Goal: Information Seeking & Learning: Check status

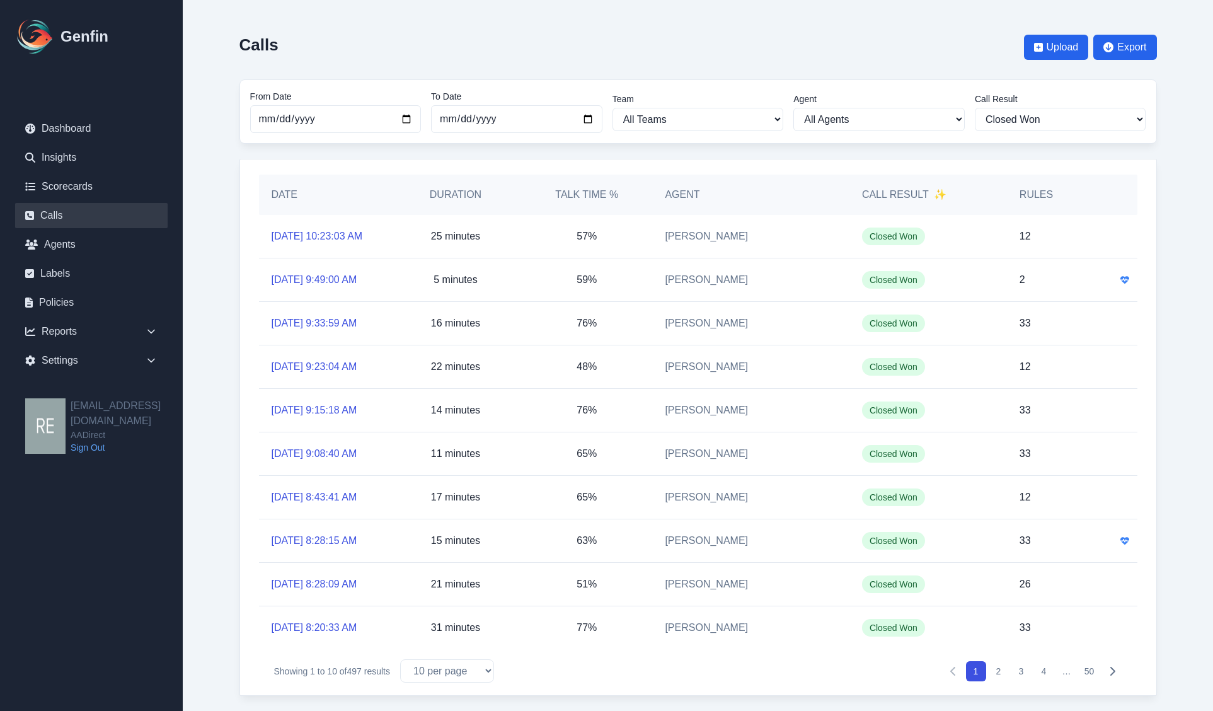
select select "Yes"
click at [88, 123] on link "Dashboard" at bounding box center [91, 128] width 152 height 25
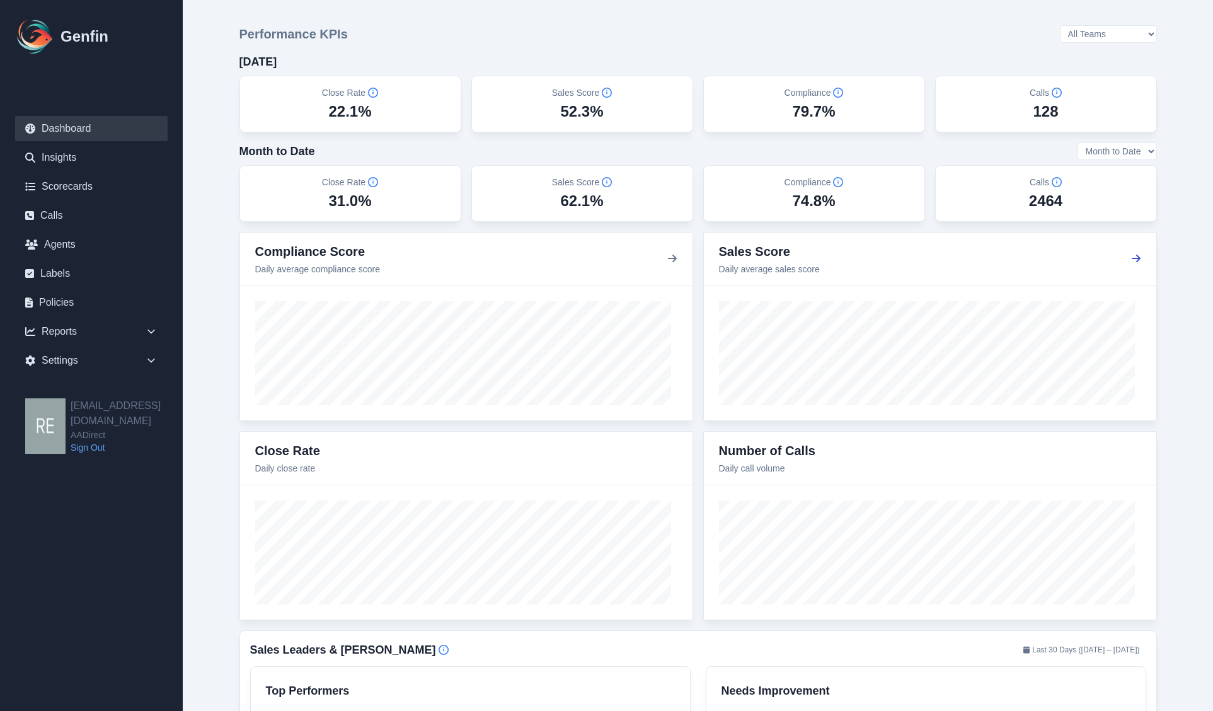
click at [1134, 257] on icon "button" at bounding box center [1136, 258] width 10 height 10
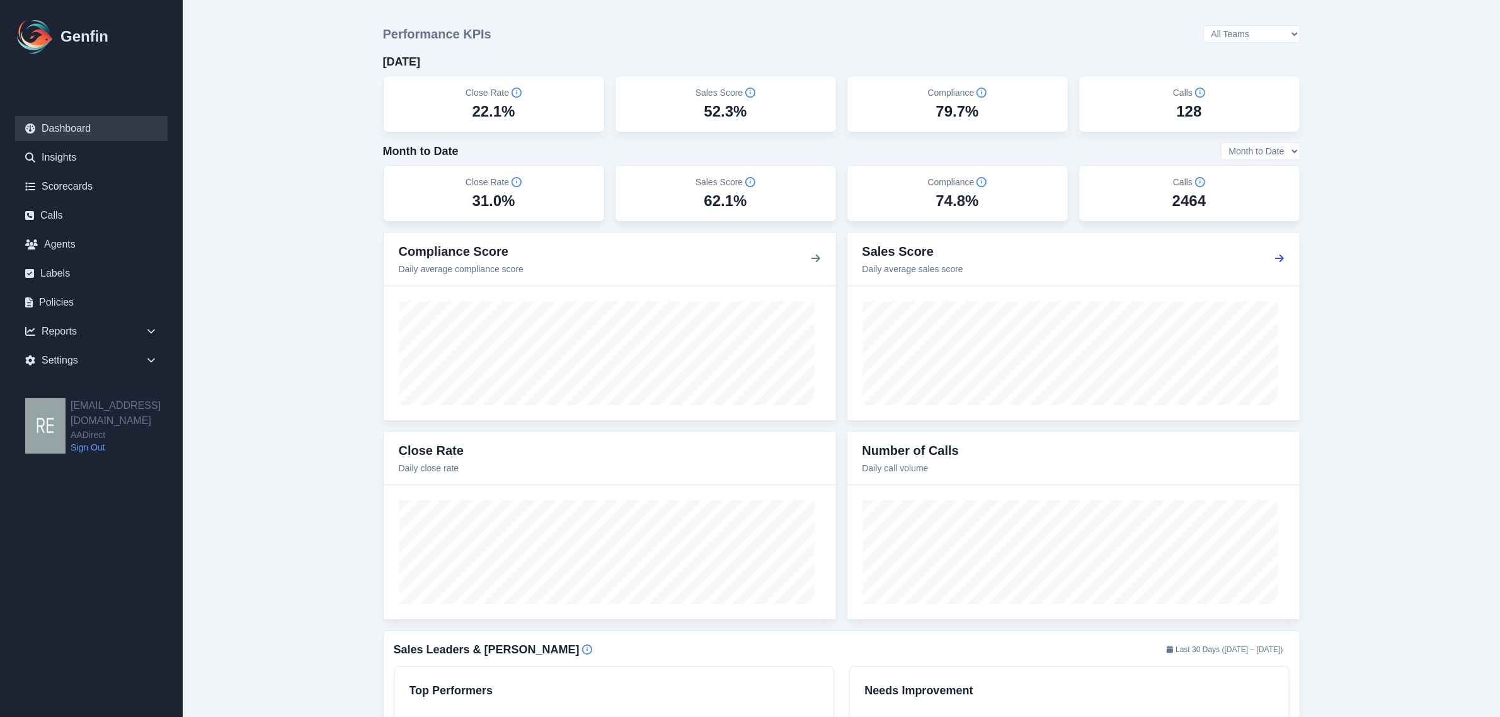
click at [1224, 257] on icon "button" at bounding box center [1280, 258] width 10 height 10
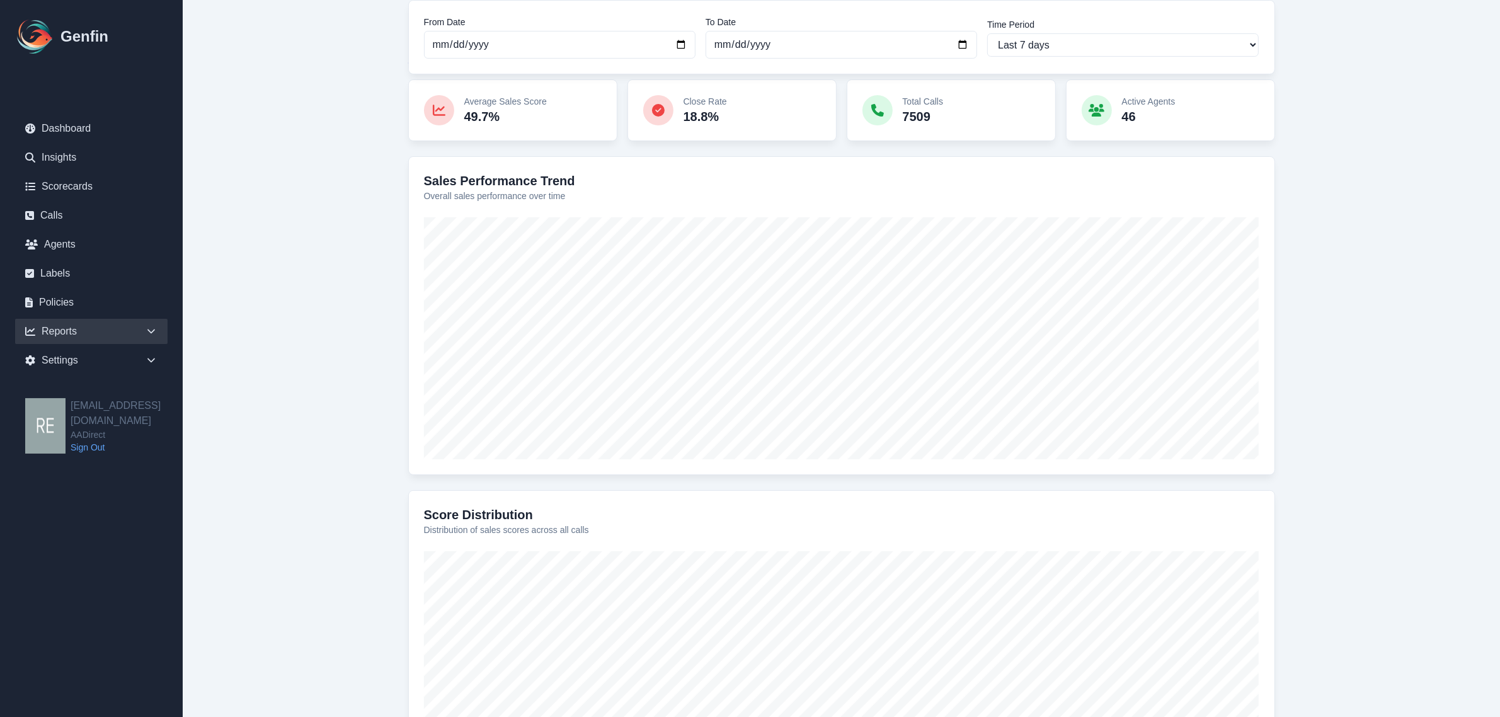
scroll to position [5, 0]
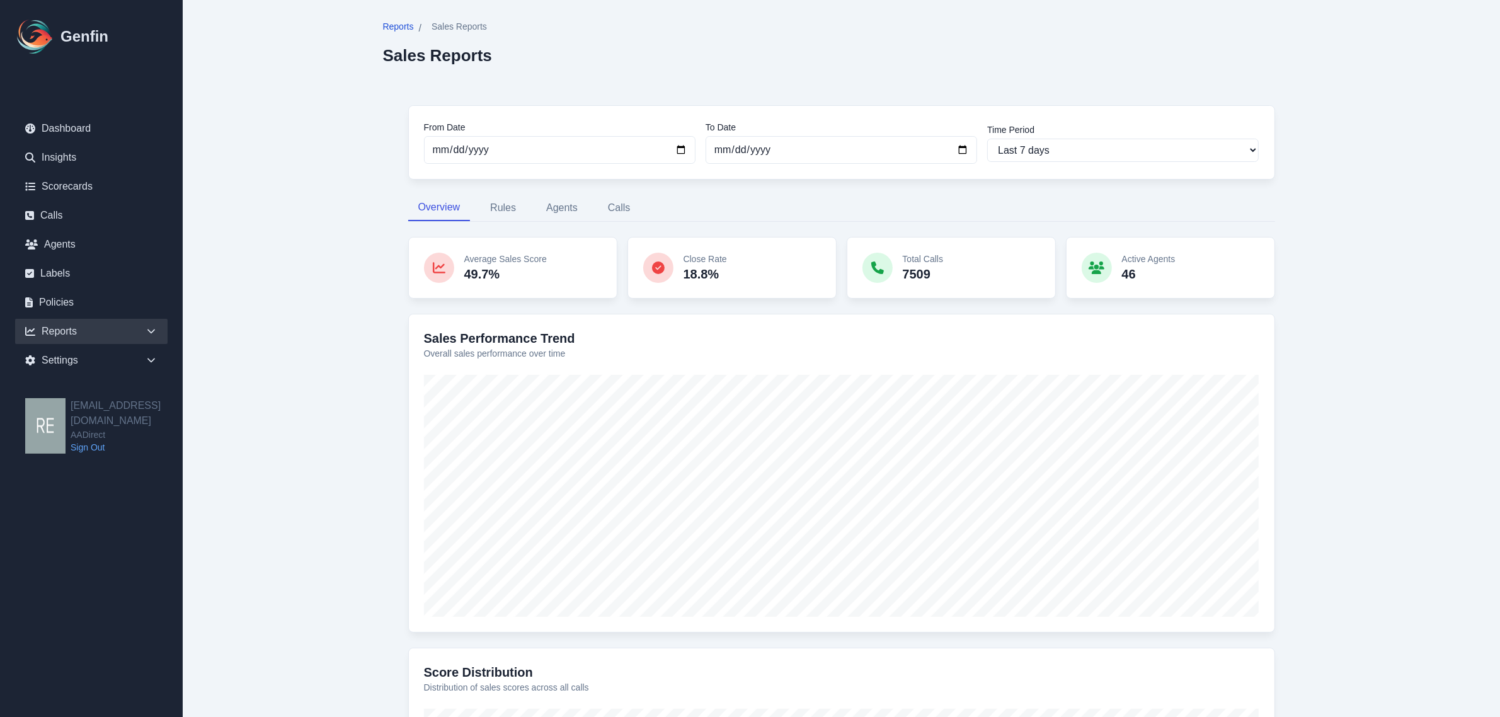
click at [398, 24] on span "Reports" at bounding box center [398, 26] width 31 height 13
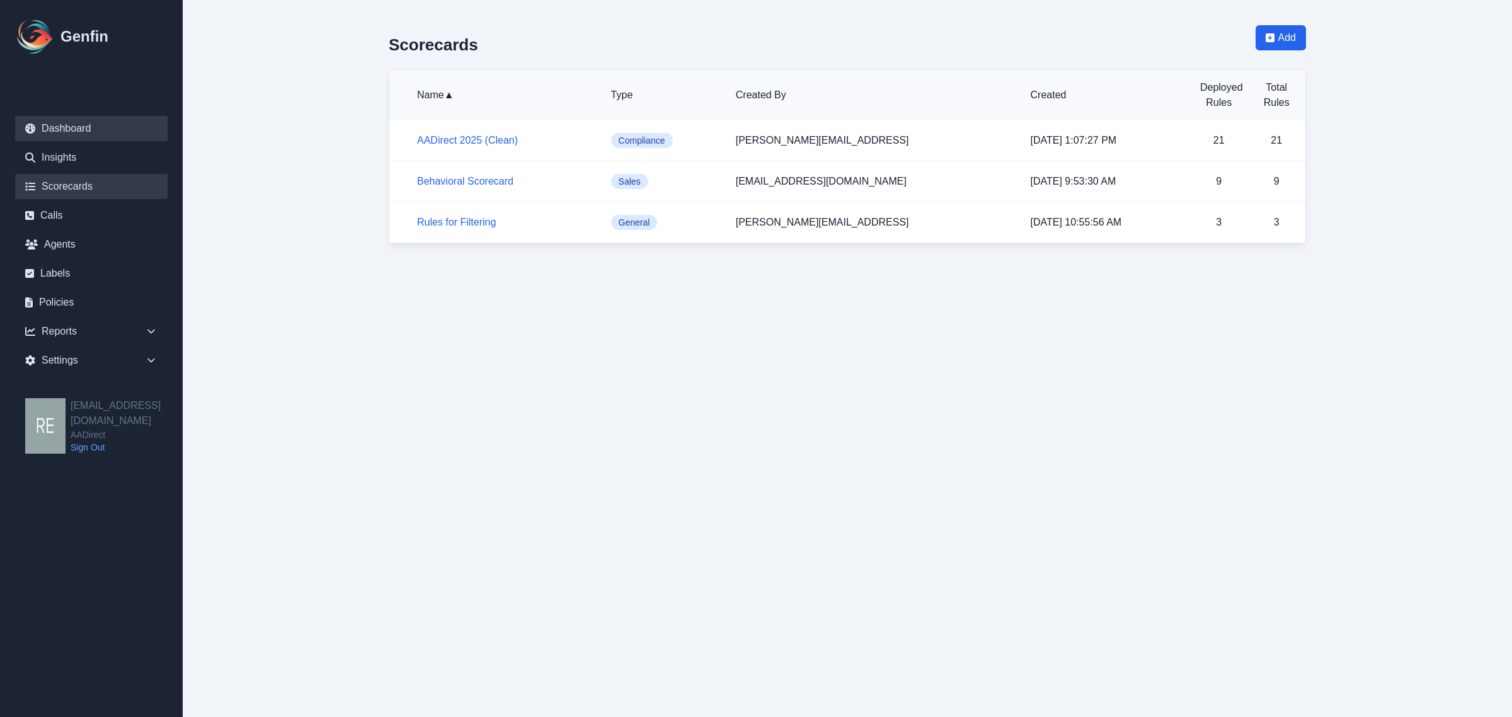
click at [93, 127] on link "Dashboard" at bounding box center [91, 128] width 152 height 25
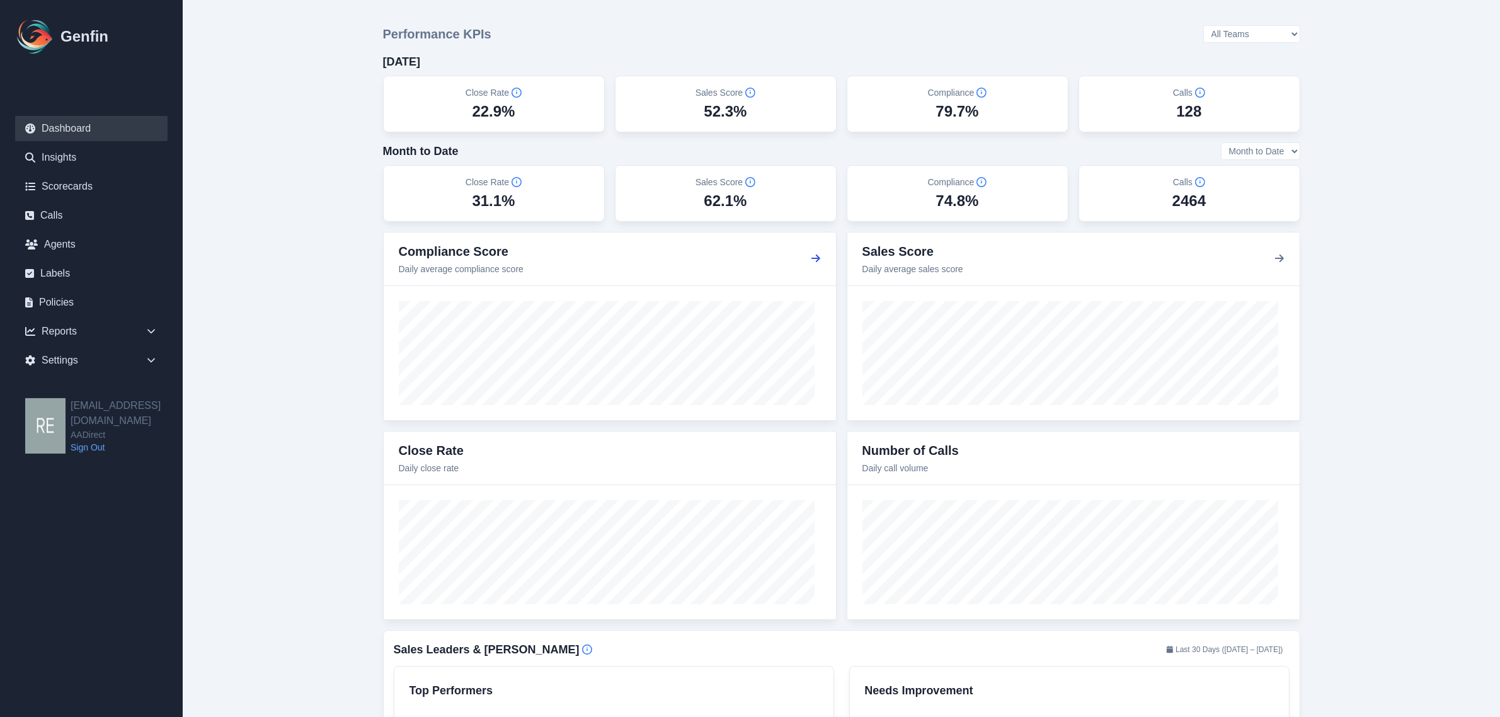
click at [816, 255] on icon "button" at bounding box center [816, 258] width 10 height 10
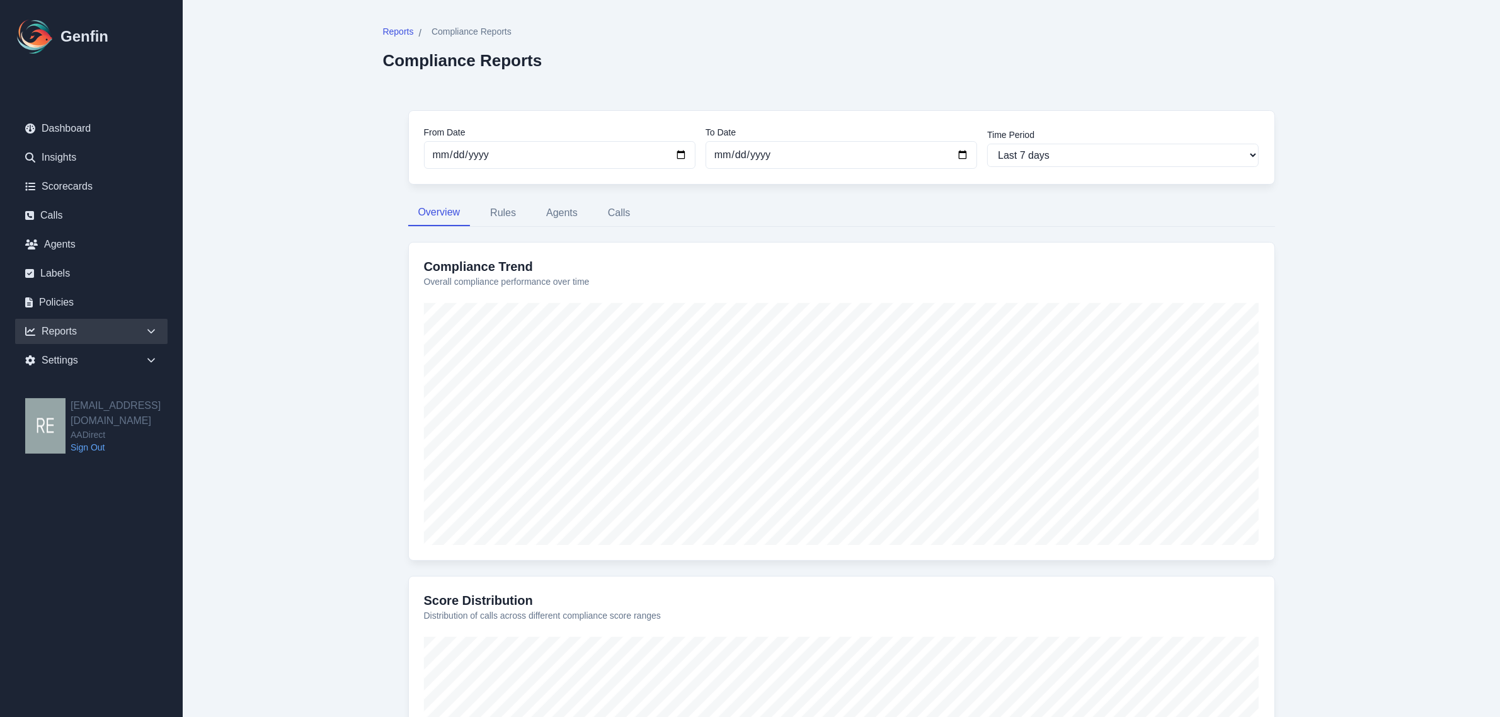
click at [71, 326] on div "Reports" at bounding box center [91, 331] width 152 height 25
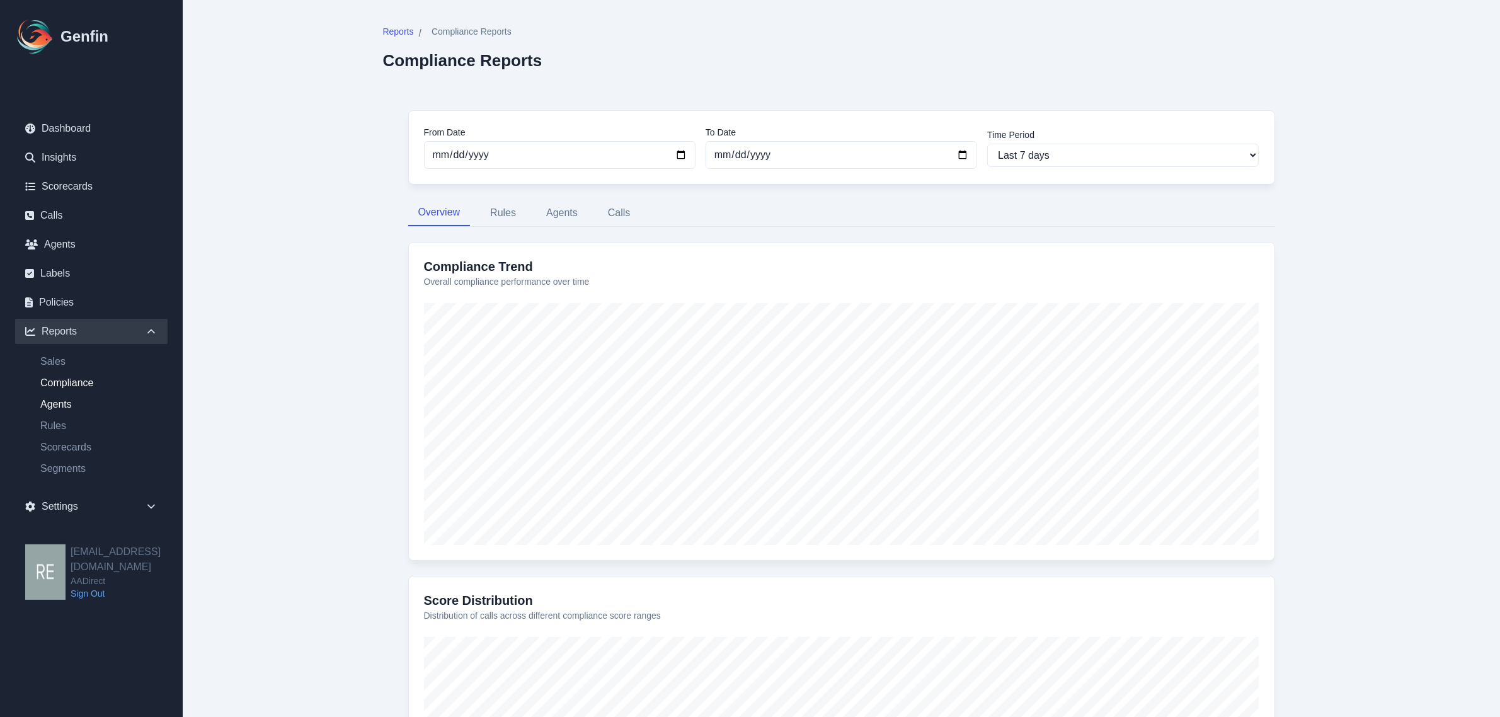
click at [54, 405] on link "Agents" at bounding box center [98, 404] width 137 height 15
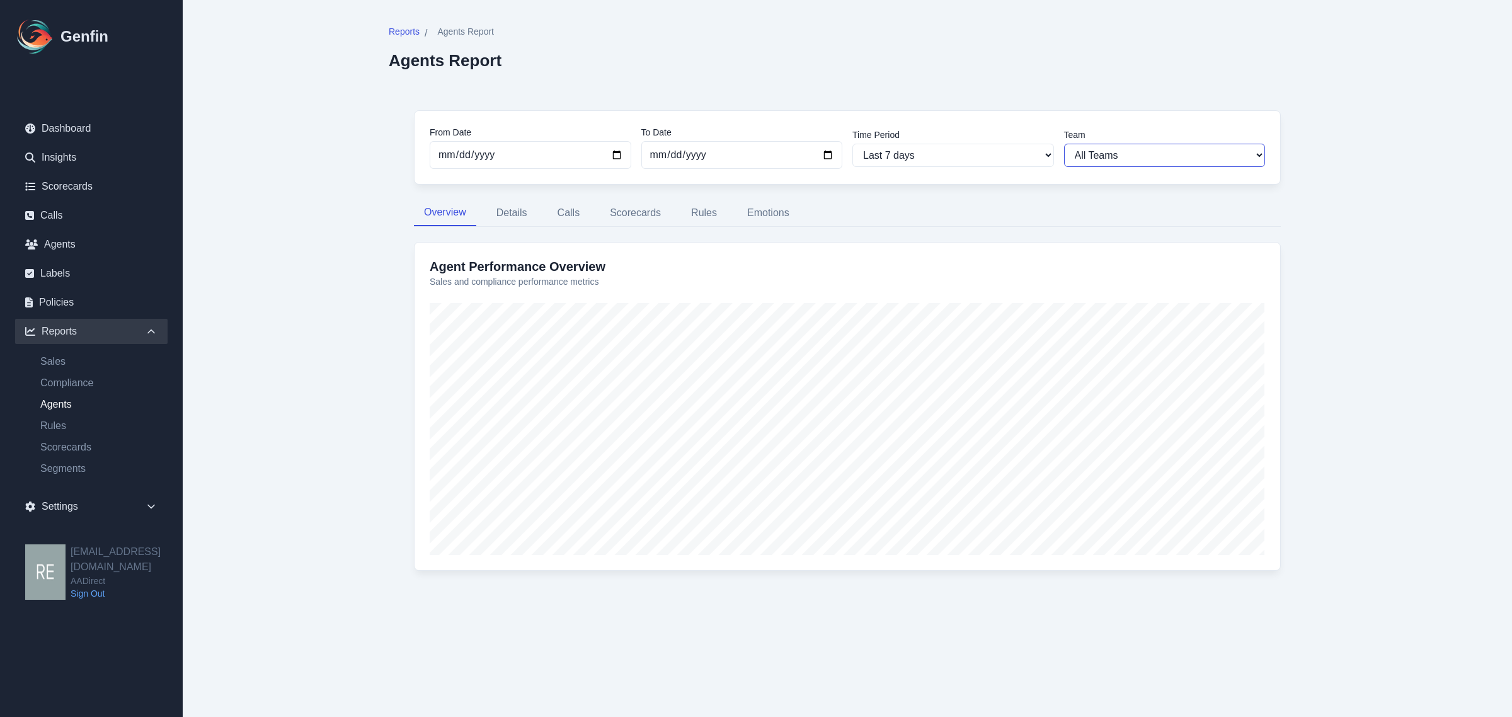
click at [1216, 152] on select "All Teams [PERSON_NAME] Support" at bounding box center [1165, 155] width 202 height 23
click at [1064, 144] on select "All Teams [PERSON_NAME] Support" at bounding box center [1165, 155] width 202 height 23
click at [1127, 149] on select "All Teams [PERSON_NAME] Support" at bounding box center [1165, 155] width 202 height 23
select select "3"
click at [1064, 144] on select "All Teams [PERSON_NAME] Support" at bounding box center [1165, 155] width 202 height 23
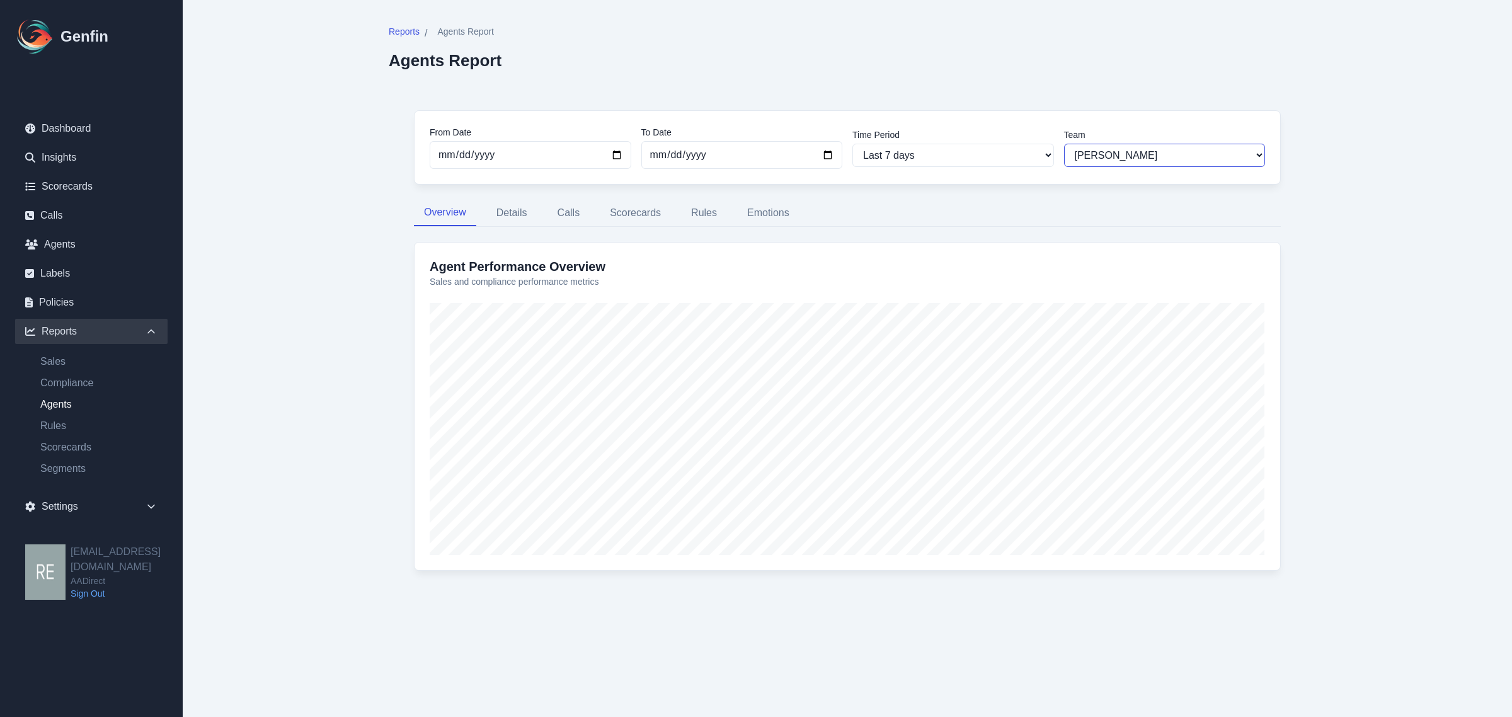
click at [1127, 148] on select "All Teams [PERSON_NAME] Support" at bounding box center [1165, 155] width 202 height 23
click at [1064, 144] on select "All Teams [PERSON_NAME] Support" at bounding box center [1165, 155] width 202 height 23
click at [1117, 156] on select "All Teams [PERSON_NAME] Support" at bounding box center [1165, 155] width 202 height 23
select select "2"
click at [1064, 144] on select "All Teams [PERSON_NAME] Support" at bounding box center [1165, 155] width 202 height 23
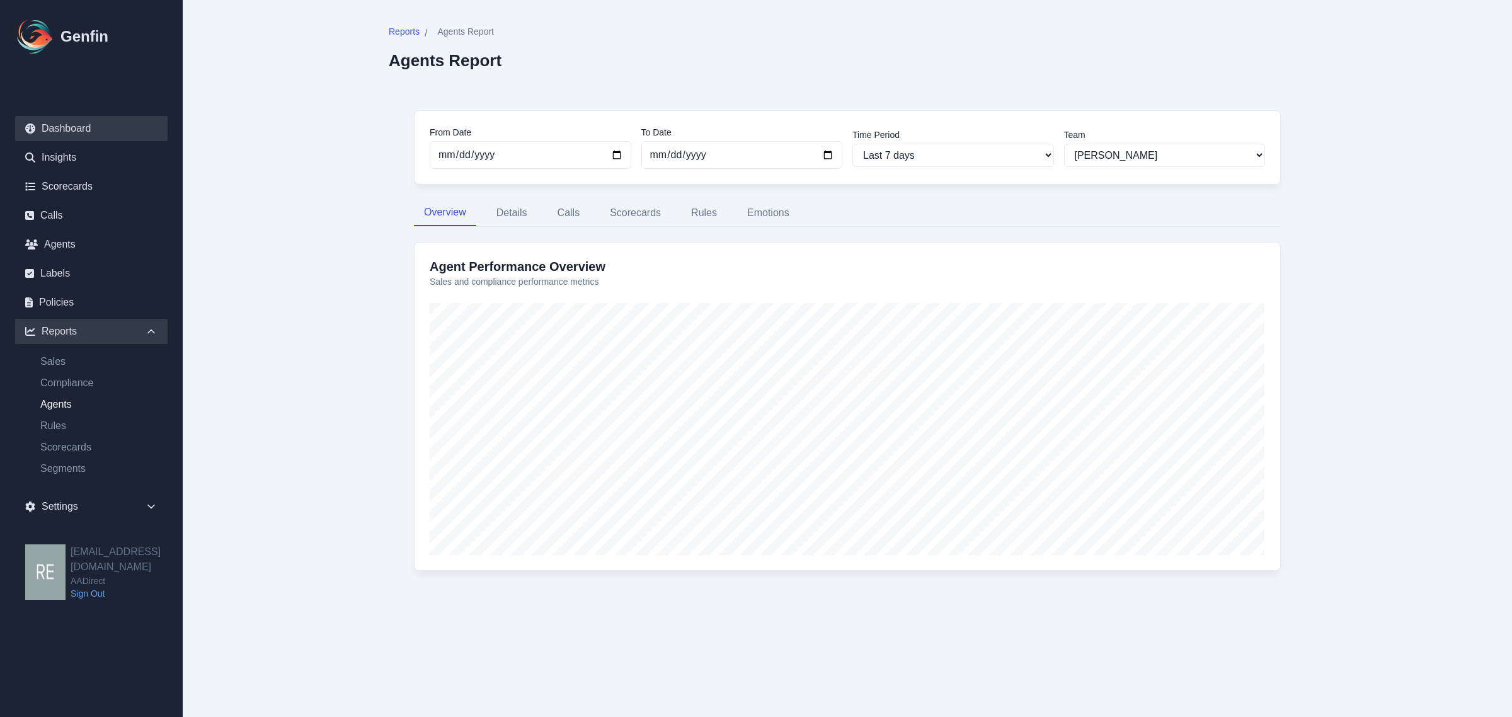
click at [67, 127] on link "Dashboard" at bounding box center [91, 128] width 152 height 25
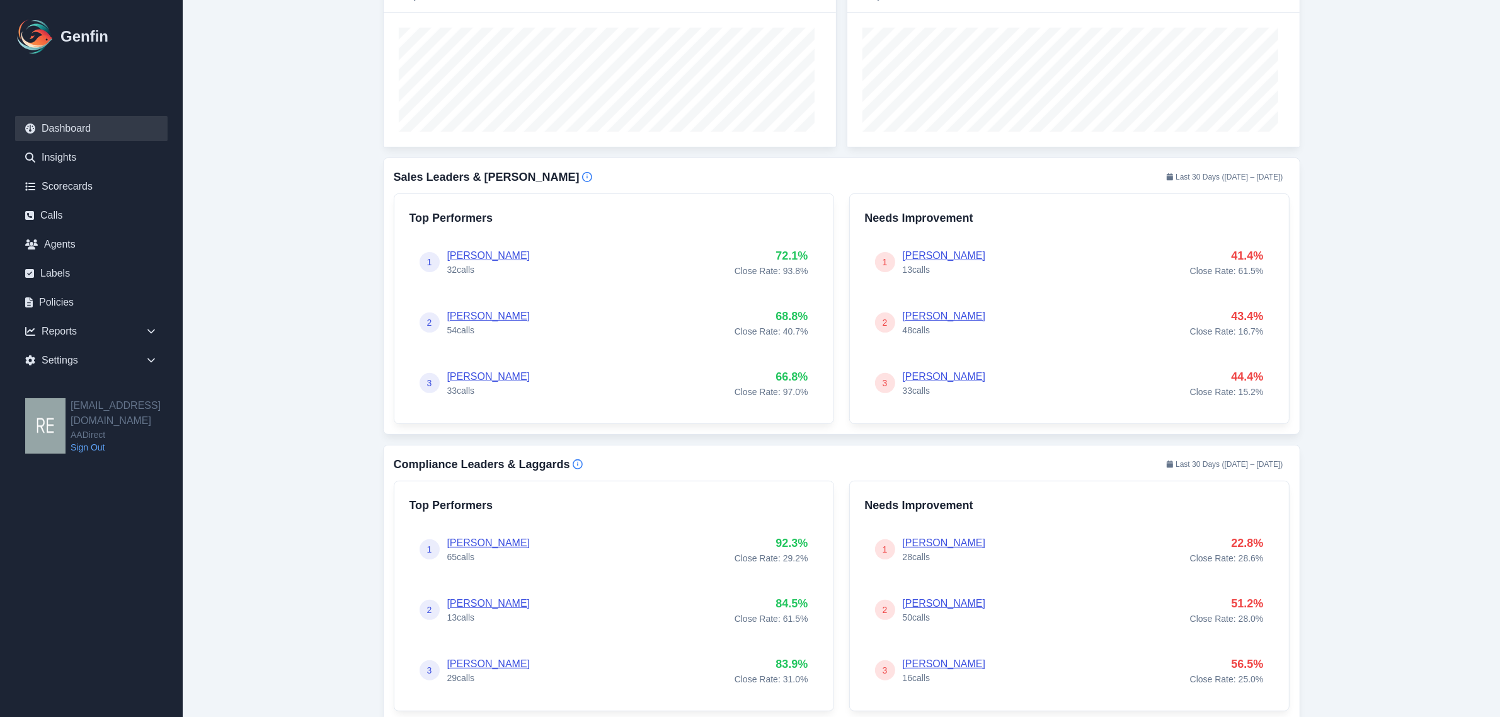
scroll to position [551, 0]
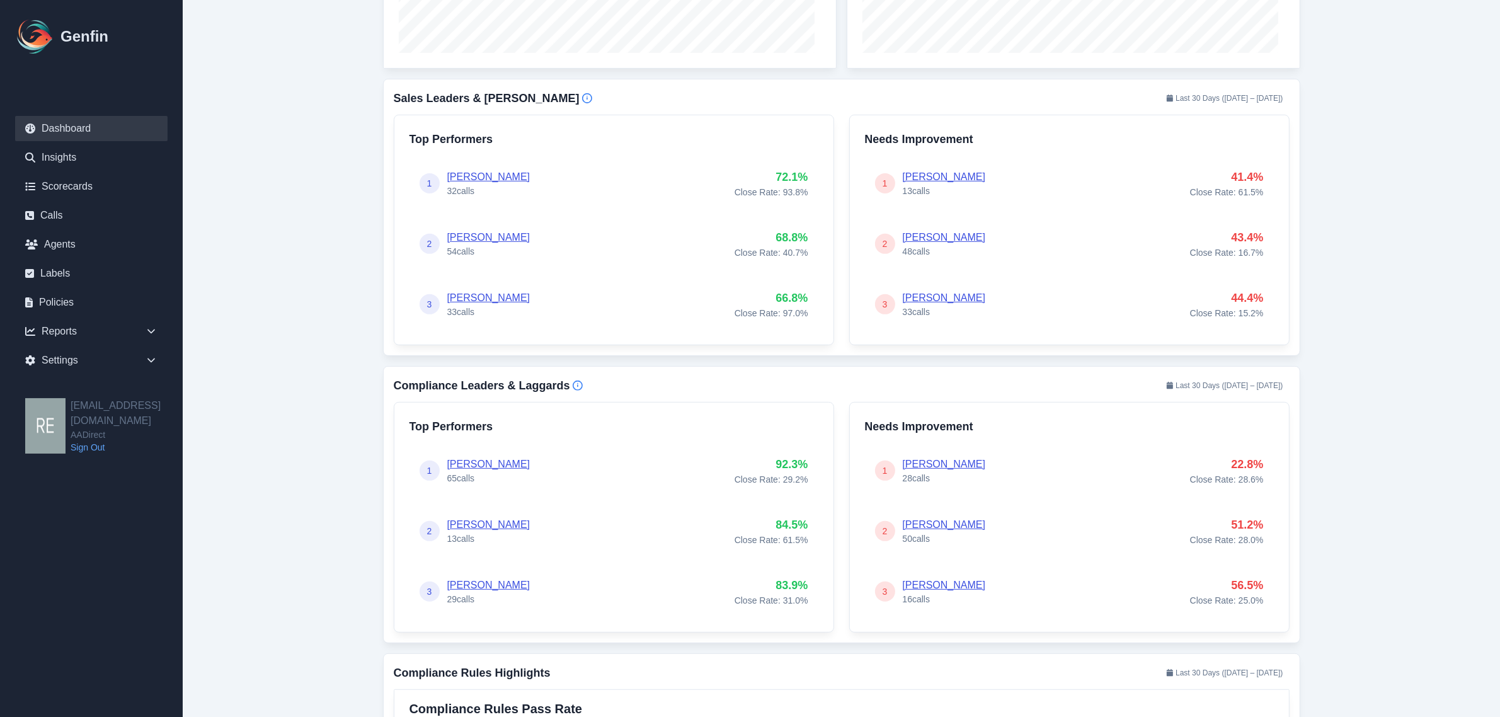
click at [499, 231] on div "2 [PERSON_NAME] 54 calls 68.8 % Close Rate: 40.7 %" at bounding box center [614, 244] width 409 height 50
click at [503, 236] on link "[PERSON_NAME]" at bounding box center [488, 237] width 83 height 11
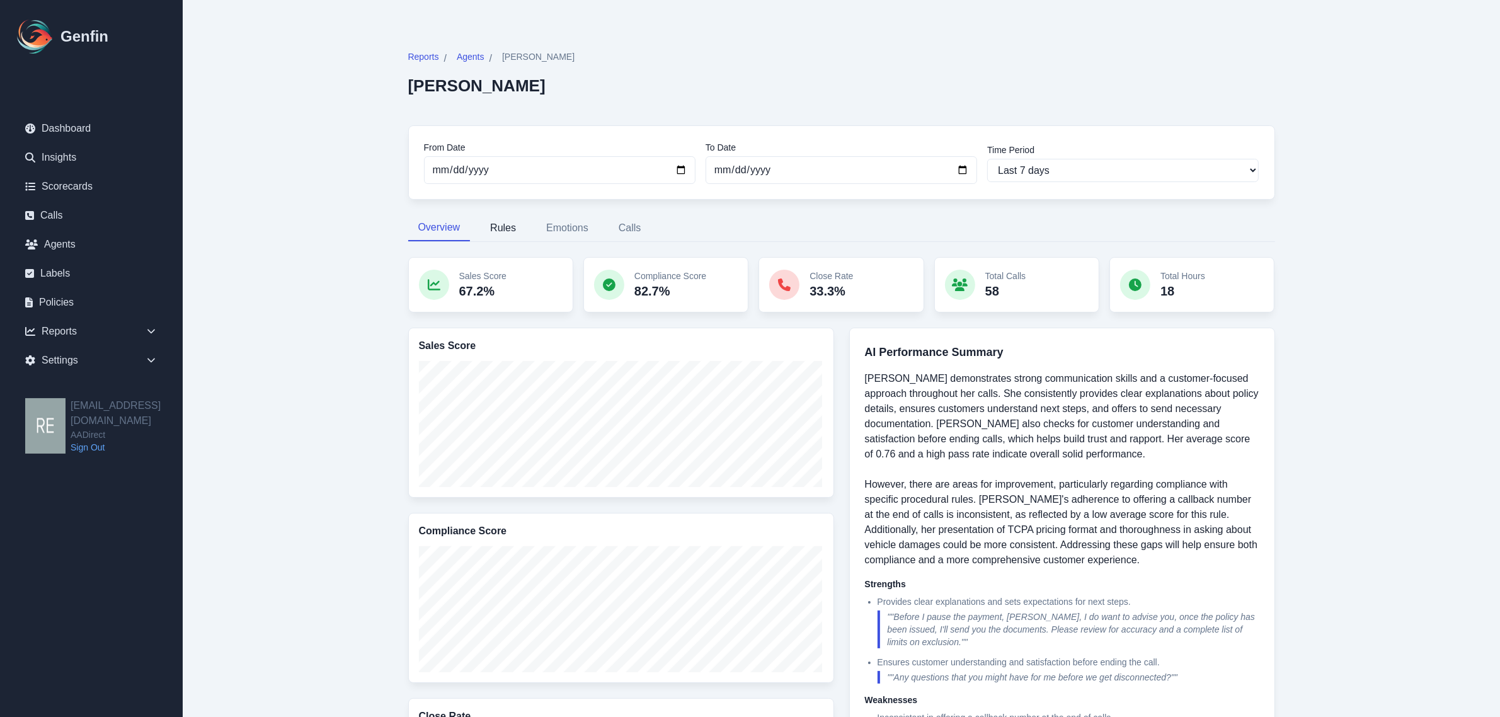
click at [499, 230] on button "Rules" at bounding box center [503, 228] width 46 height 26
select select "181"
select select "171"
select select "1129"
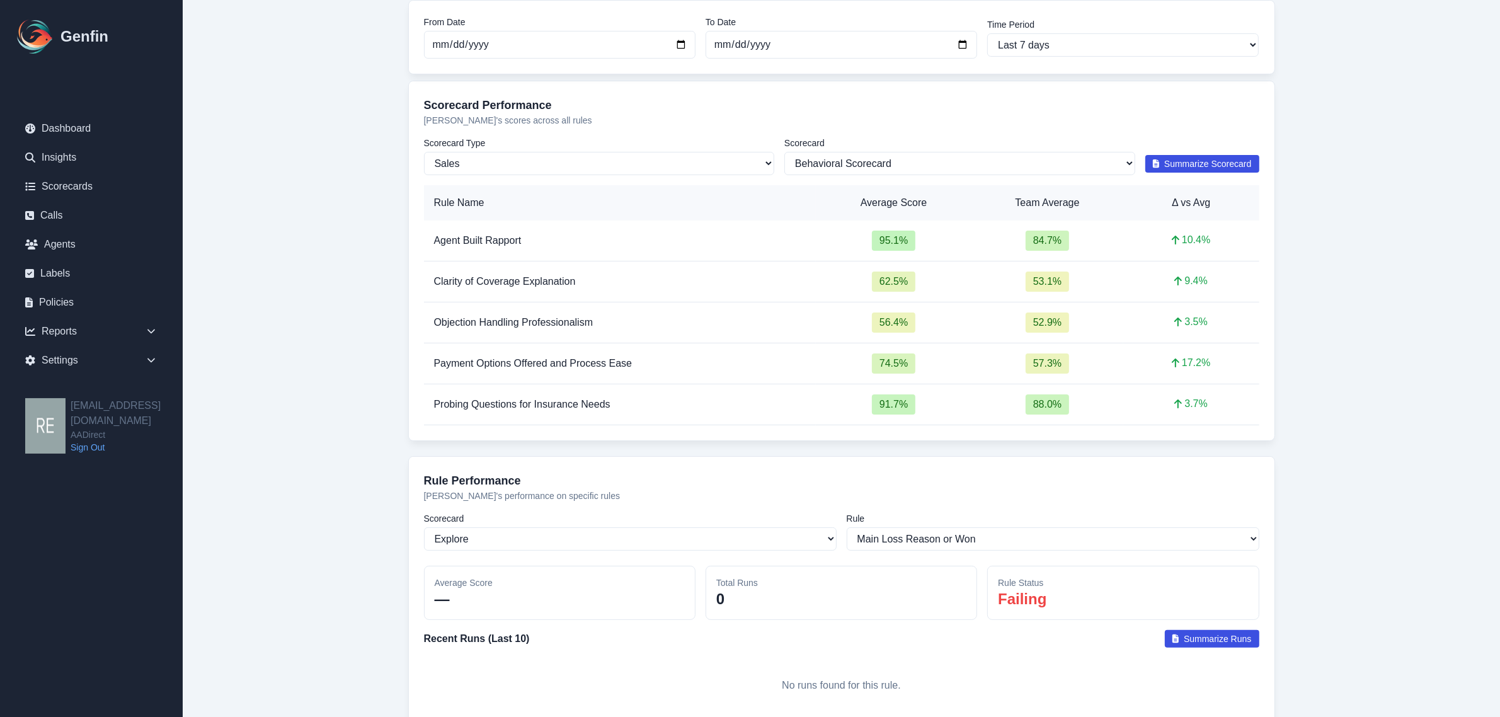
scroll to position [98, 0]
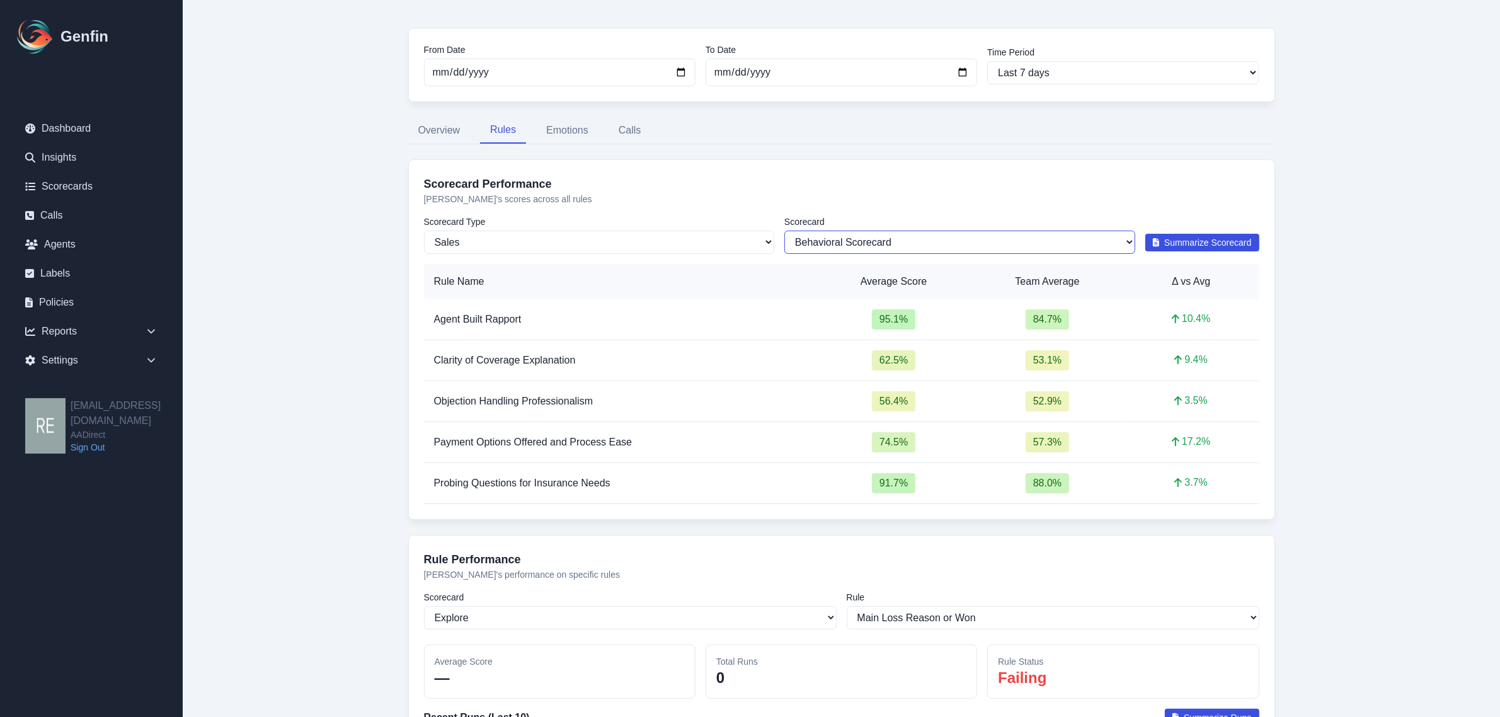
click at [978, 239] on select "All Scorecards Behavioral Scorecard" at bounding box center [959, 242] width 351 height 23
click at [784, 231] on select "All Scorecards Behavioral Scorecard" at bounding box center [959, 242] width 351 height 23
click at [870, 243] on select "All Scorecards Behavioral Scorecard" at bounding box center [959, 242] width 351 height 23
select select "181"
click at [784, 231] on select "All Scorecards Behavioral Scorecard" at bounding box center [959, 242] width 351 height 23
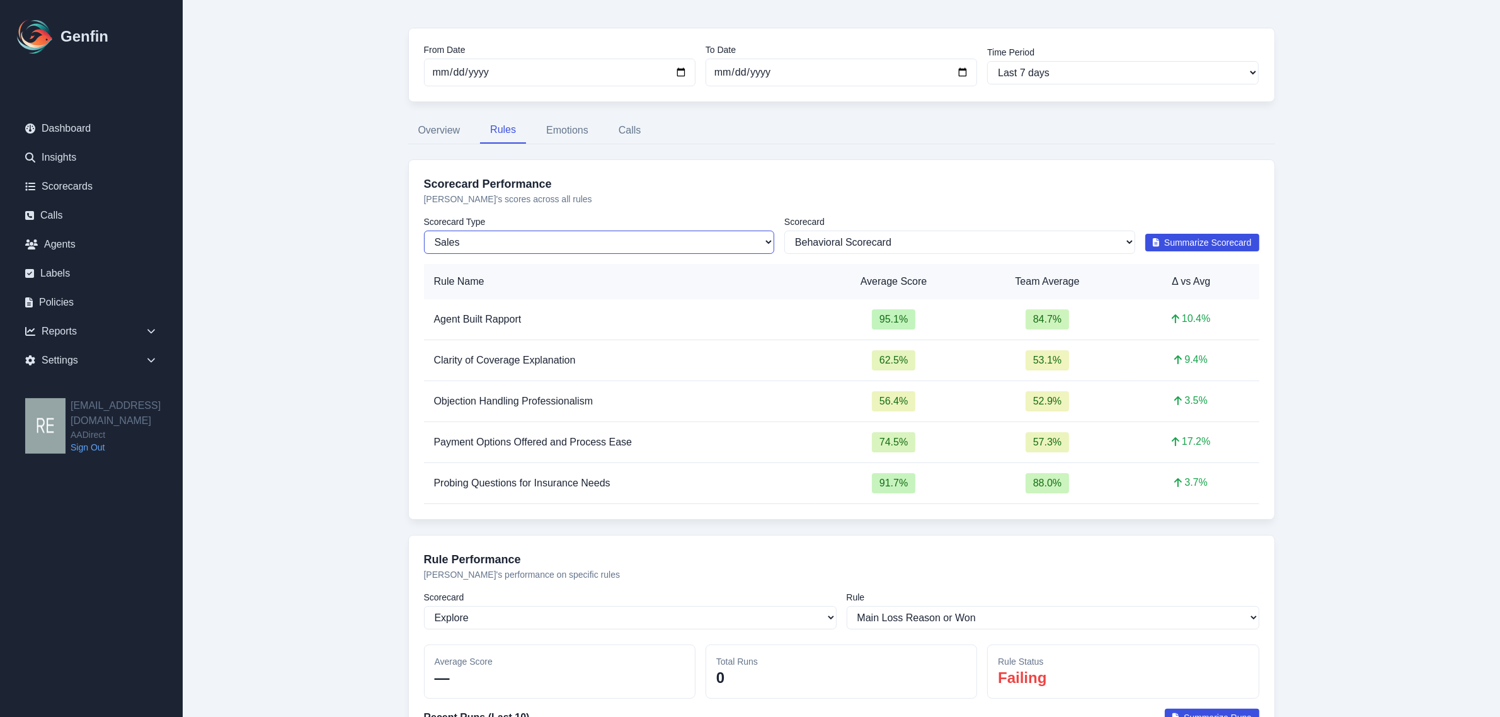
click at [659, 244] on select "Sales Compliance" at bounding box center [599, 242] width 351 height 23
select select "compliance"
click at [424, 231] on select "Sales Compliance" at bounding box center [599, 242] width 351 height 23
select select "203"
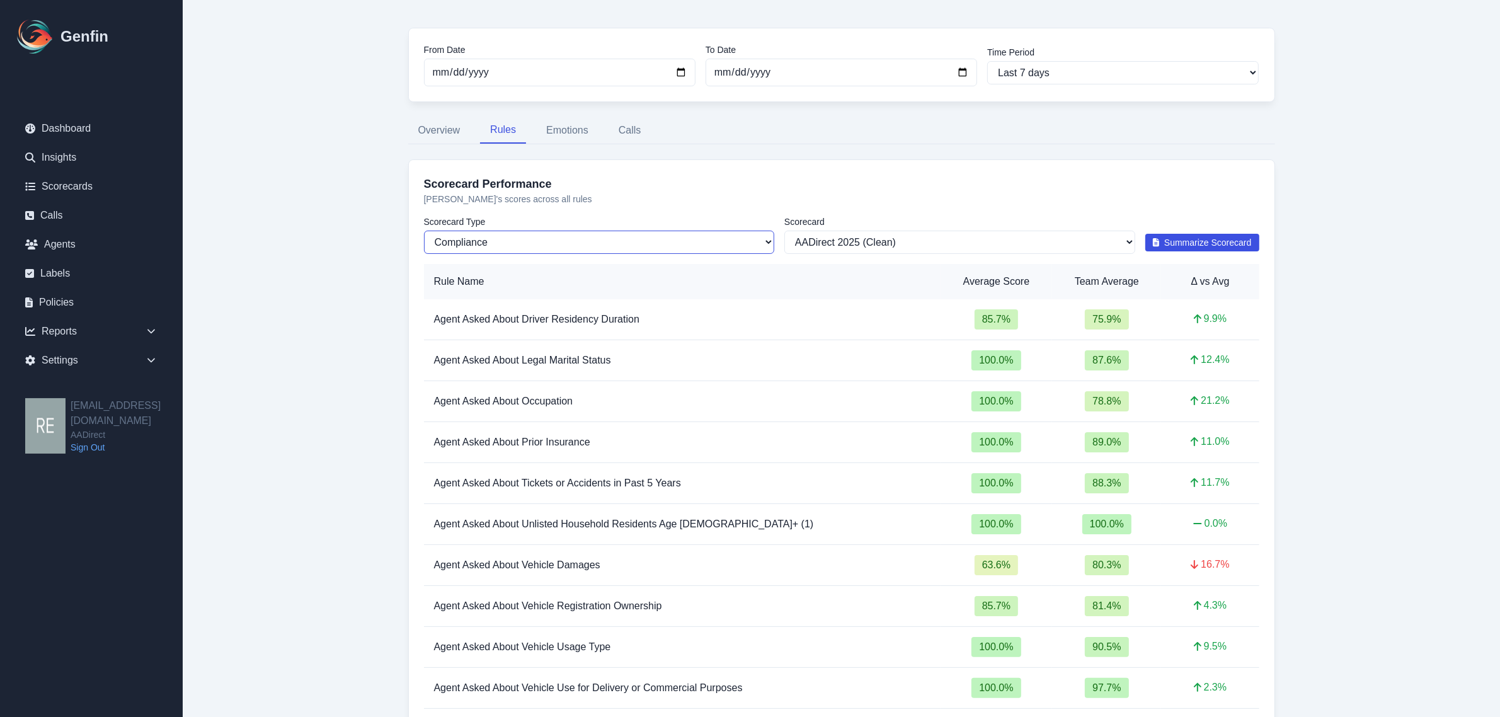
click at [673, 243] on select "Sales Compliance" at bounding box center [599, 242] width 351 height 23
select select "sales"
click at [424, 231] on select "Sales Compliance" at bounding box center [599, 242] width 351 height 23
select select "181"
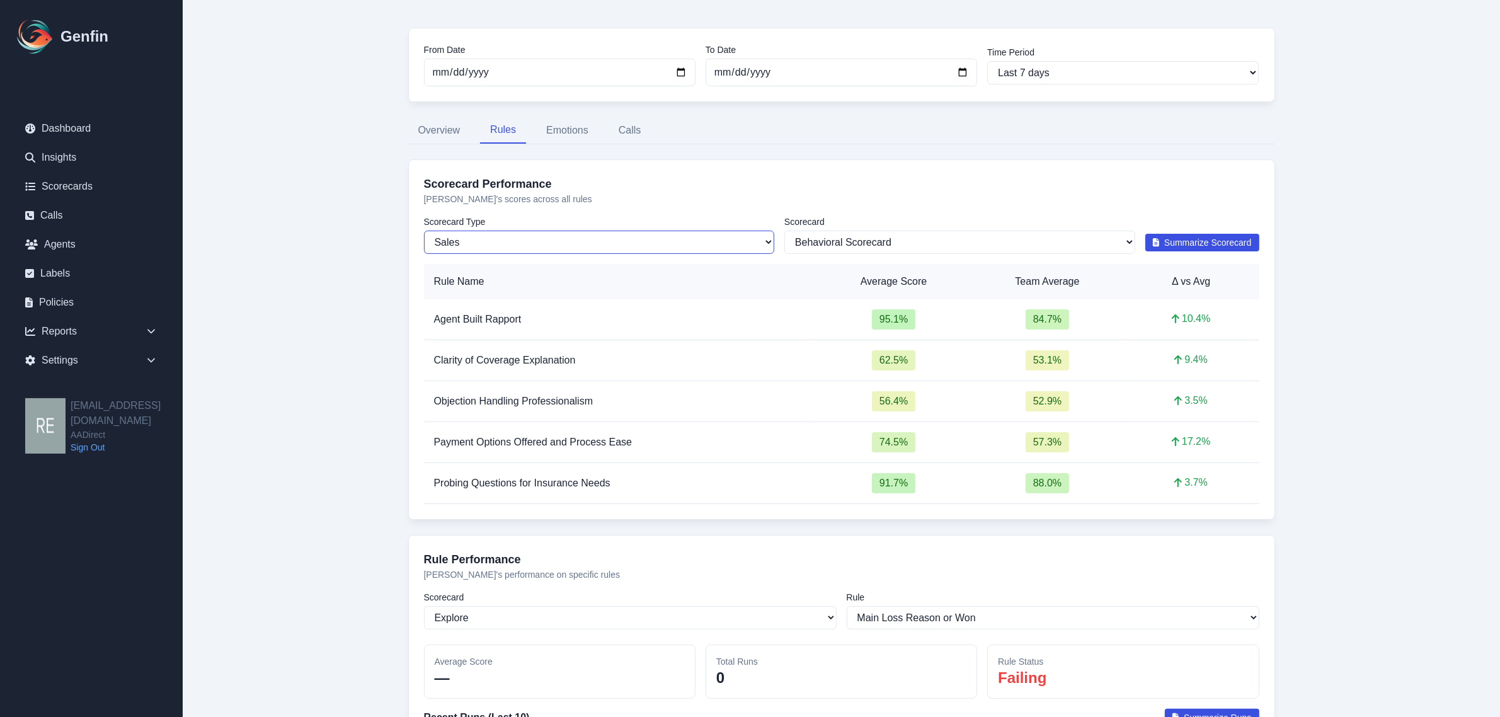
scroll to position [0, 0]
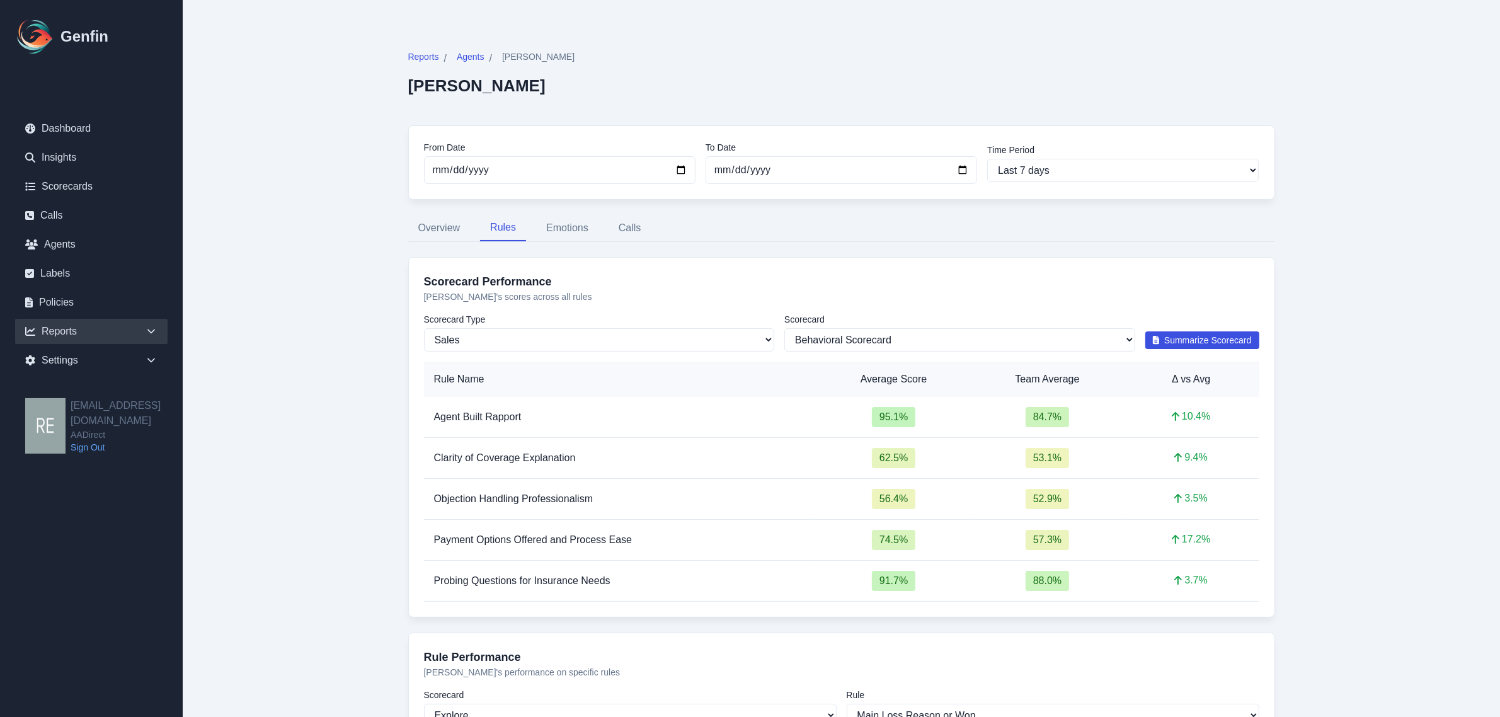
click at [48, 330] on div "Reports" at bounding box center [91, 331] width 152 height 25
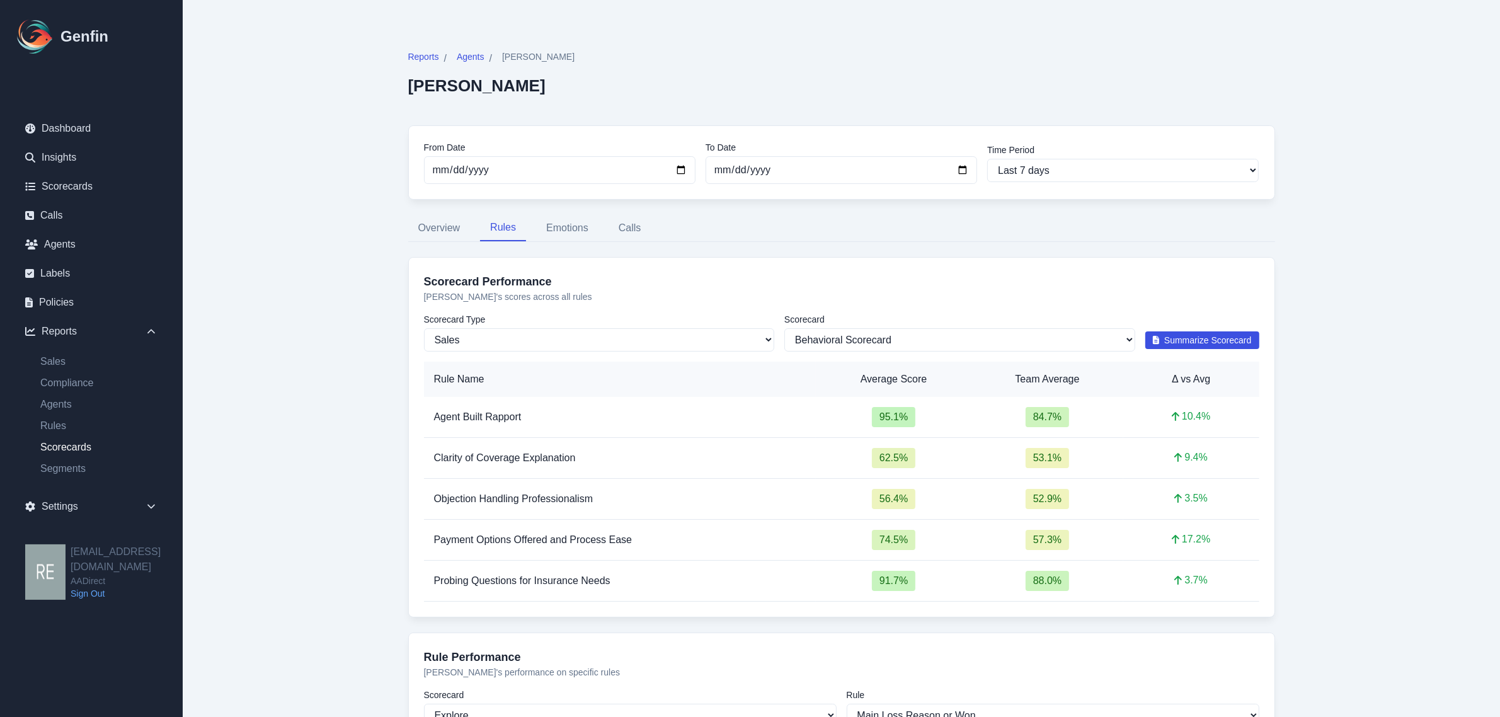
click at [71, 449] on link "Scorecards" at bounding box center [98, 447] width 137 height 15
select select "14"
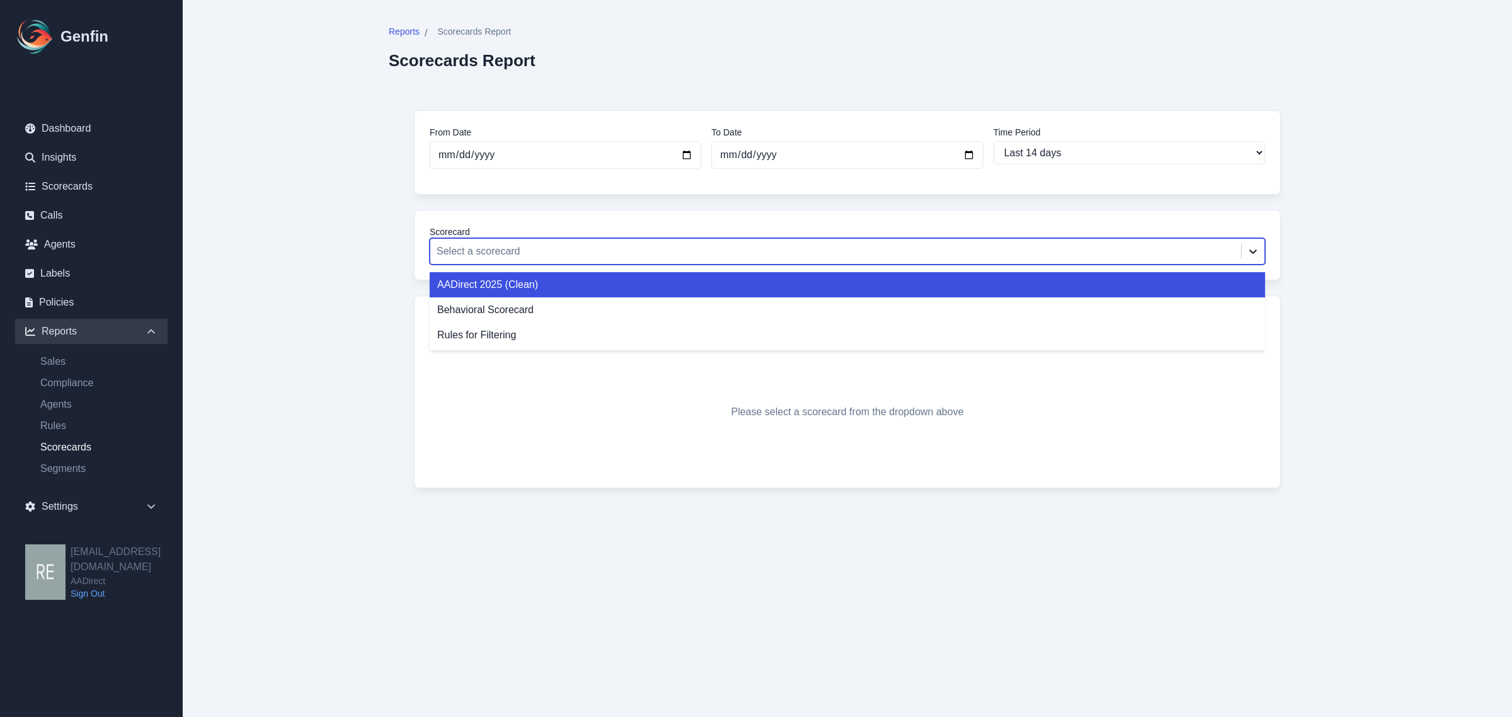
click at [1254, 262] on div at bounding box center [1253, 251] width 23 height 23
click at [655, 292] on div "AADirect 2025 (Clean)" at bounding box center [848, 284] width 836 height 25
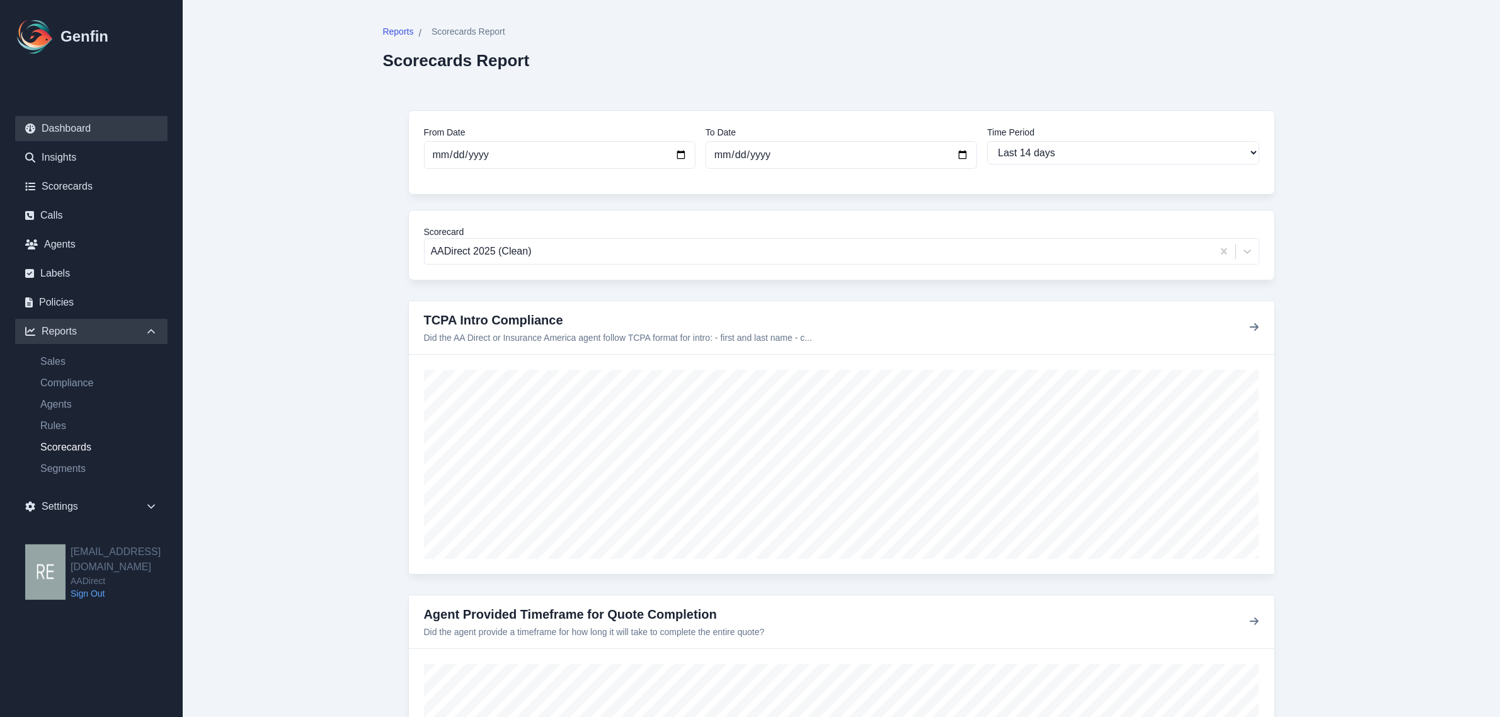
click at [71, 134] on link "Dashboard" at bounding box center [91, 128] width 152 height 25
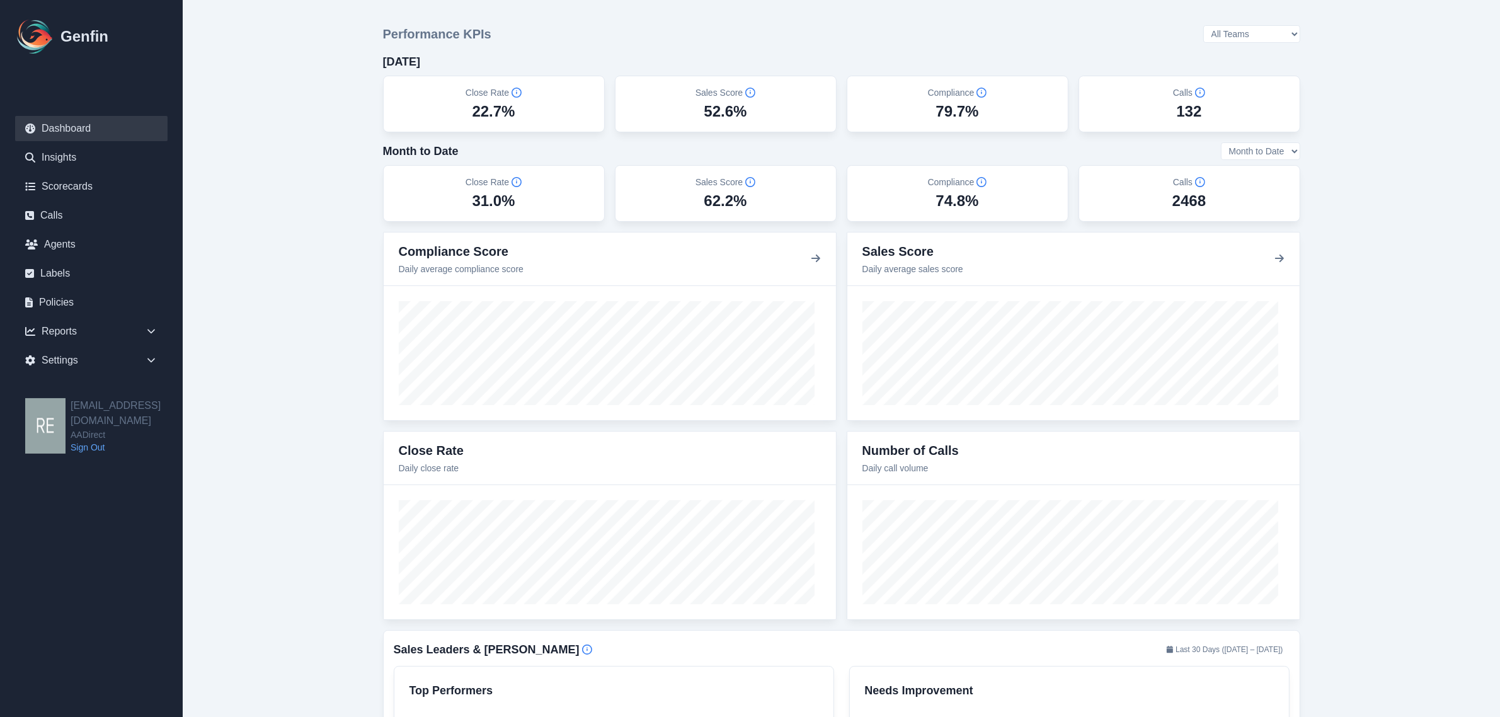
click at [1257, 32] on select "All Teams [PERSON_NAME] Support" at bounding box center [1251, 34] width 97 height 18
click at [1236, 26] on select "All Teams [PERSON_NAME] Support" at bounding box center [1251, 34] width 97 height 18
click at [1268, 41] on select "All Teams [PERSON_NAME] Support" at bounding box center [1251, 34] width 97 height 18
click at [1236, 26] on select "All Teams [PERSON_NAME] Support" at bounding box center [1251, 34] width 97 height 18
click at [1277, 32] on select "All Teams [PERSON_NAME] Support" at bounding box center [1251, 34] width 97 height 18
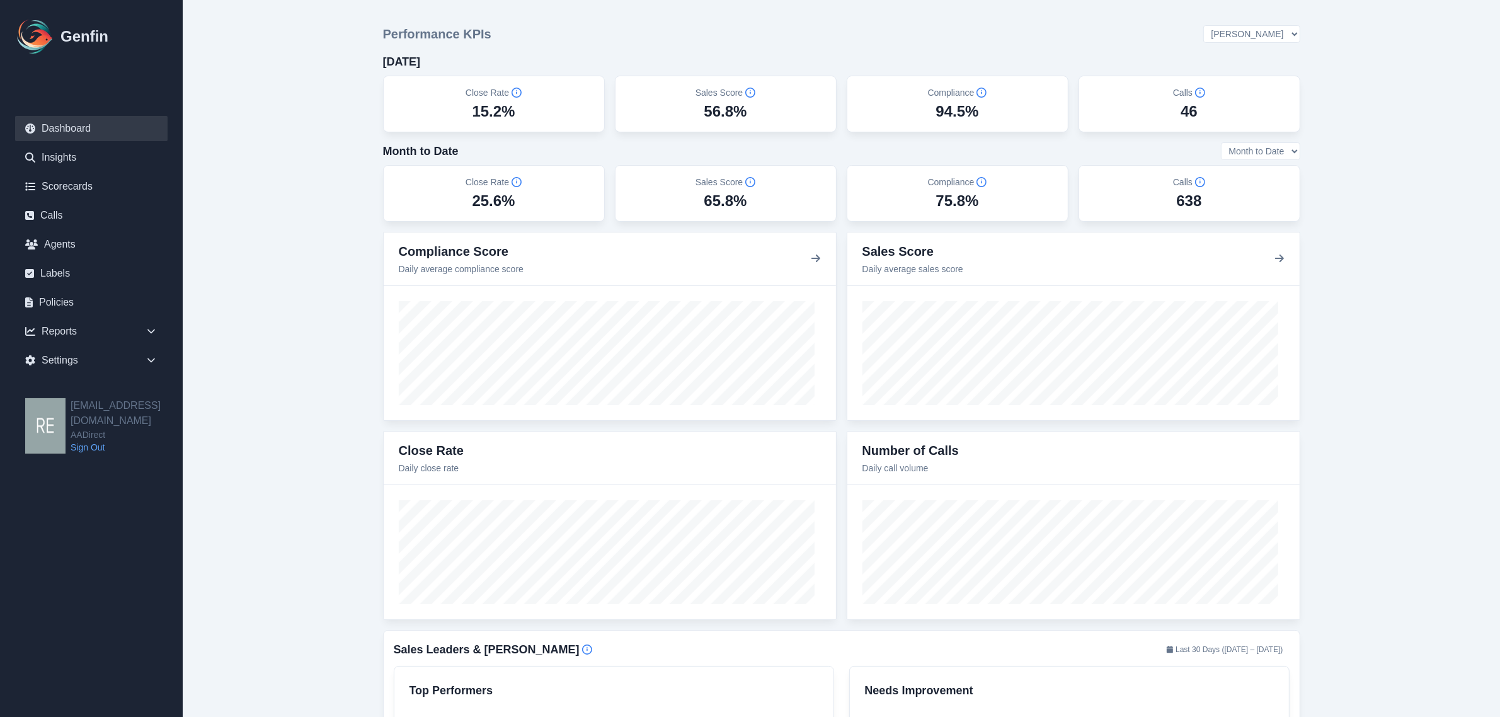
click at [1236, 26] on select "All Teams [PERSON_NAME] Support" at bounding box center [1251, 34] width 97 height 18
click at [1286, 36] on select "All Teams [PERSON_NAME] Support" at bounding box center [1251, 34] width 97 height 18
click at [1236, 26] on select "All Teams [PERSON_NAME] Support" at bounding box center [1251, 34] width 97 height 18
click at [1275, 144] on select "Month to Date Last 7 Days Last 30 Days" at bounding box center [1260, 151] width 79 height 18
click at [1282, 27] on select "All Teams [PERSON_NAME] Support" at bounding box center [1251, 34] width 97 height 18
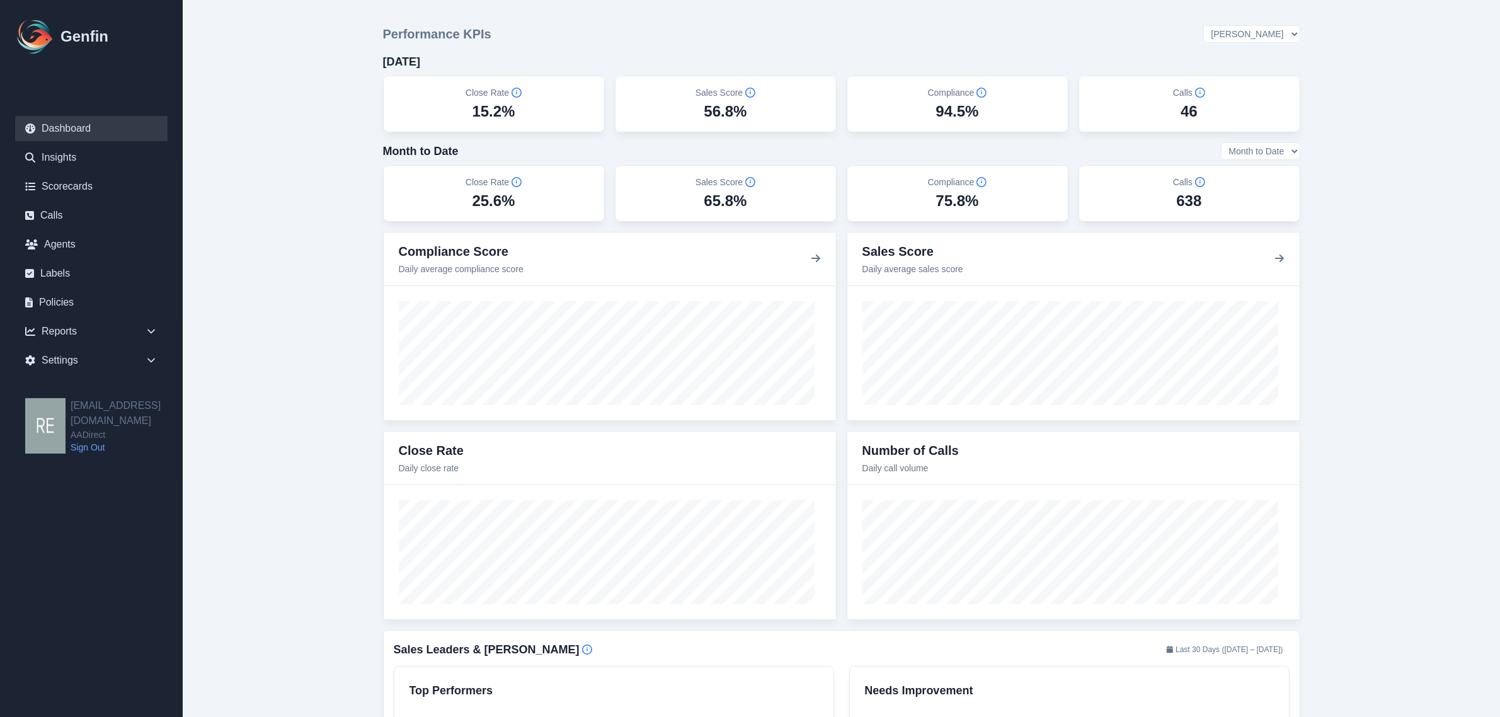
select select "2"
click at [1236, 26] on select "All Teams [PERSON_NAME] Support" at bounding box center [1251, 34] width 97 height 18
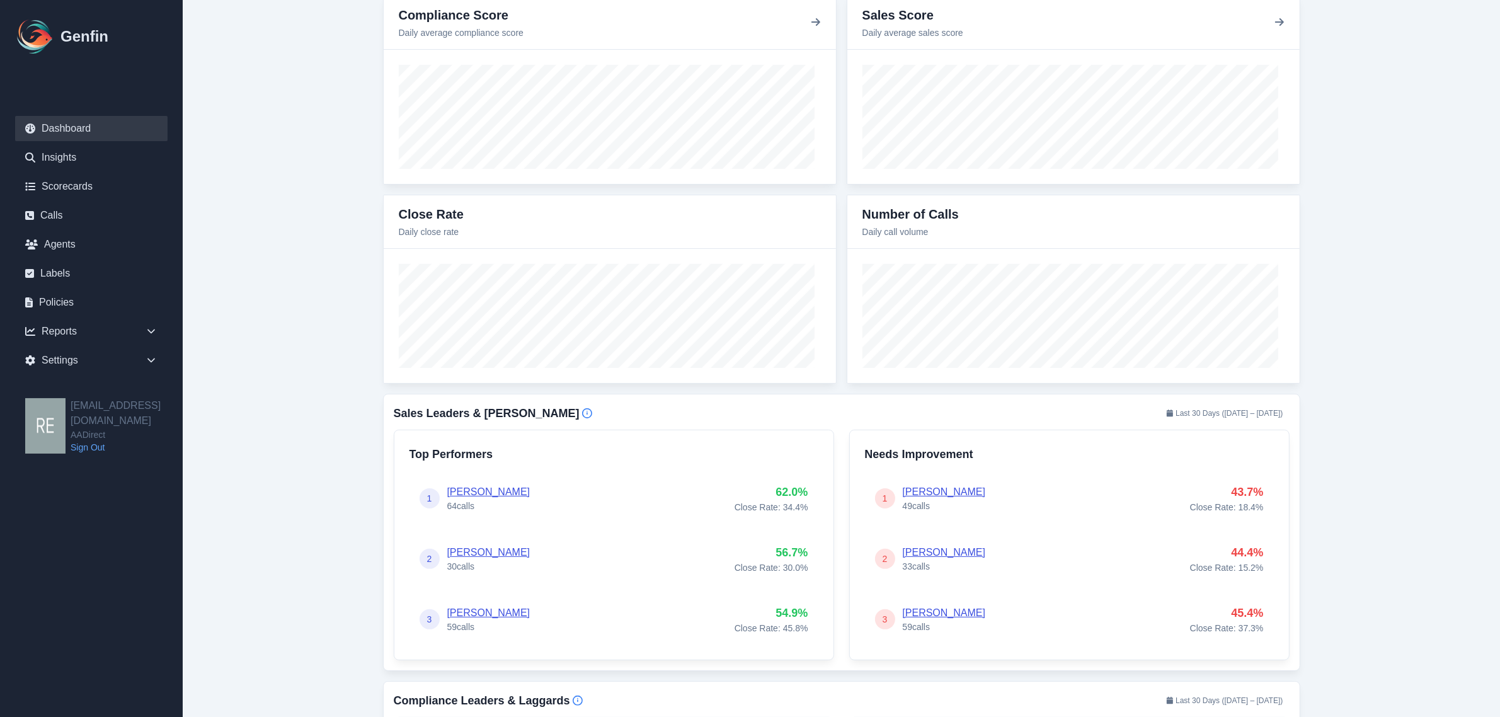
scroll to position [315, 0]
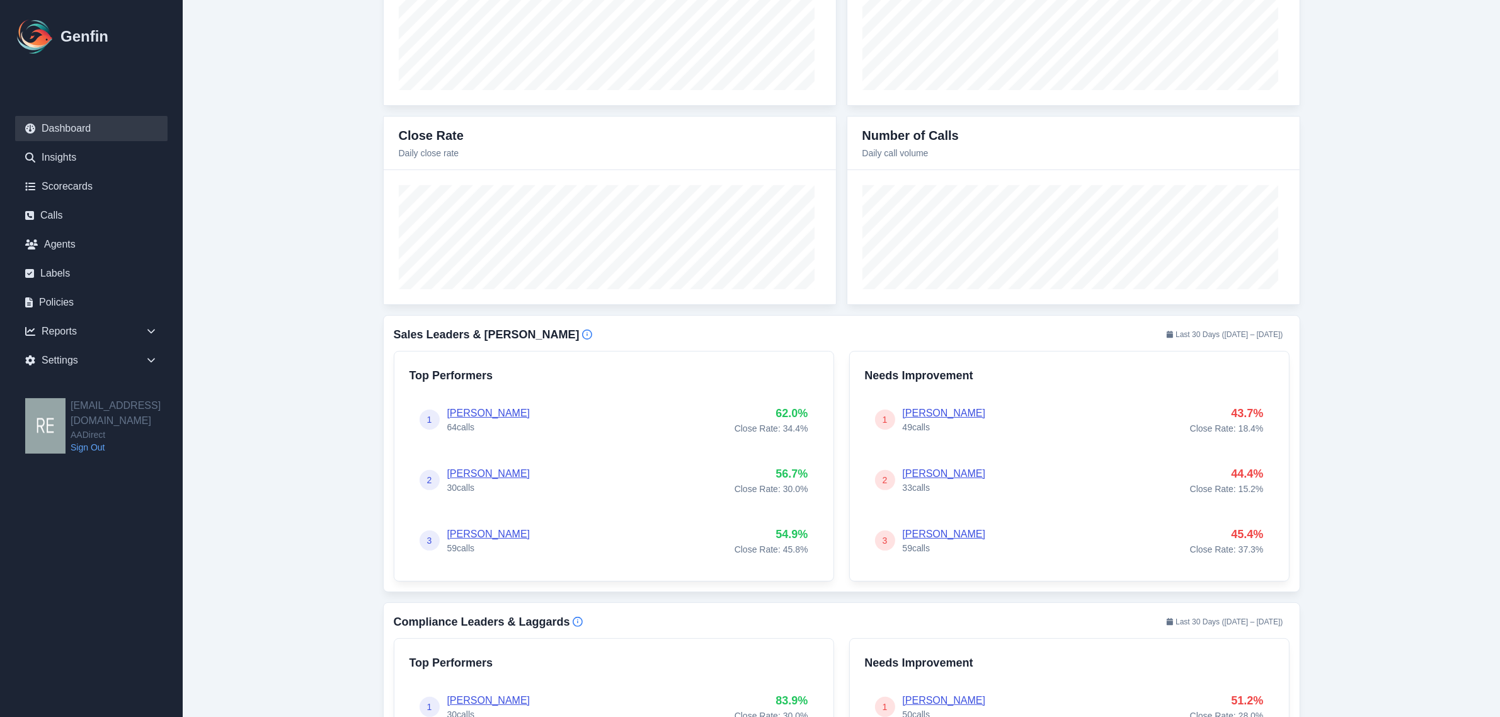
click at [1372, 279] on main "Performance KPIs All Teams [PERSON_NAME] Support [DATE] Close Rate 27.7% Sales …" at bounding box center [842, 723] width 1318 height 2076
click at [86, 197] on link "Scorecards" at bounding box center [91, 186] width 152 height 25
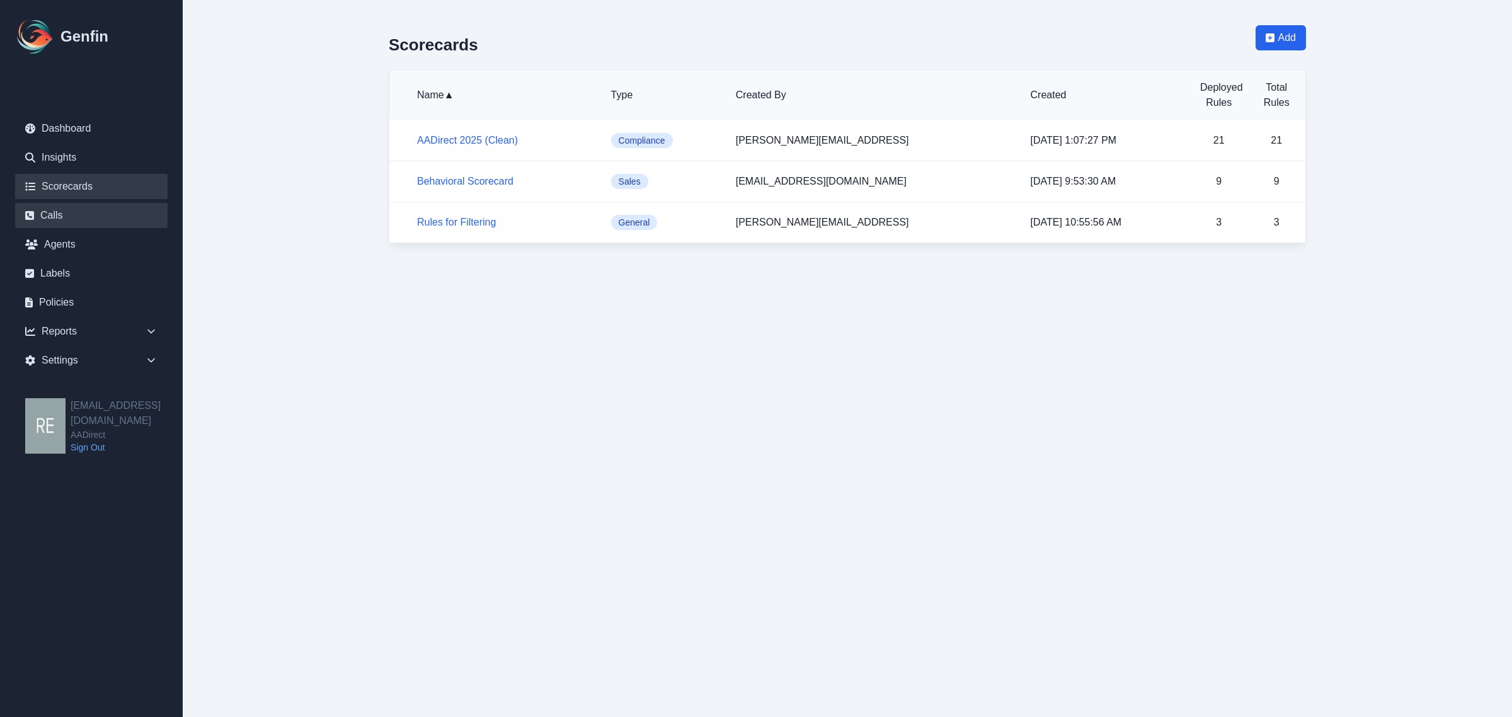
click at [99, 224] on link "Calls" at bounding box center [91, 215] width 152 height 25
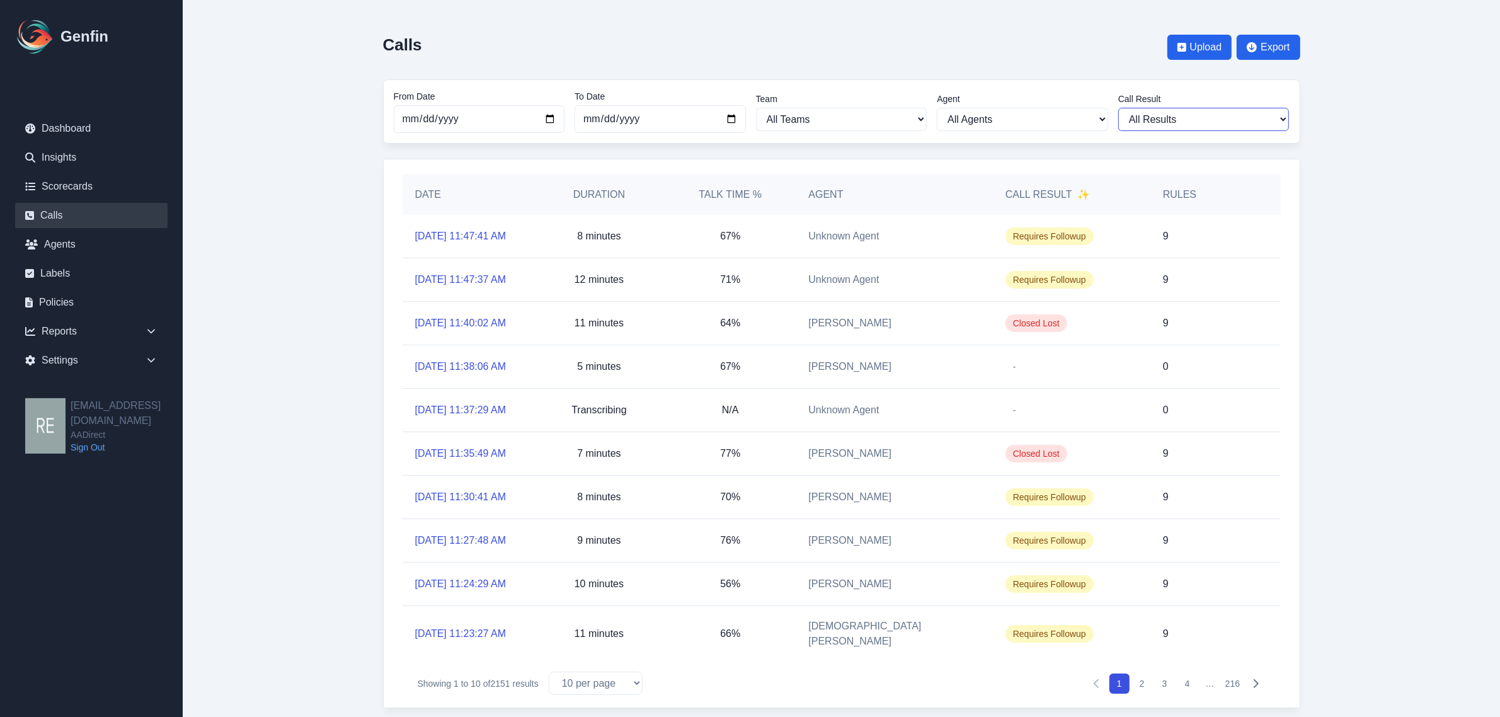
click at [1202, 111] on select "All Results Closed Won Closed Lost Requires Followup" at bounding box center [1203, 119] width 171 height 23
select select "Yes"
click at [1124, 108] on select "All Results Closed Won Closed Lost Requires Followup" at bounding box center [1203, 119] width 171 height 23
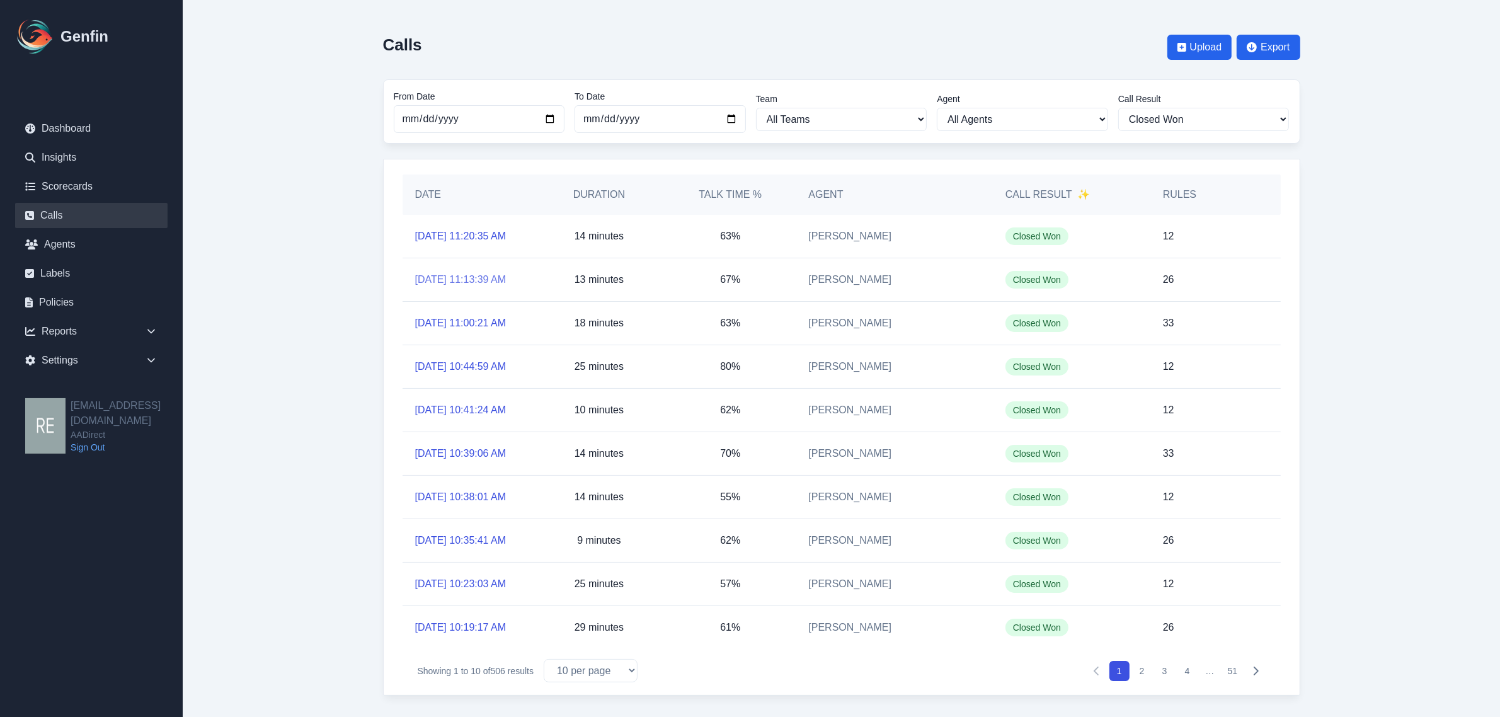
click at [466, 287] on link "[DATE] 11:13:39 AM" at bounding box center [460, 279] width 91 height 15
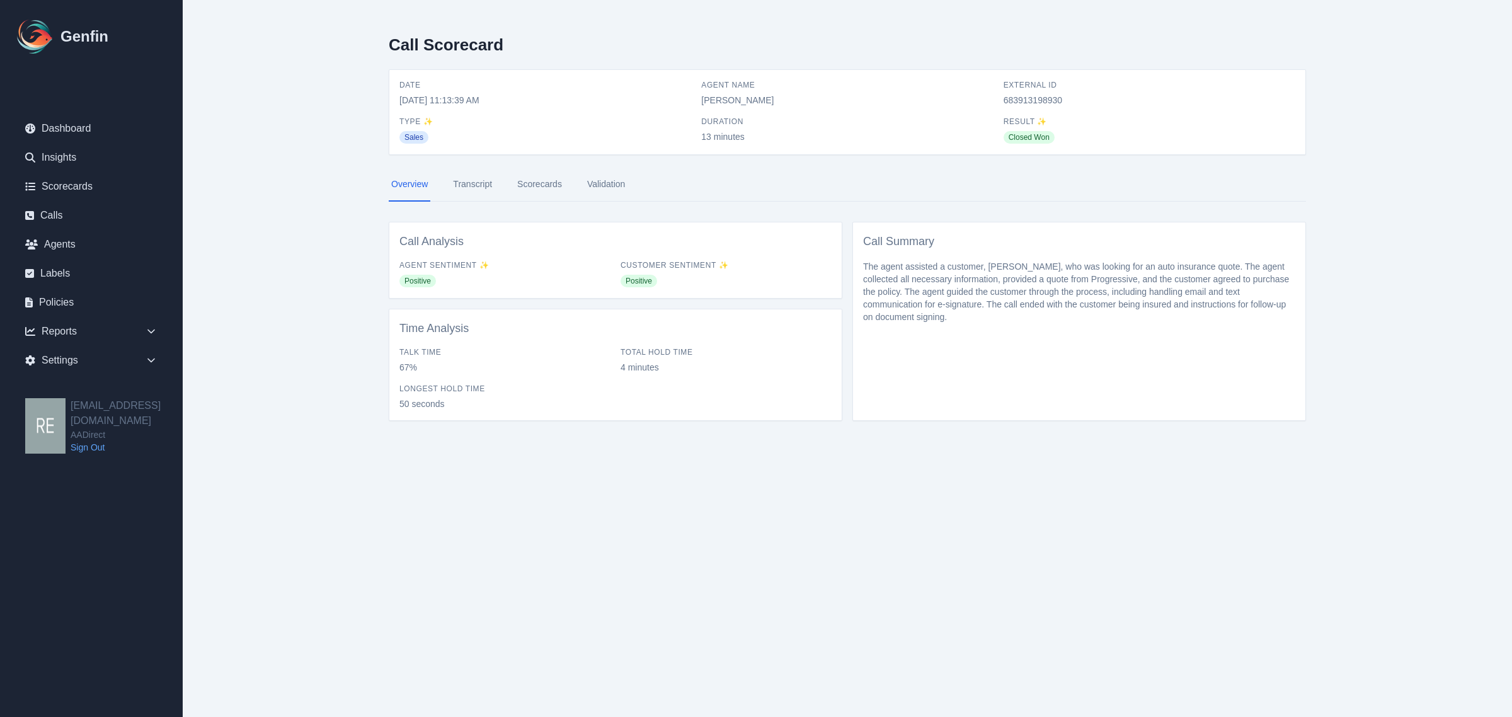
click at [539, 186] on link "Scorecards" at bounding box center [540, 185] width 50 height 34
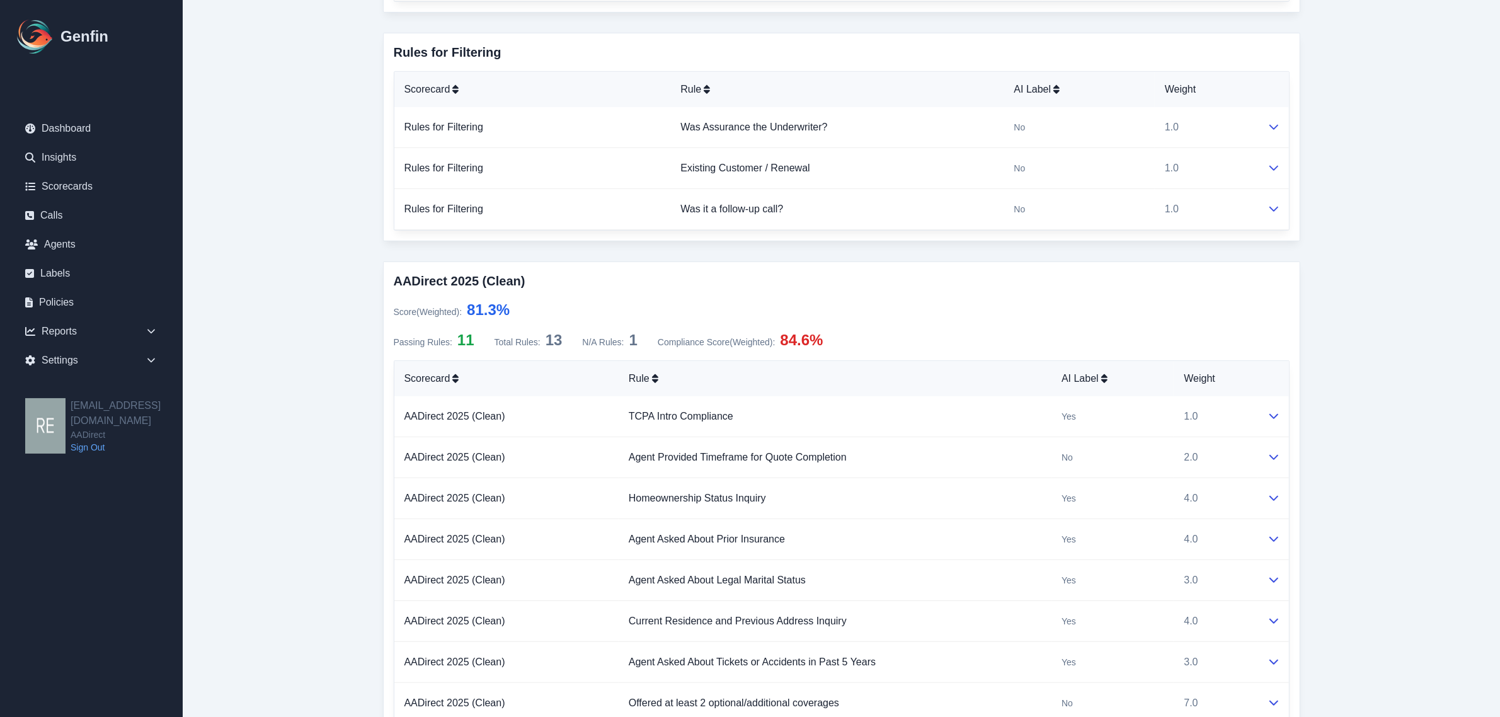
scroll to position [783, 0]
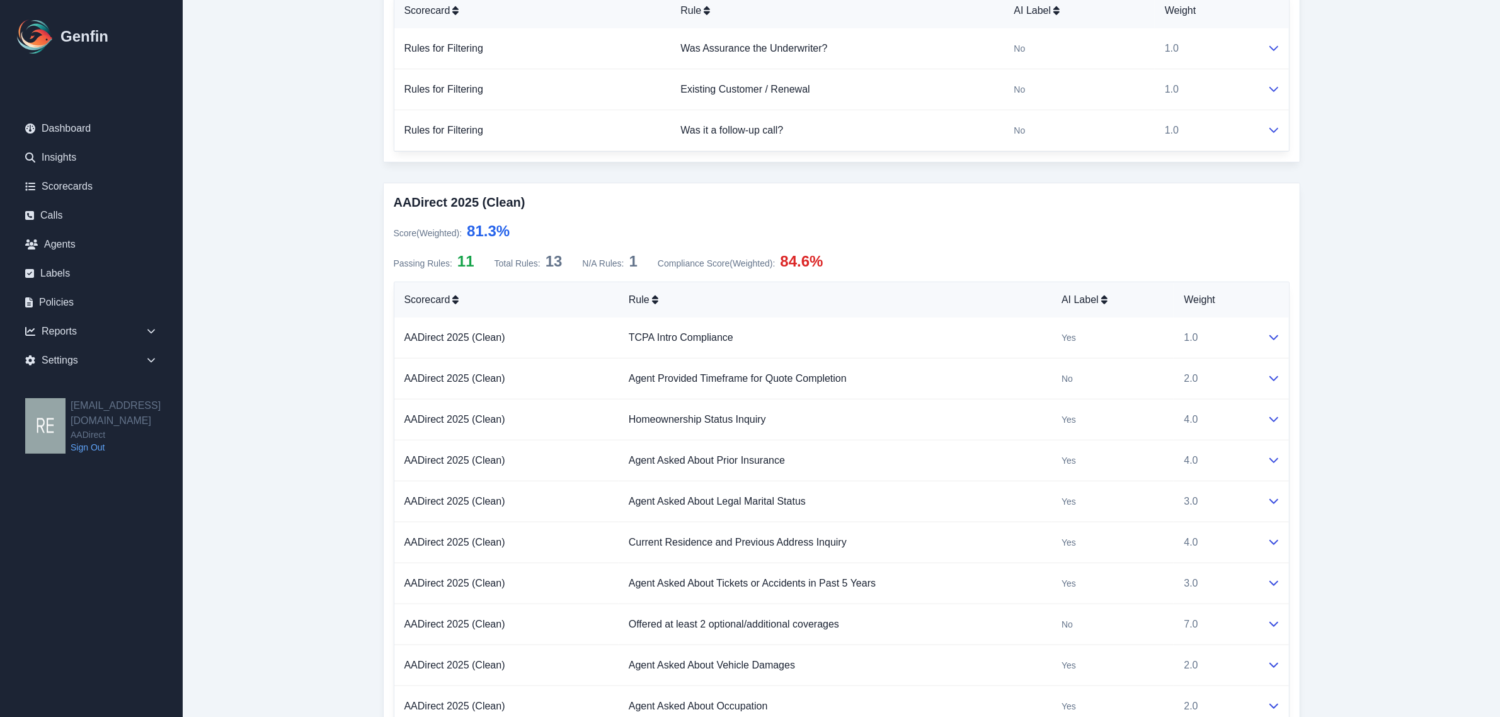
click at [815, 265] on span "84.6%" at bounding box center [801, 261] width 43 height 17
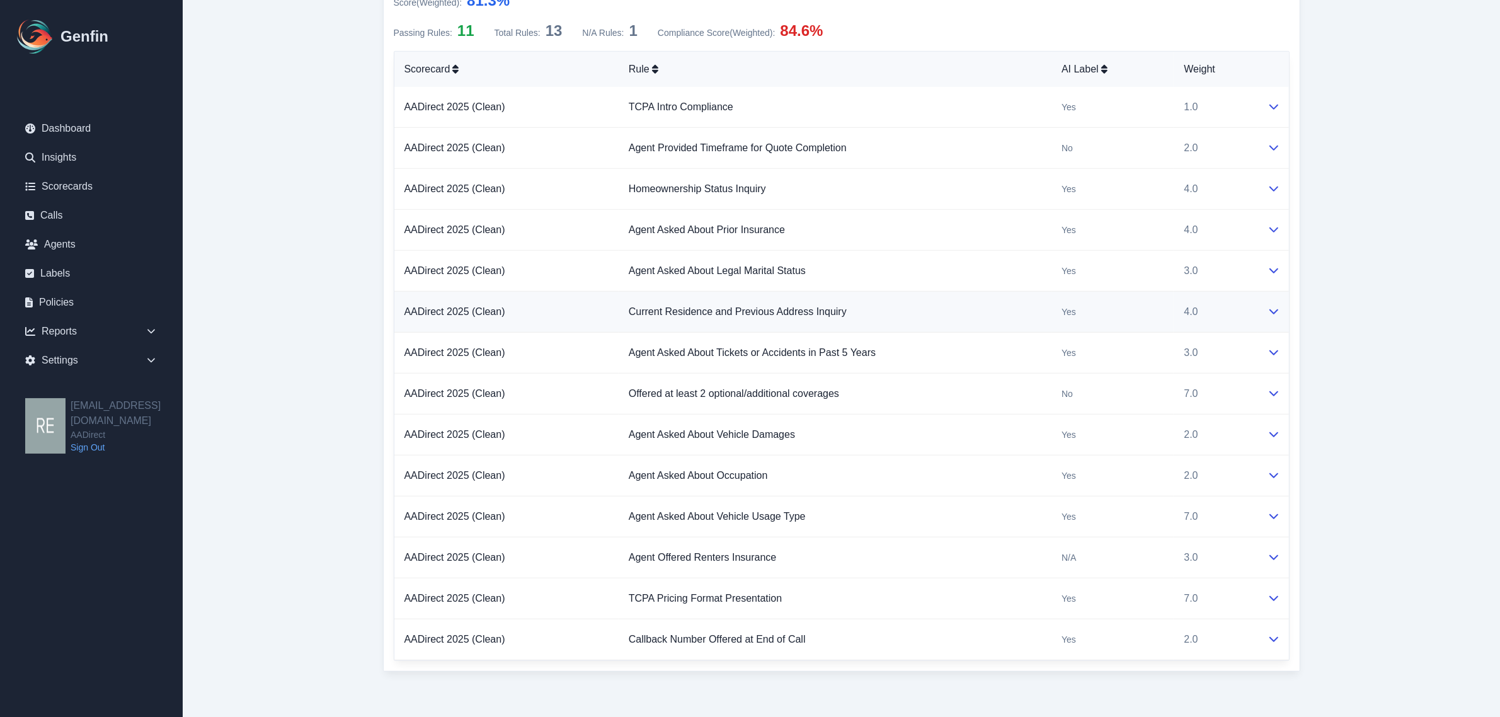
scroll to position [861, 0]
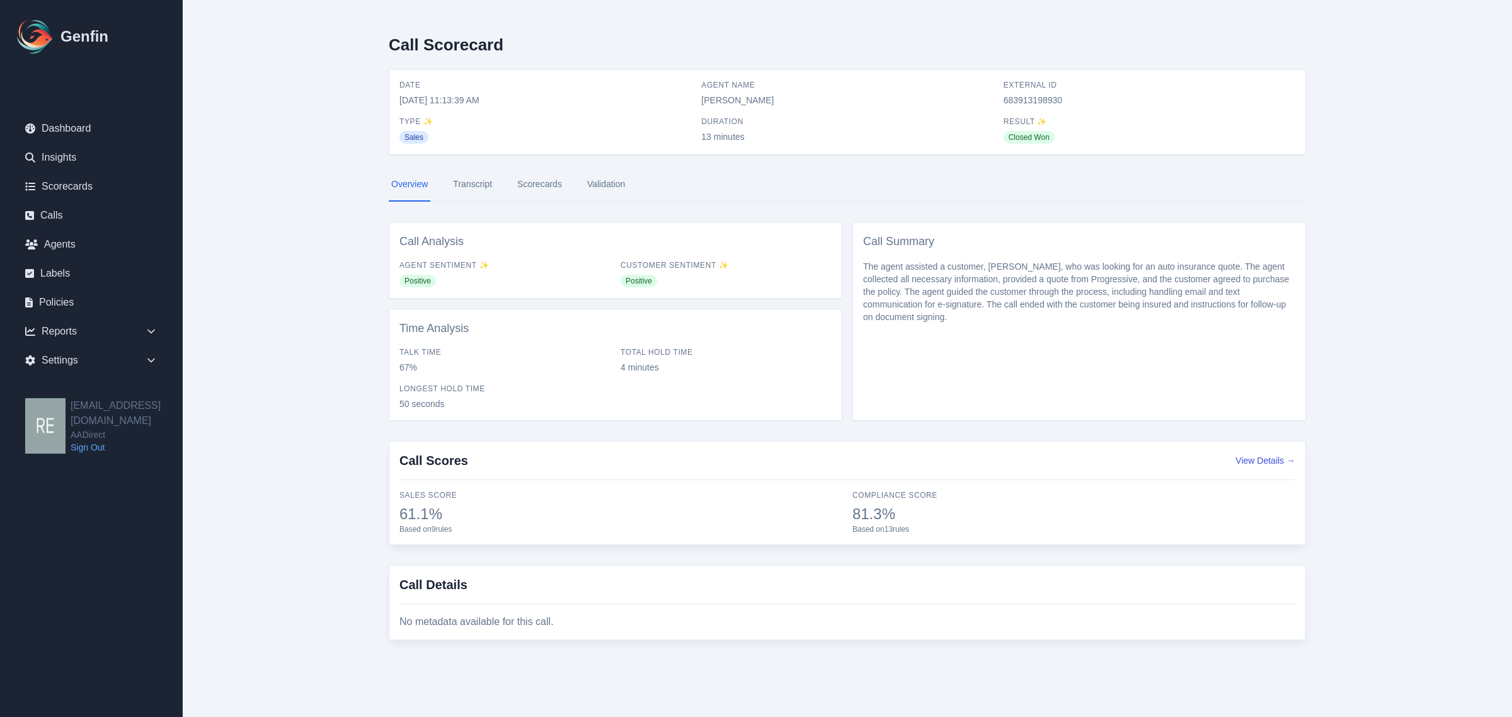
select select "Yes"
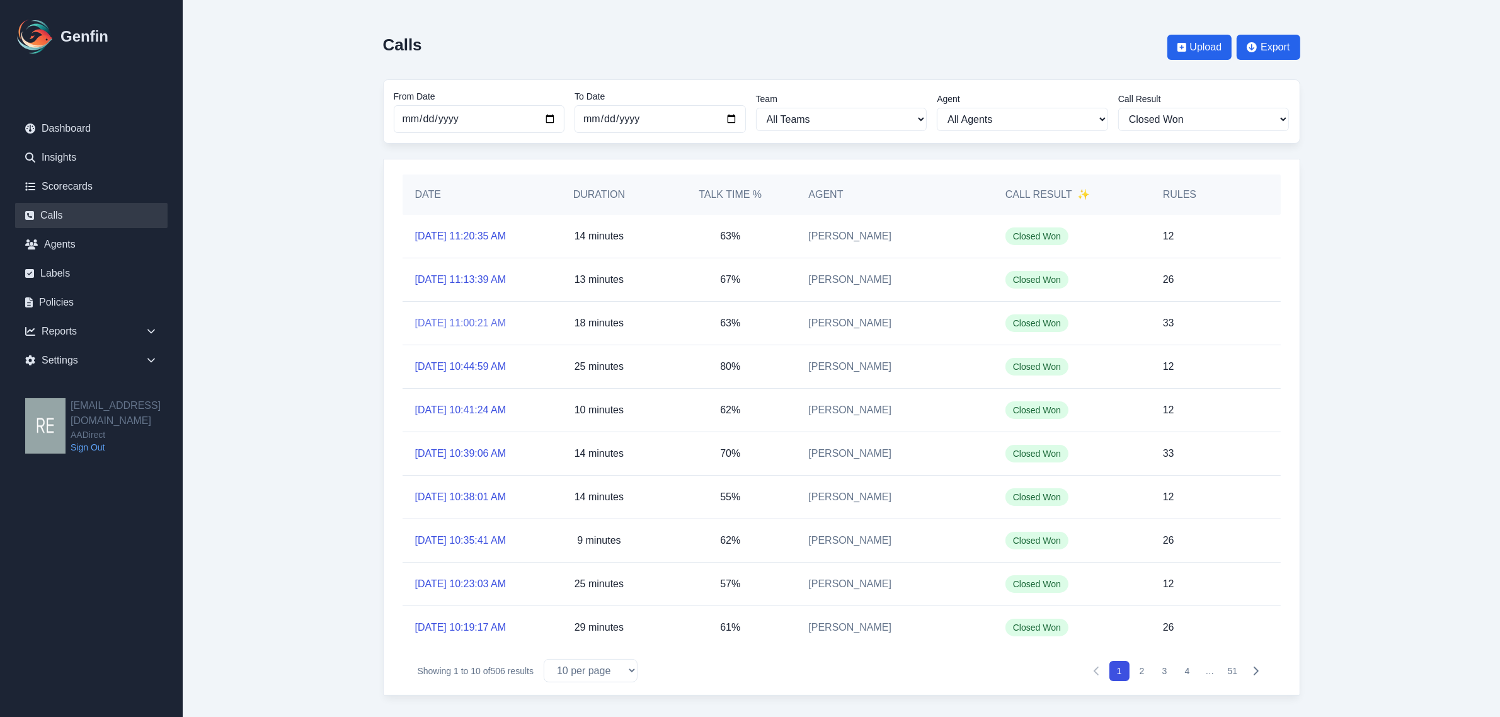
click at [457, 331] on link "[DATE] 11:00:21 AM" at bounding box center [460, 323] width 91 height 15
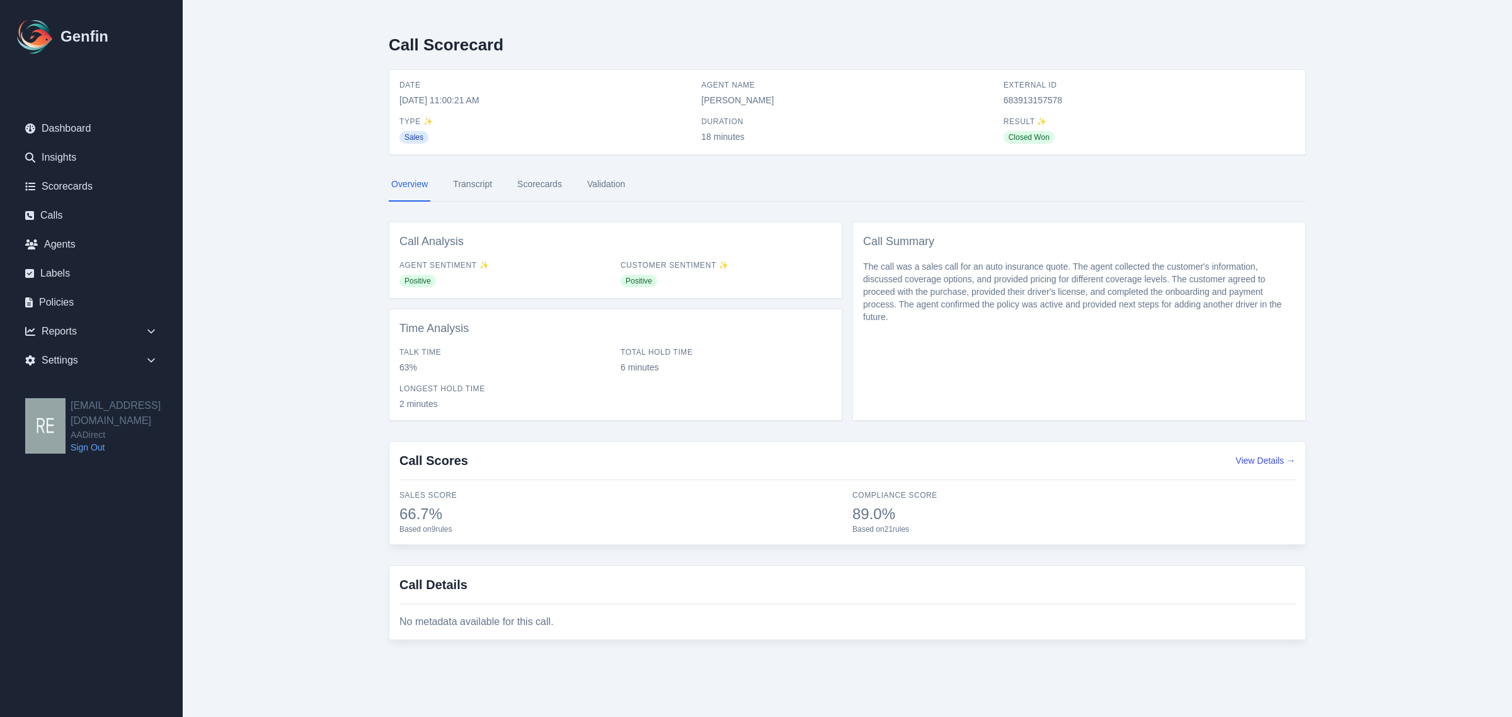
click at [543, 185] on link "Scorecards" at bounding box center [540, 185] width 50 height 34
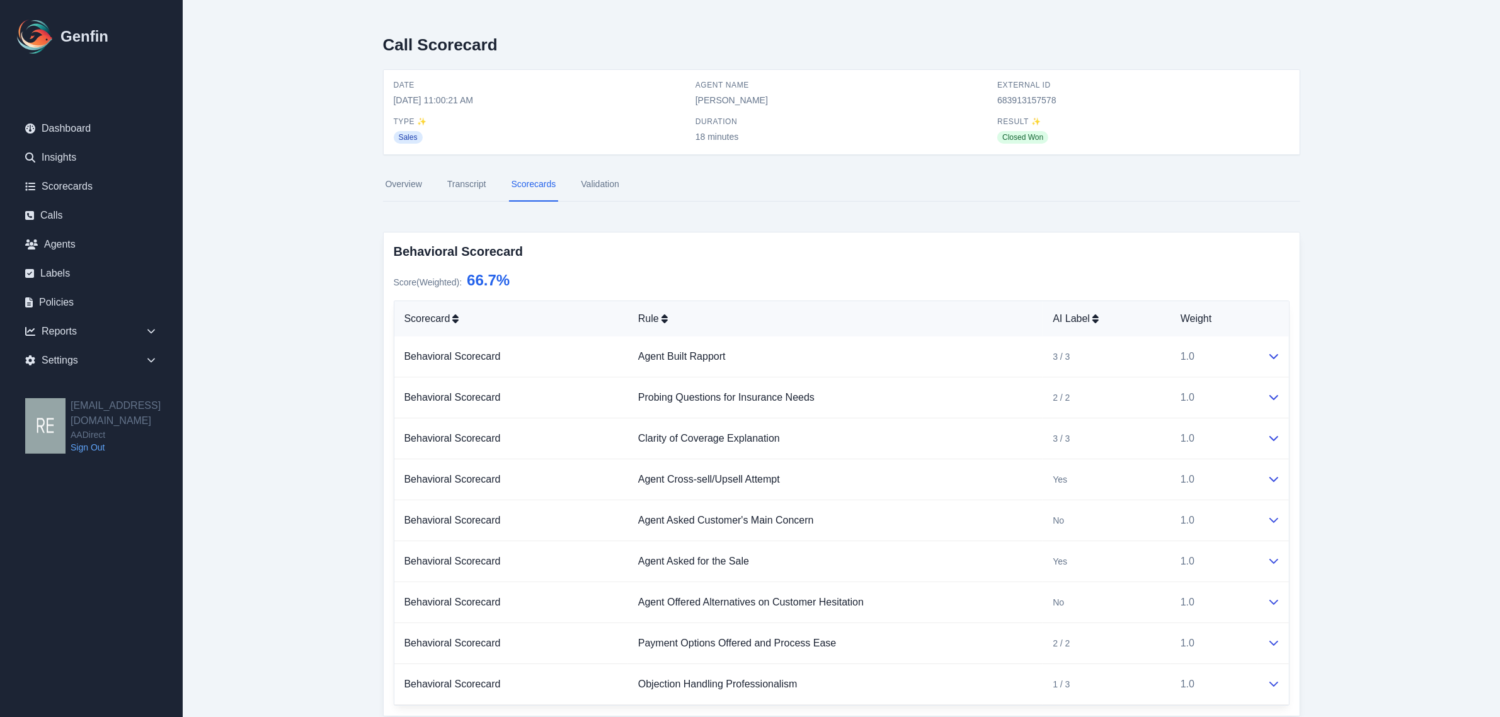
click at [1030, 101] on span "683913157578" at bounding box center [1143, 100] width 292 height 13
copy span "683913157578"
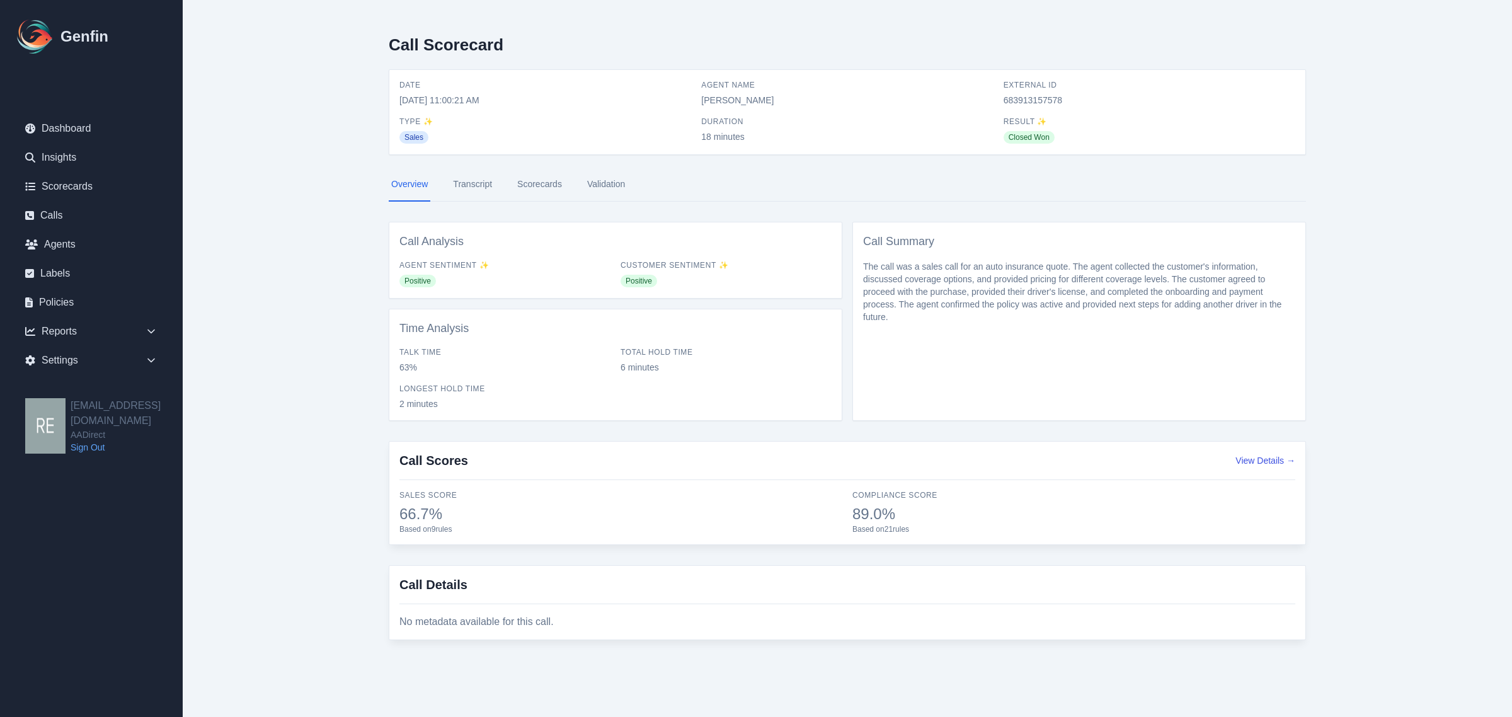
select select "Yes"
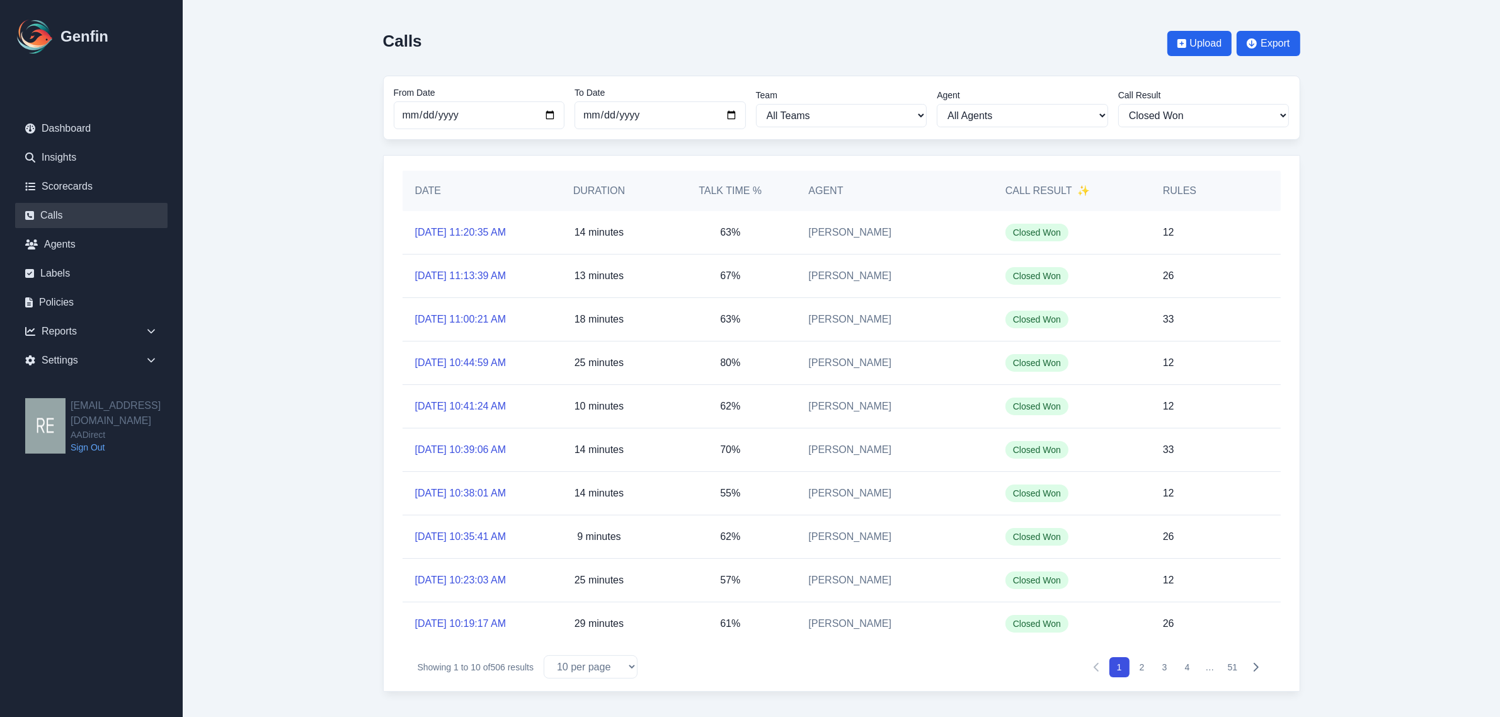
scroll to position [131, 0]
click at [1147, 665] on button "2" at bounding box center [1142, 667] width 20 height 20
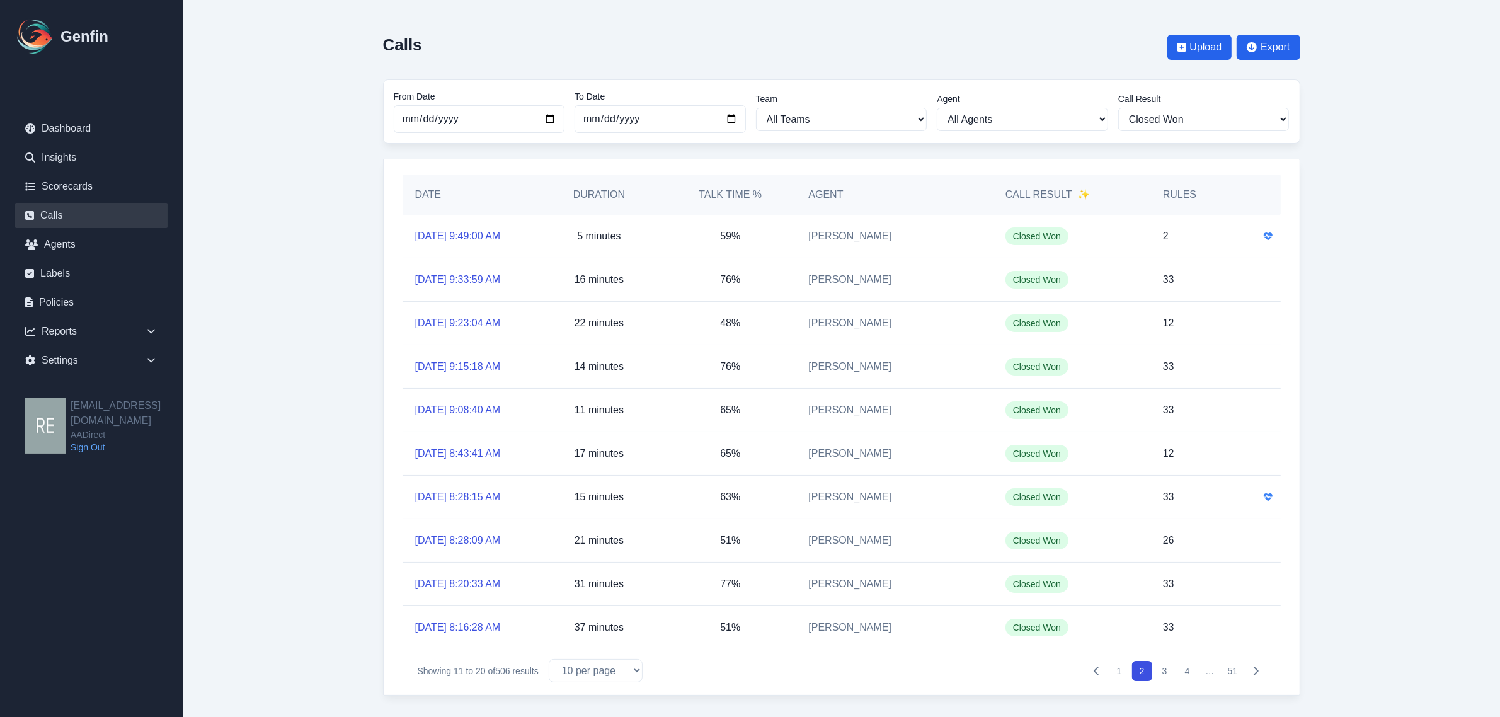
click at [1161, 679] on button "3" at bounding box center [1165, 671] width 20 height 20
click at [460, 498] on link "[DATE] 5:28:43 PM" at bounding box center [458, 497] width 86 height 15
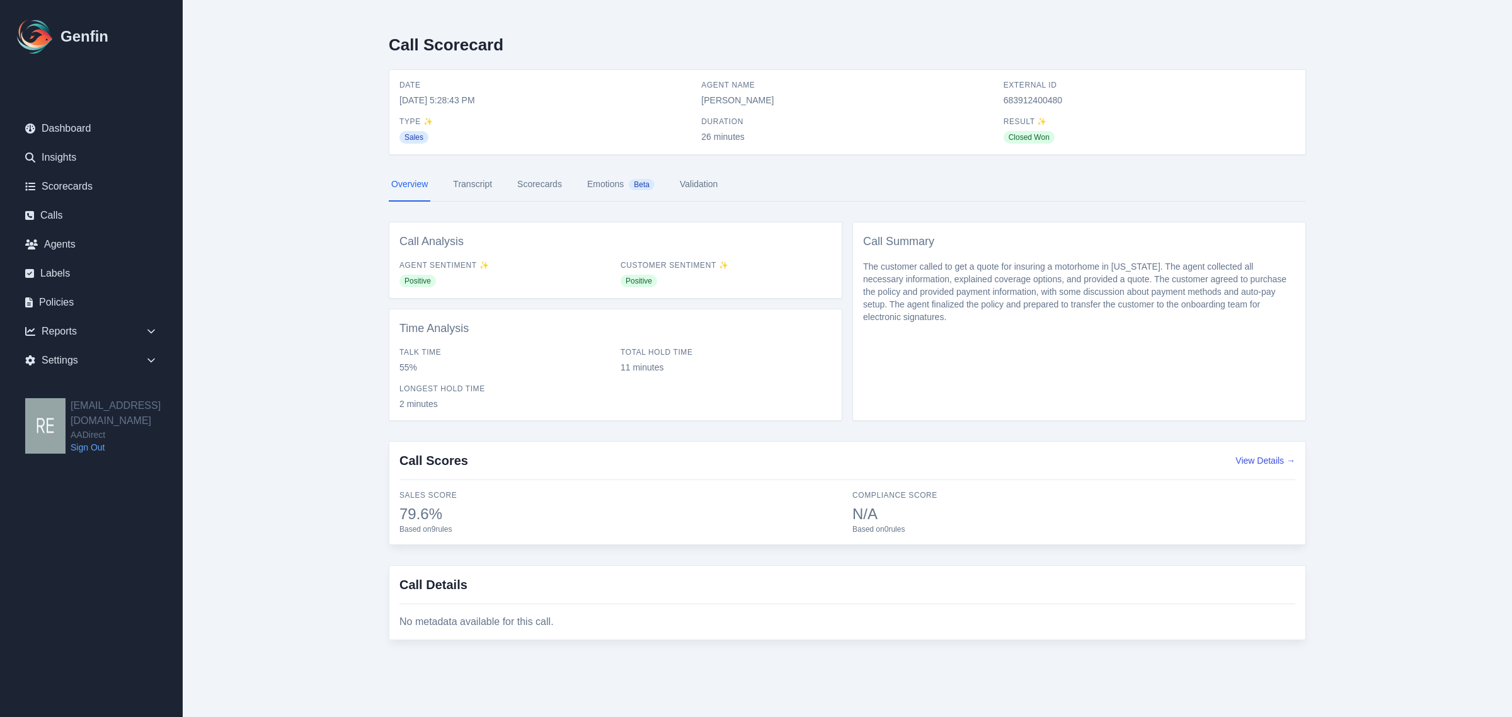
click at [522, 183] on link "Scorecards" at bounding box center [540, 185] width 50 height 34
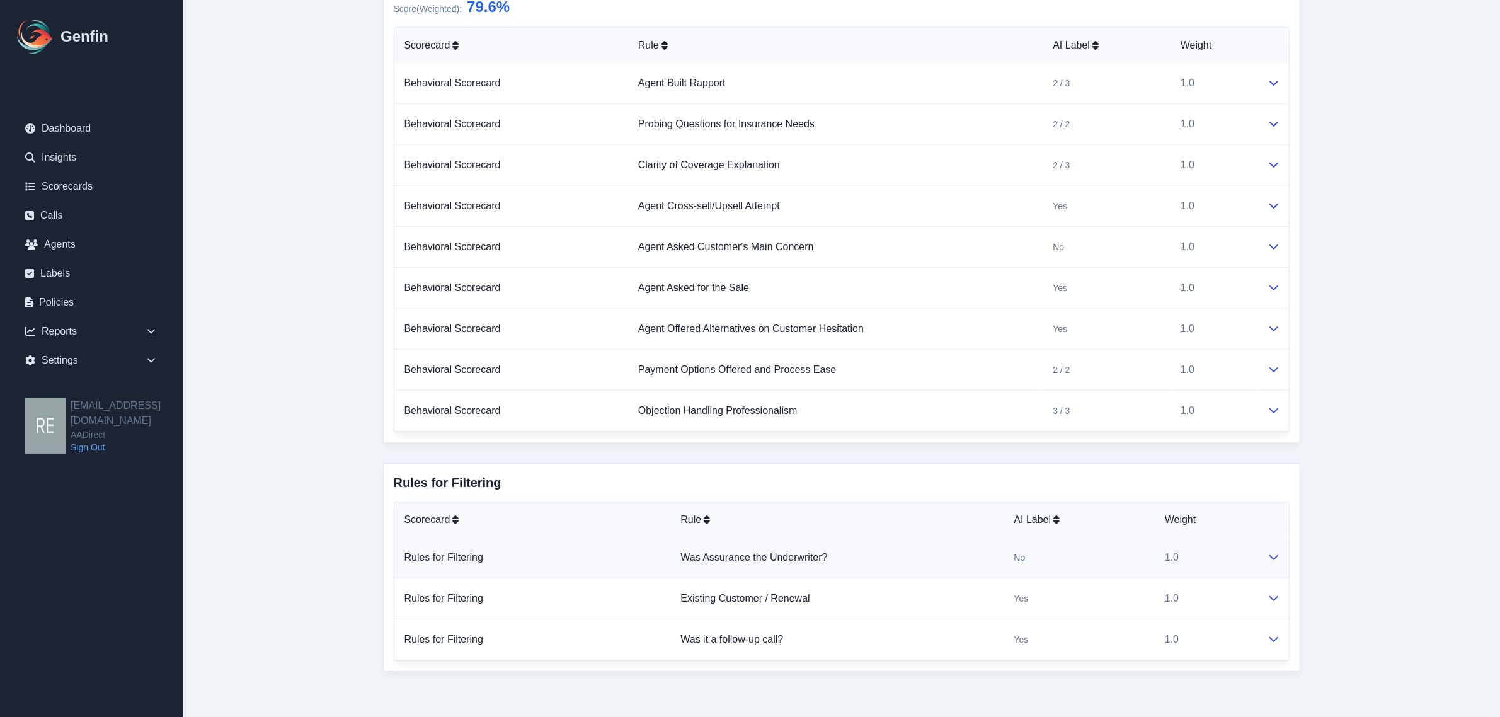
scroll to position [40, 0]
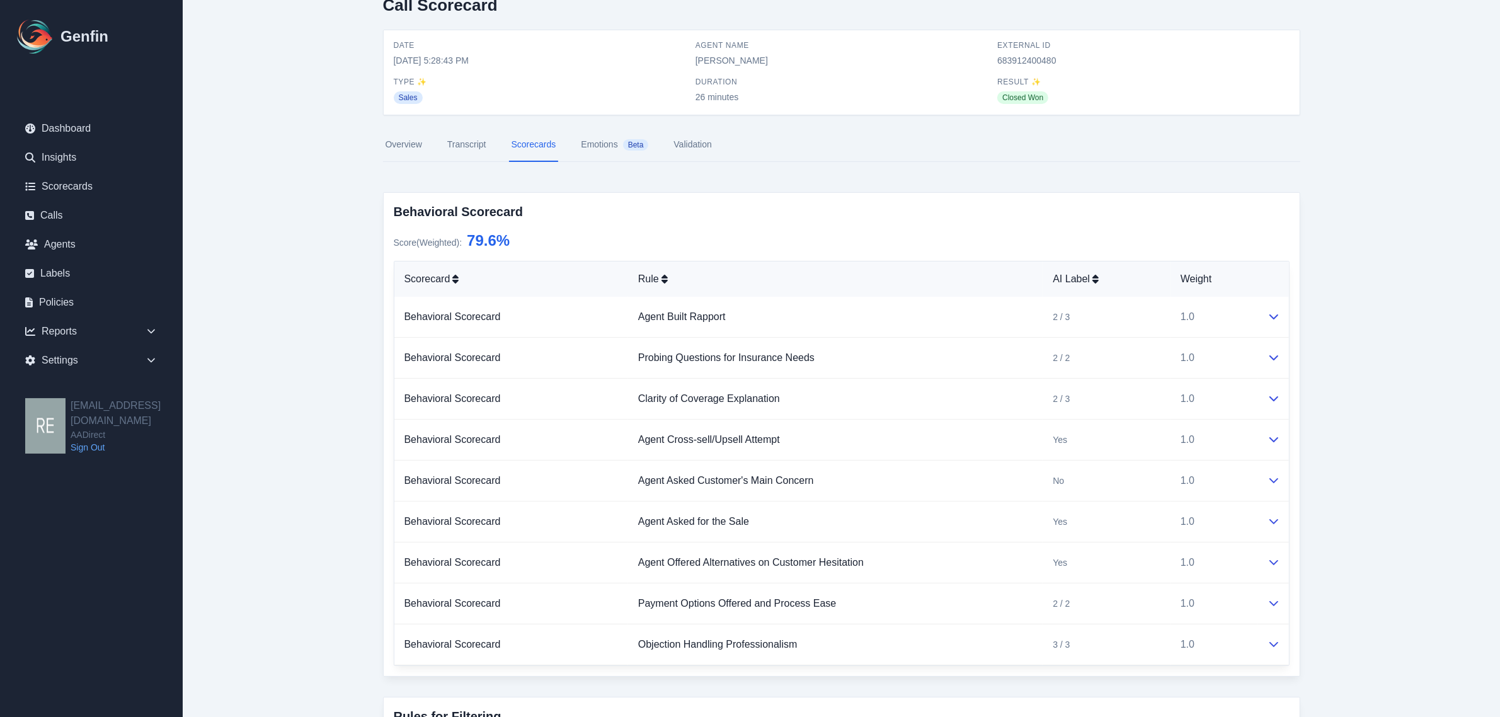
click at [405, 136] on link "Overview" at bounding box center [404, 145] width 42 height 34
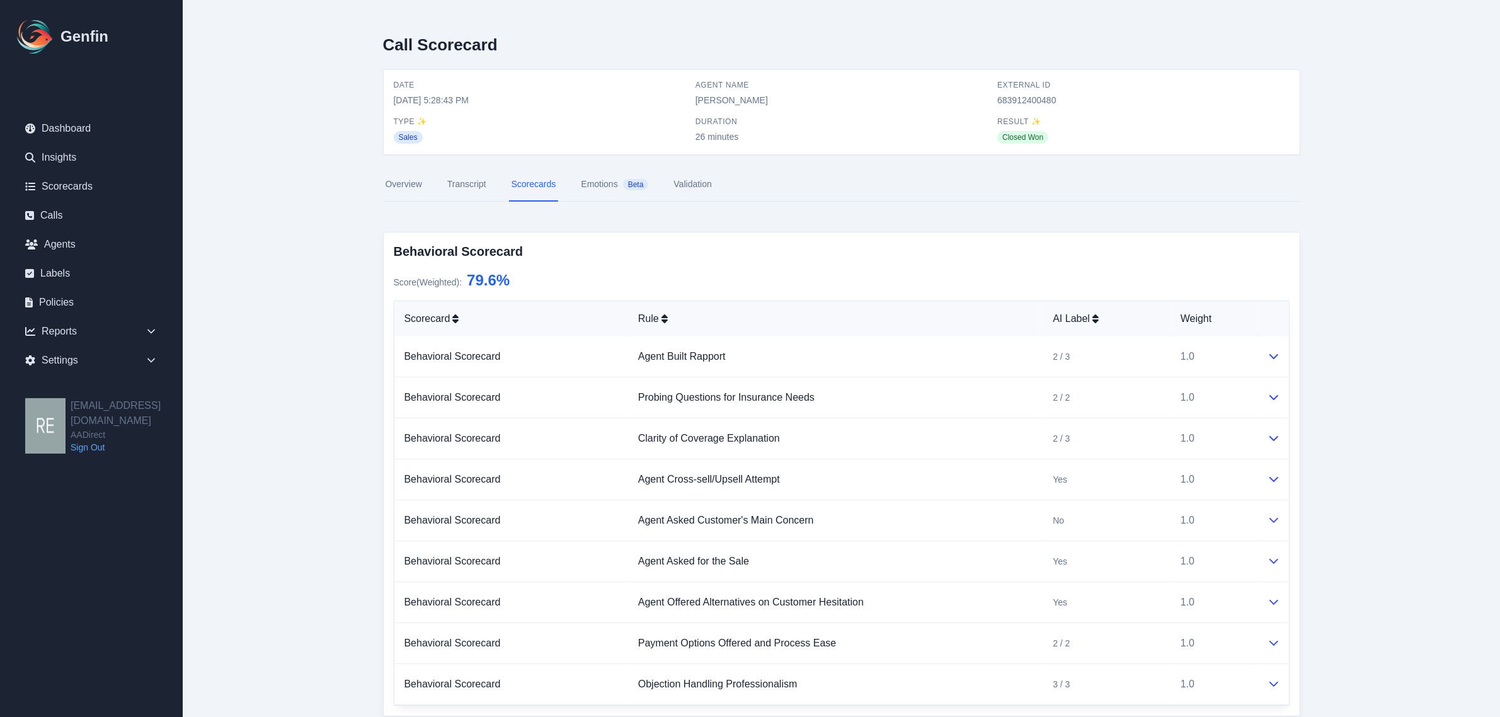
click at [411, 181] on link "Overview" at bounding box center [404, 185] width 42 height 34
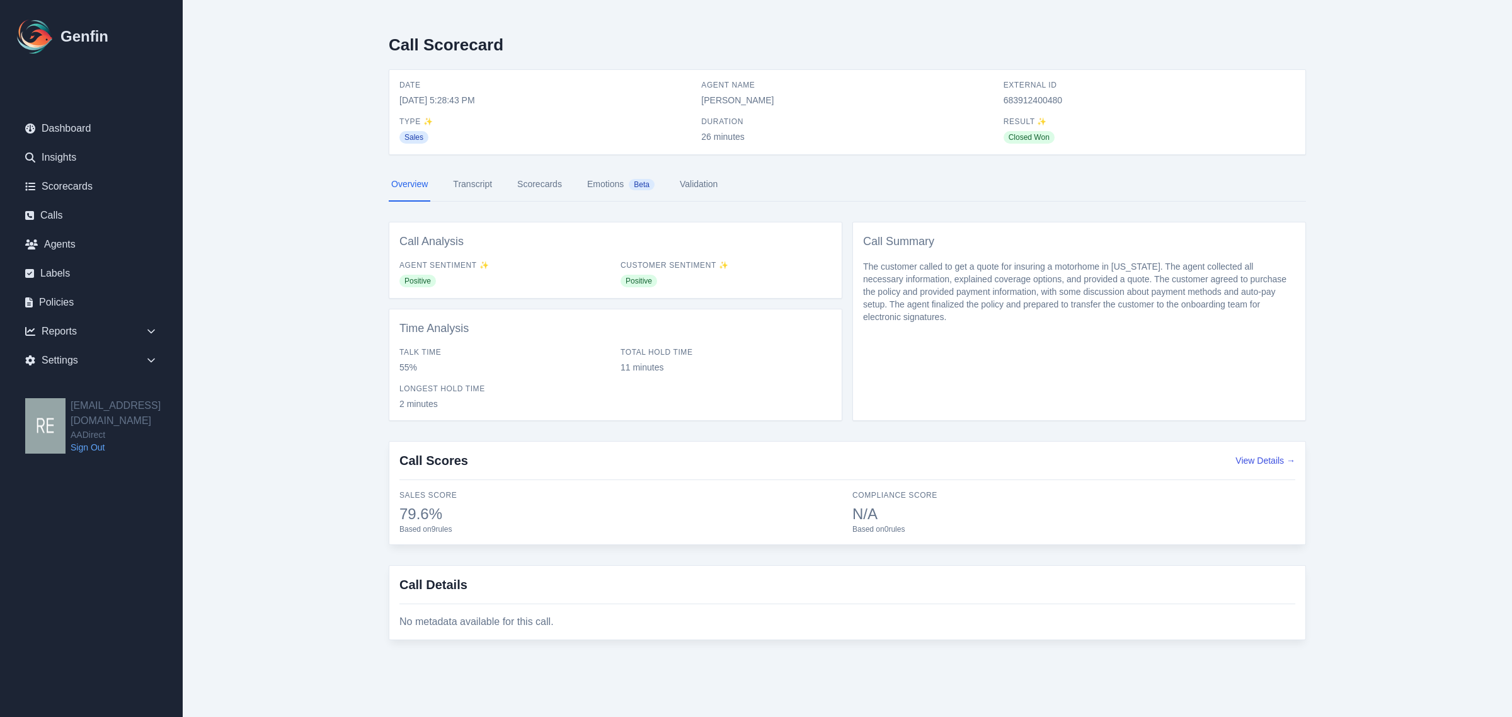
select select "Yes"
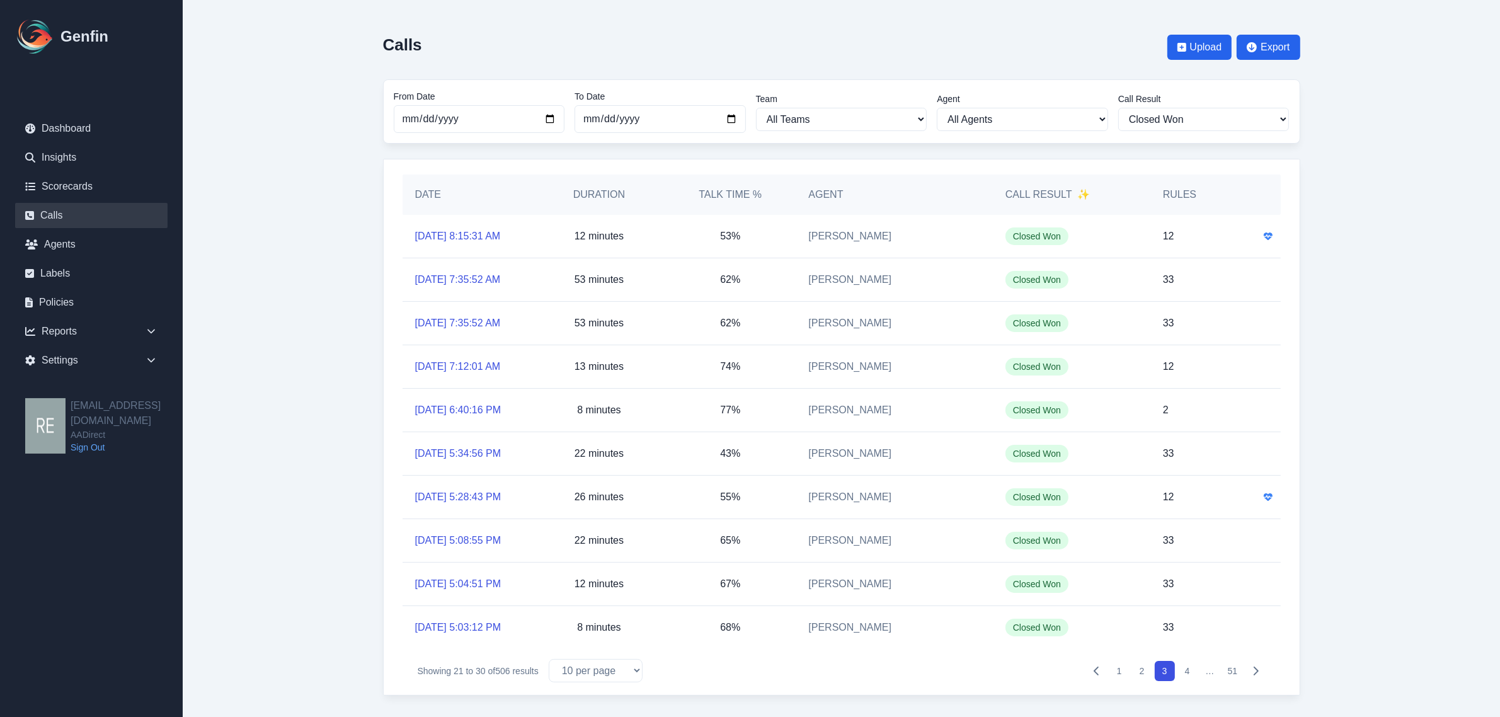
click at [1135, 672] on button "2" at bounding box center [1142, 671] width 20 height 20
click at [499, 317] on link "[DATE] 9:23:04 AM" at bounding box center [458, 323] width 86 height 15
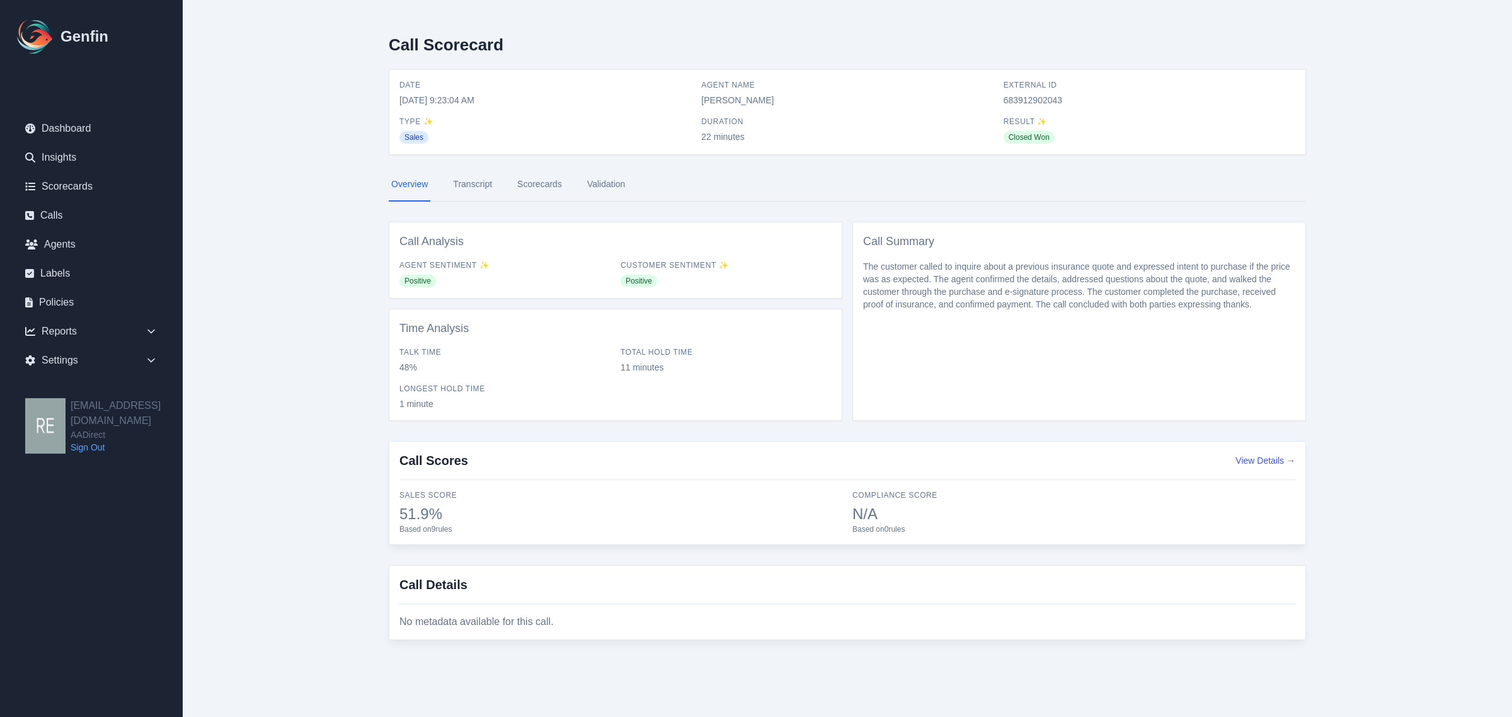
click at [527, 186] on link "Scorecards" at bounding box center [540, 185] width 50 height 34
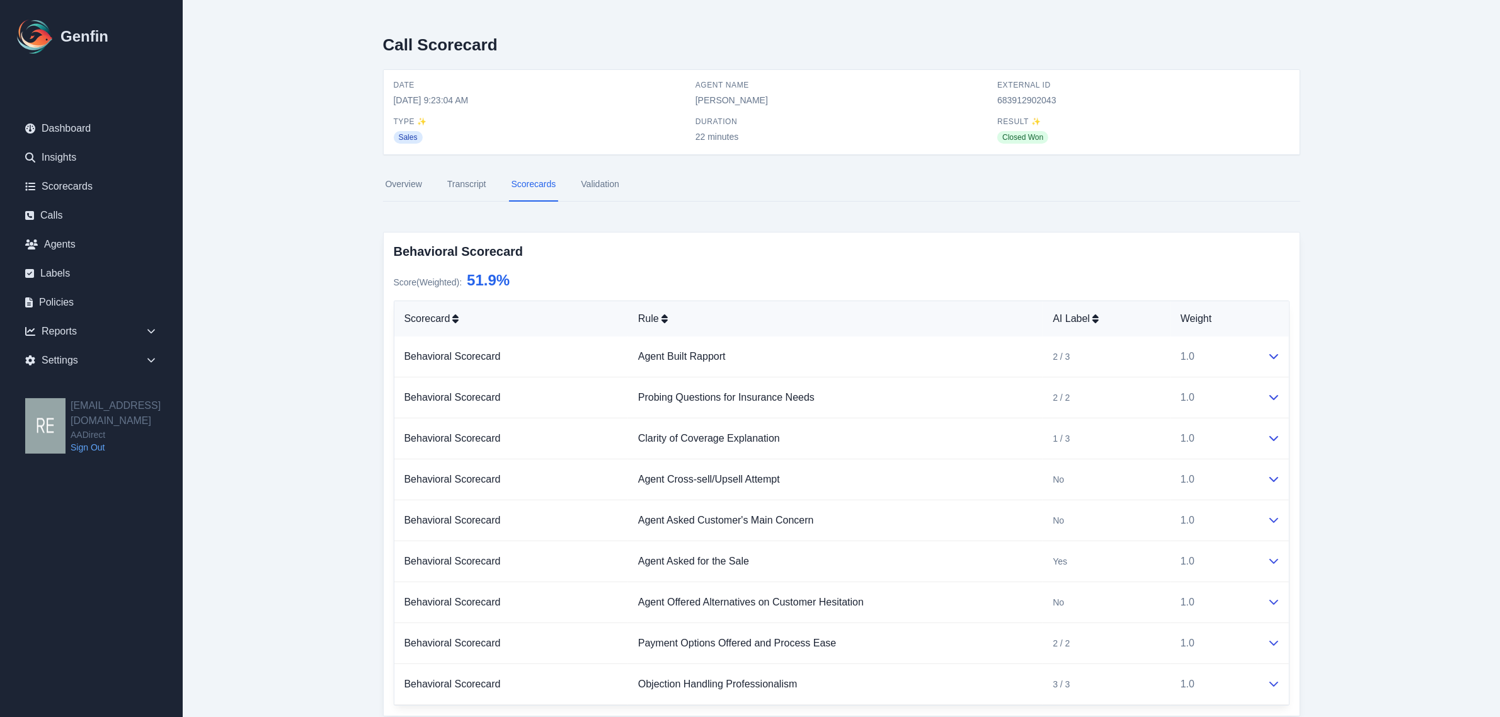
click at [414, 181] on link "Overview" at bounding box center [404, 185] width 42 height 34
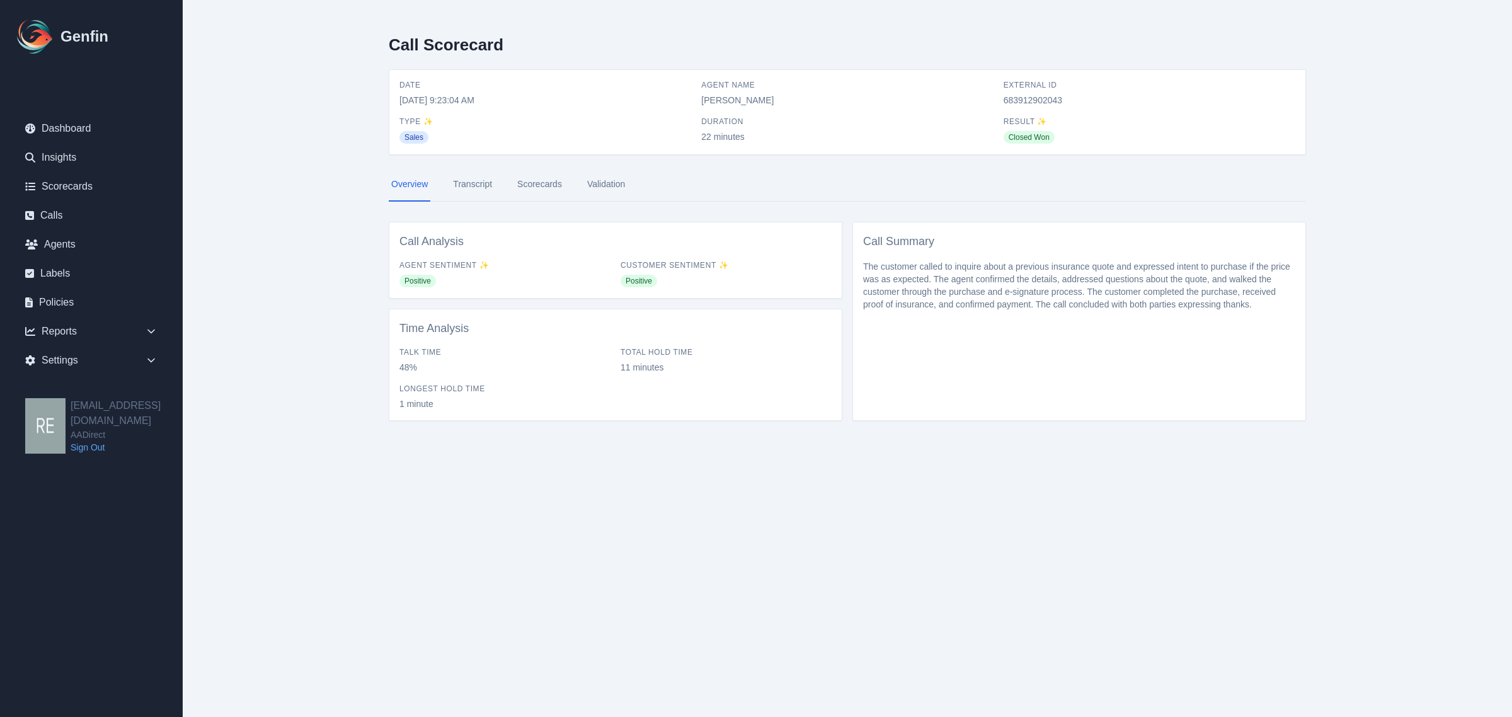
select select "Yes"
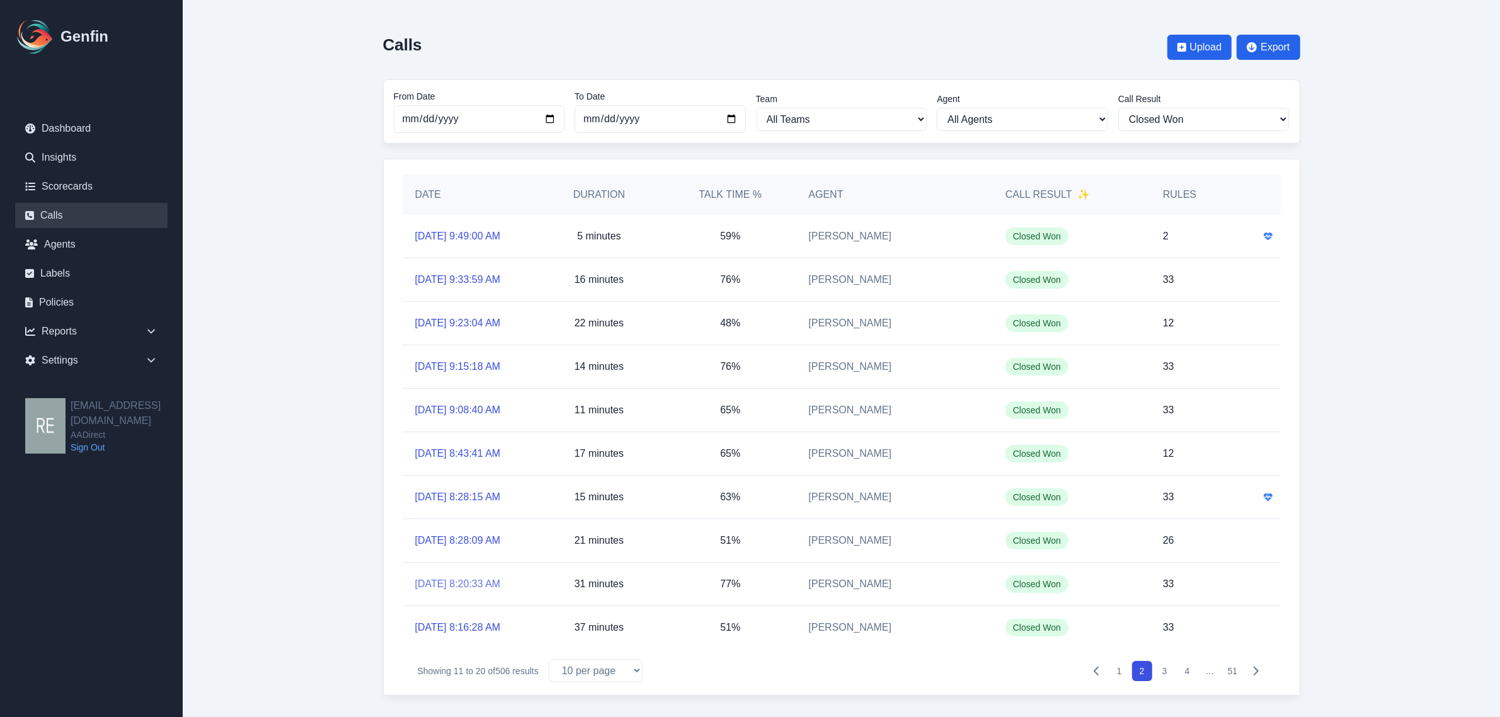
click at [484, 585] on link "[DATE] 8:20:33 AM" at bounding box center [458, 584] width 86 height 15
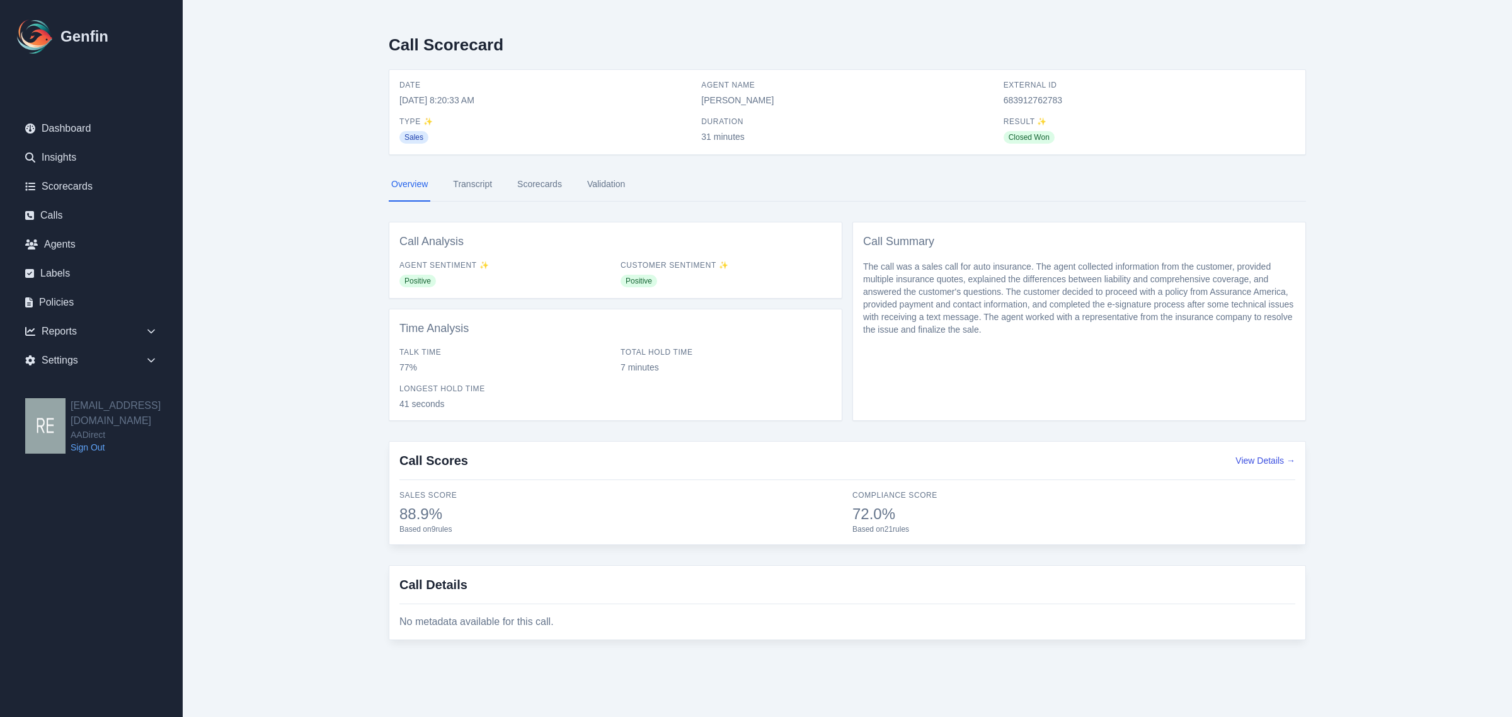
click at [532, 180] on link "Scorecards" at bounding box center [540, 185] width 50 height 34
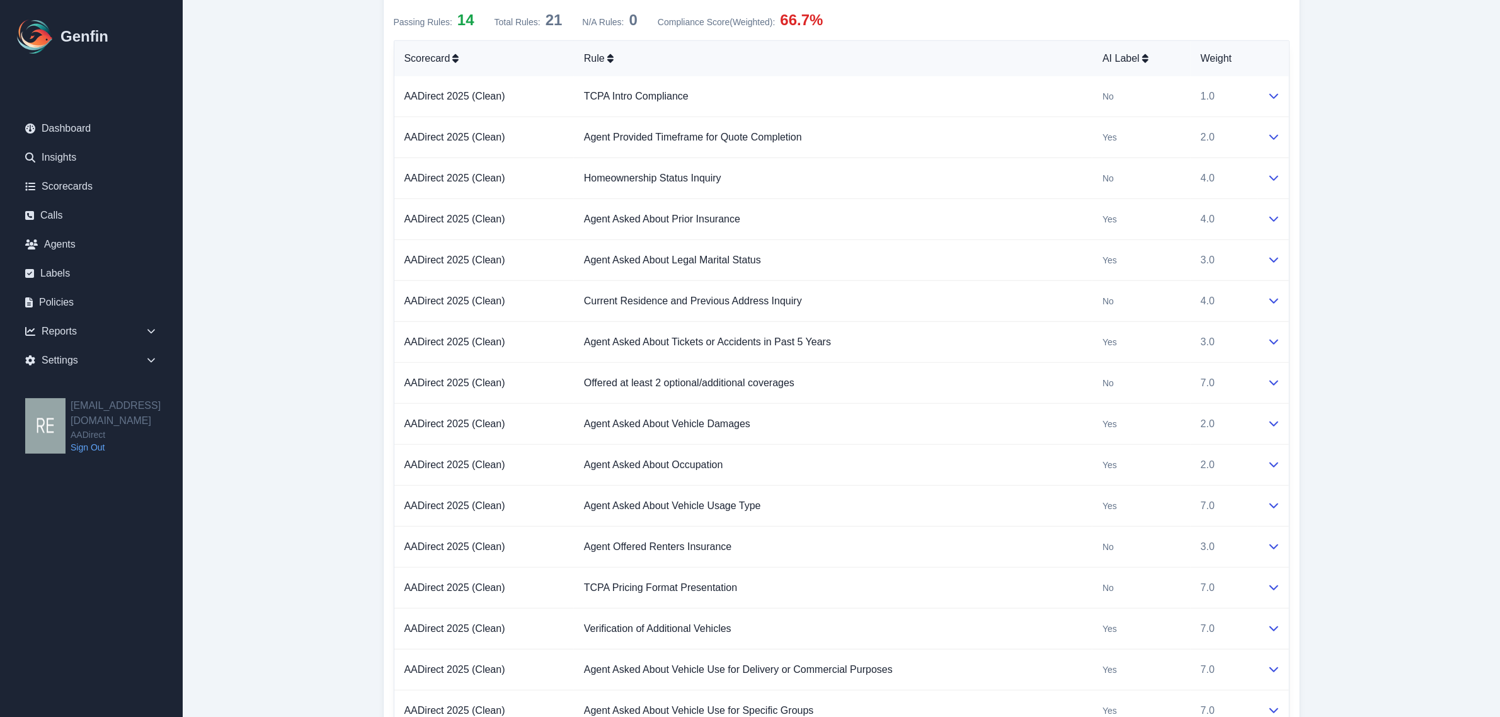
scroll to position [1181, 0]
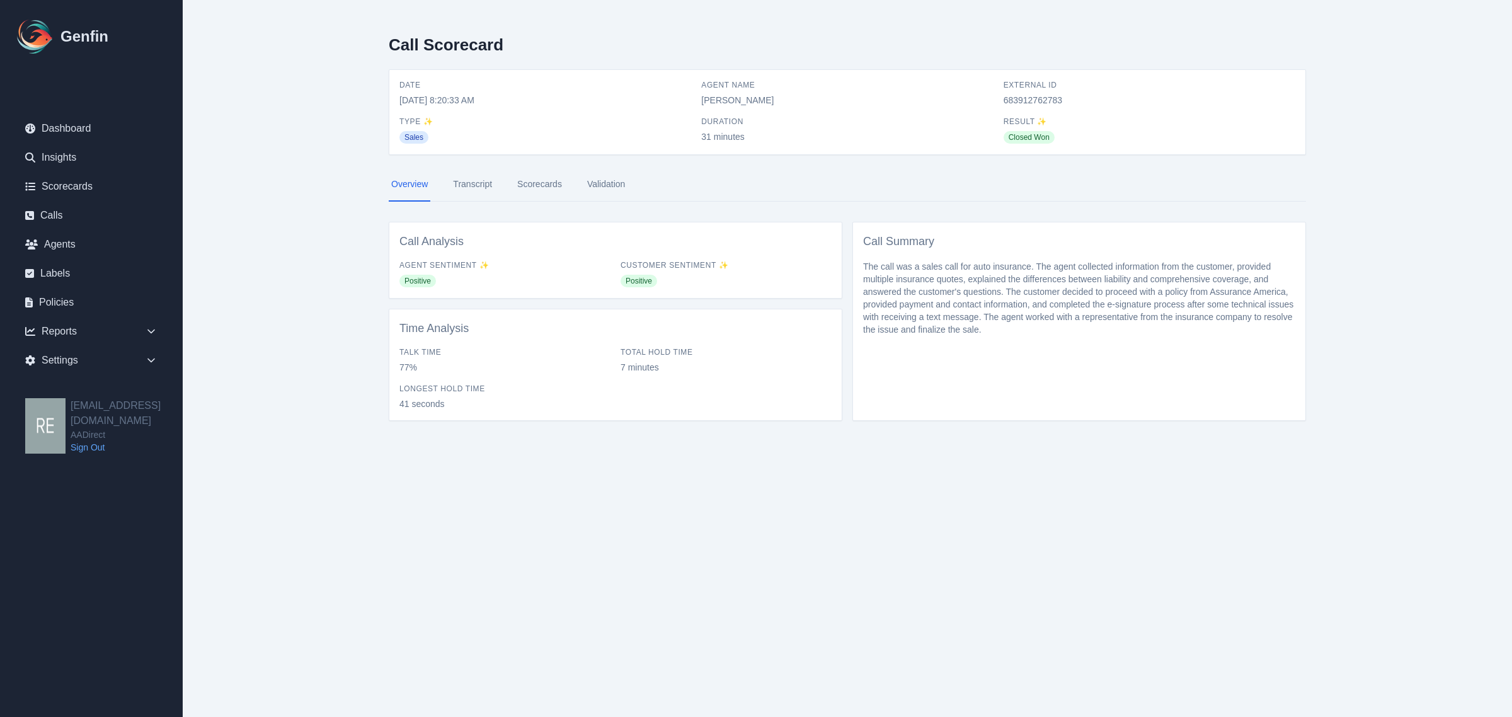
select select "Yes"
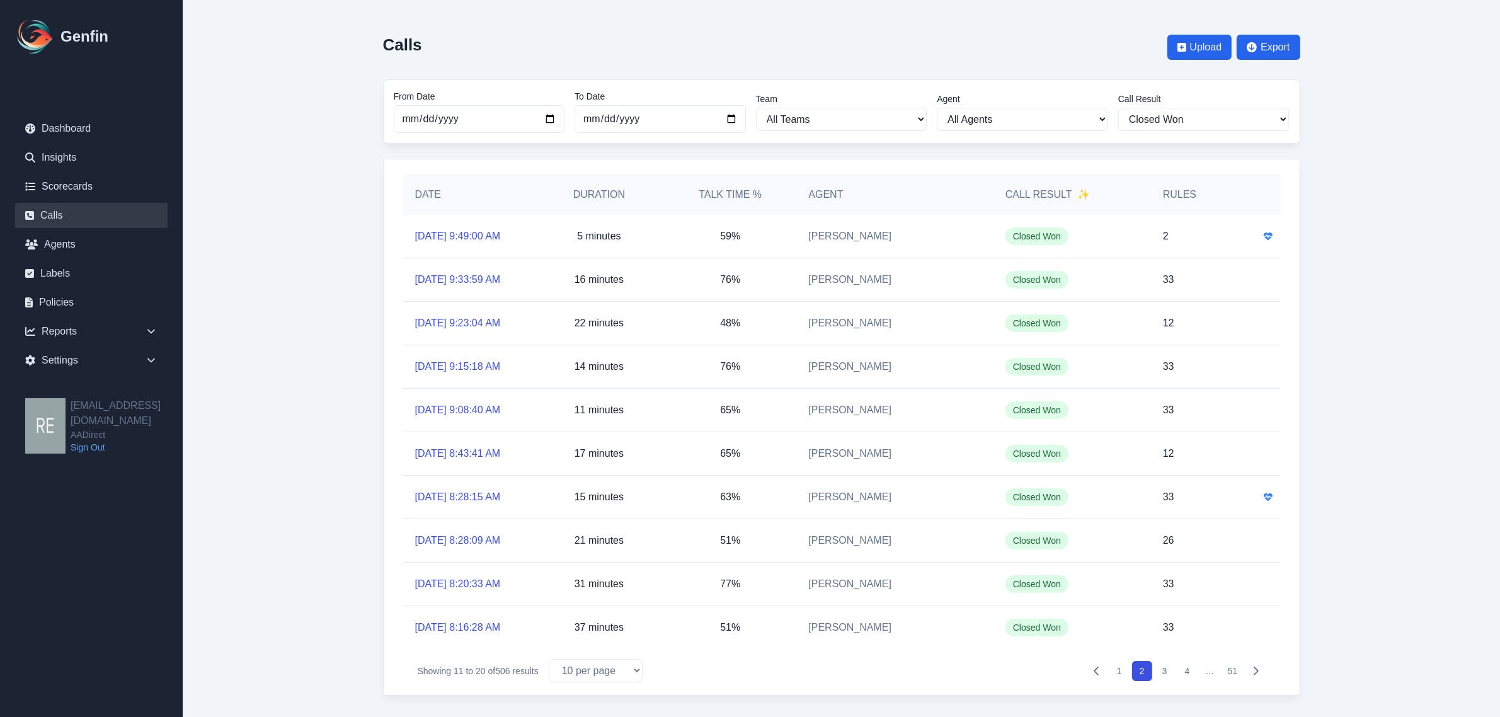
click at [1166, 673] on button "3" at bounding box center [1165, 671] width 20 height 20
click at [1190, 673] on button "4" at bounding box center [1188, 671] width 20 height 20
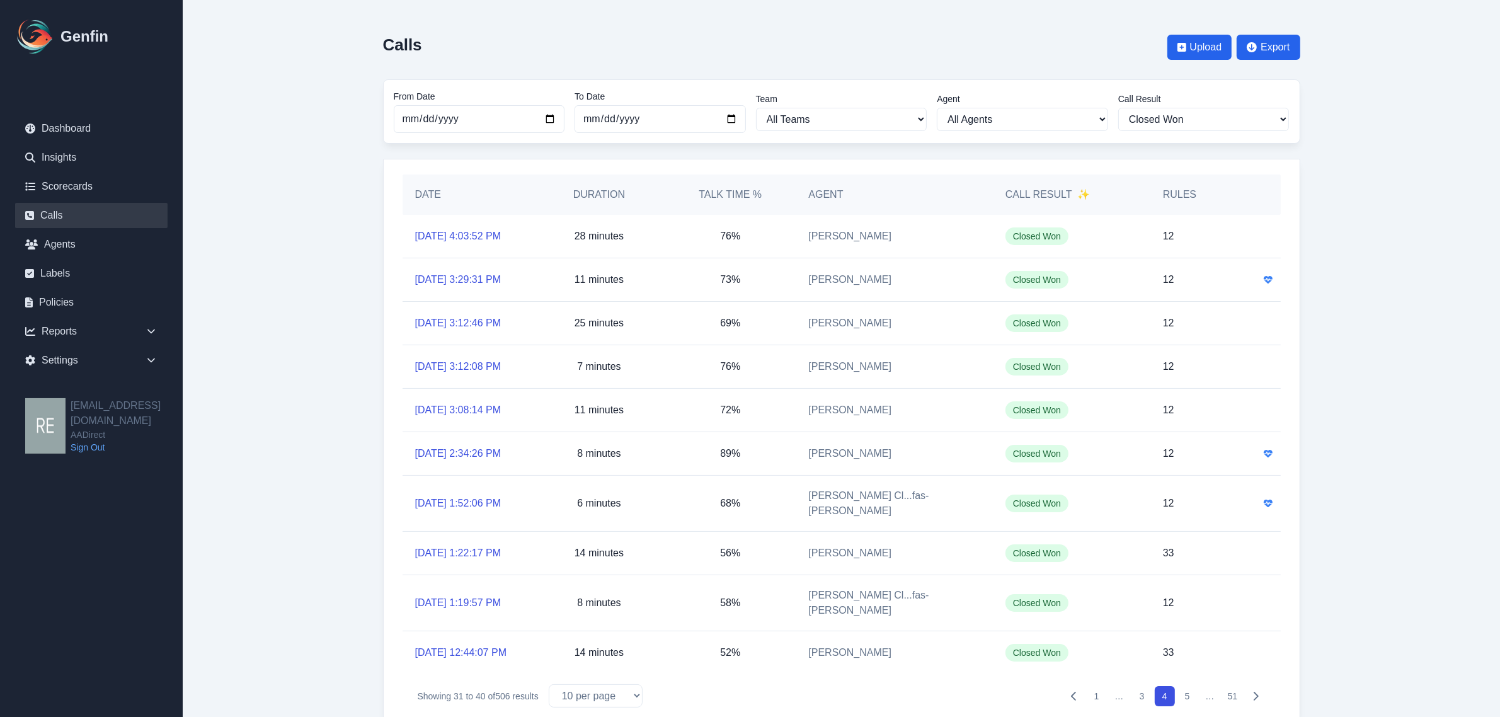
click at [1094, 686] on button "1" at bounding box center [1097, 696] width 20 height 20
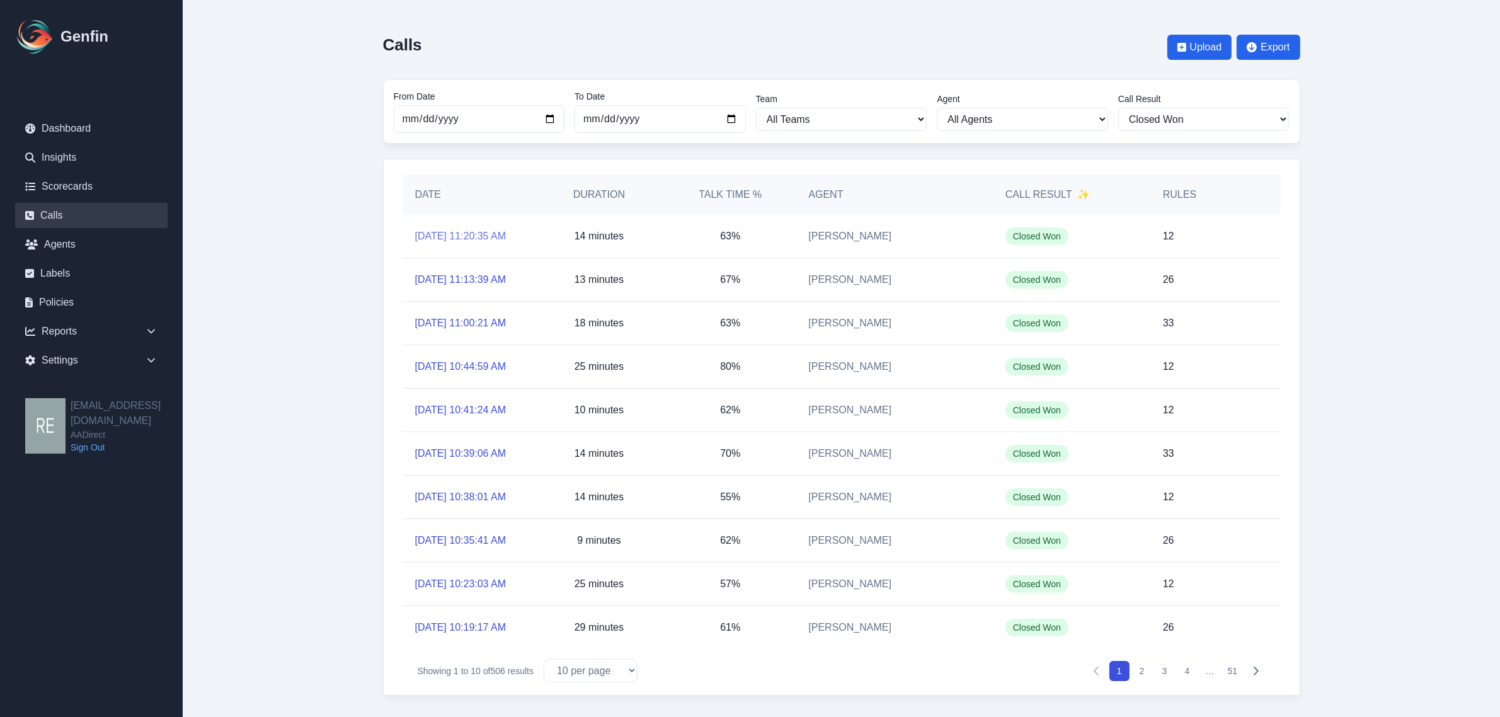
click at [476, 241] on link "[DATE] 11:20:35 AM" at bounding box center [460, 236] width 91 height 15
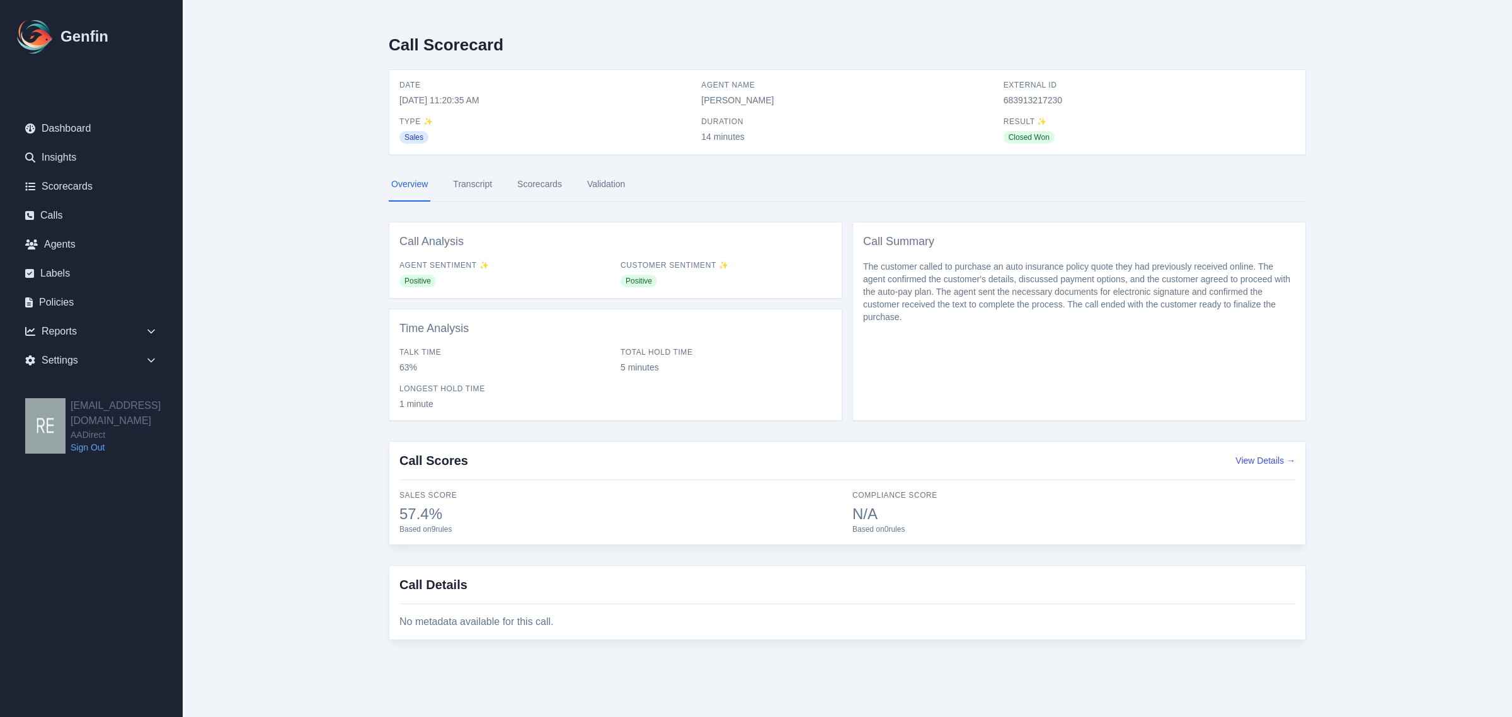
click at [543, 178] on link "Scorecards" at bounding box center [540, 185] width 50 height 34
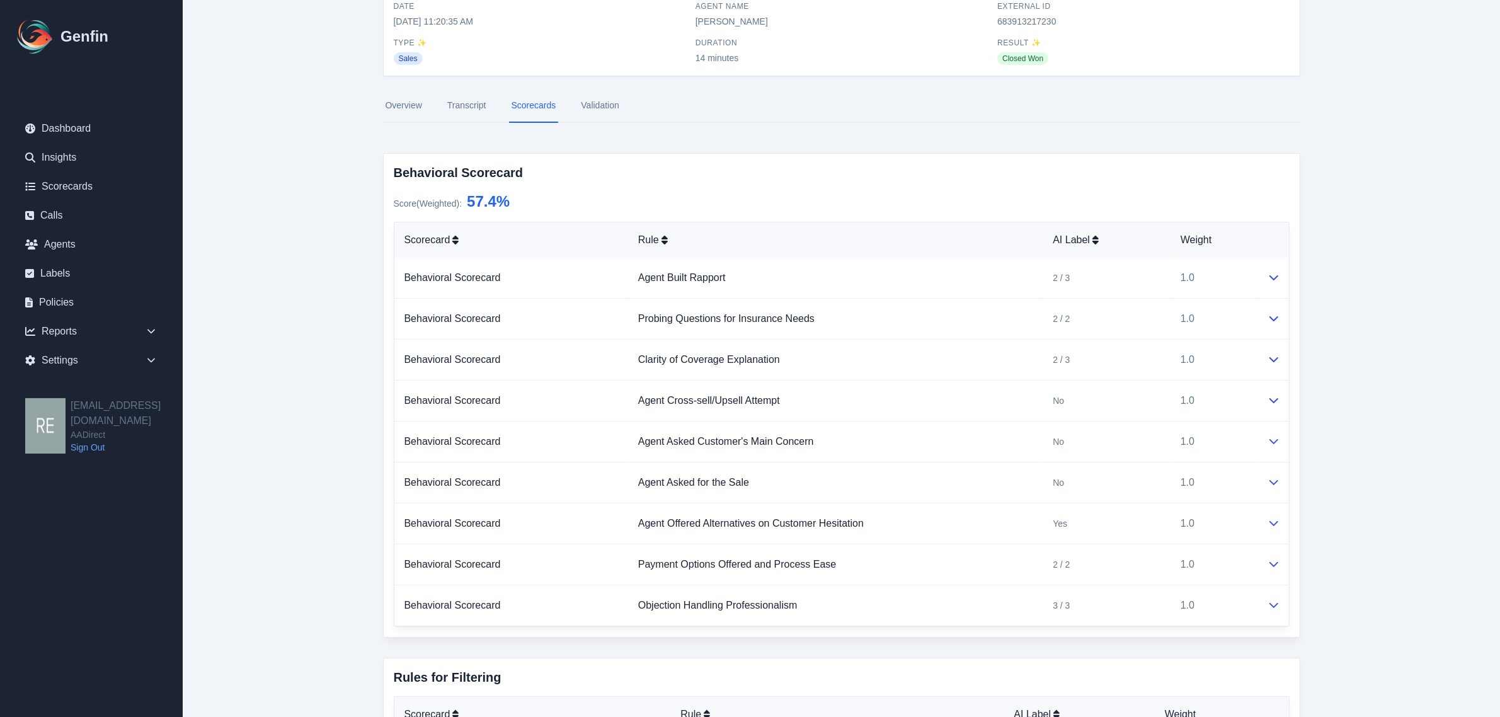
scroll to position [276, 0]
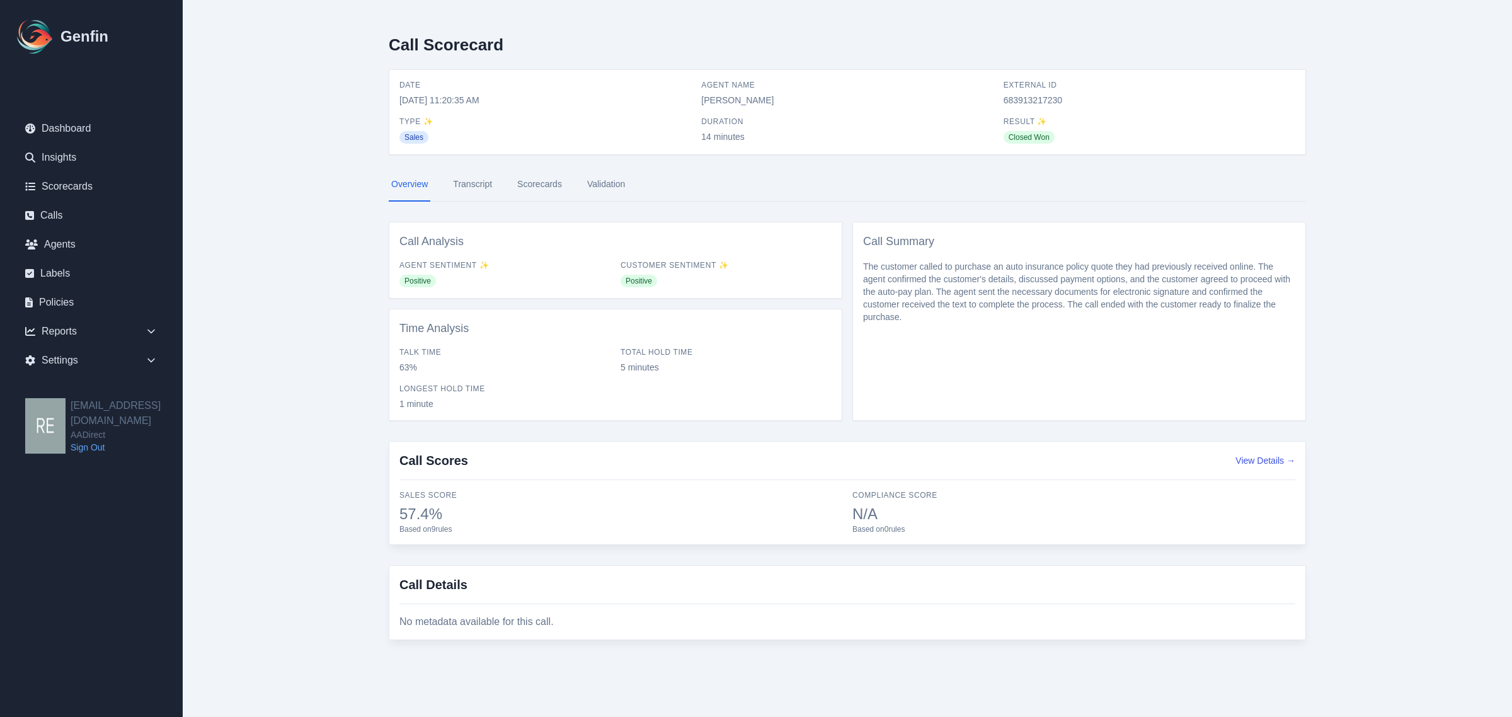
select select "Yes"
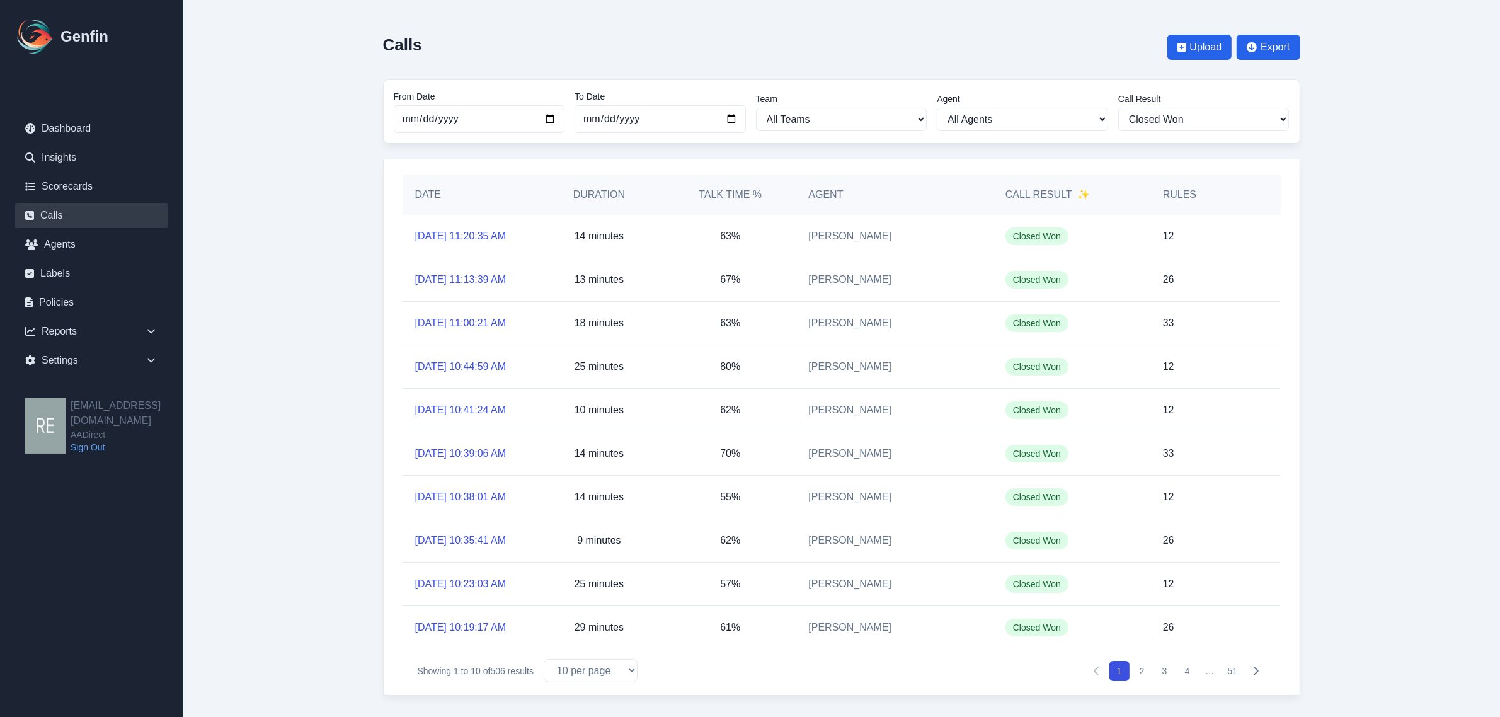
scroll to position [79, 0]
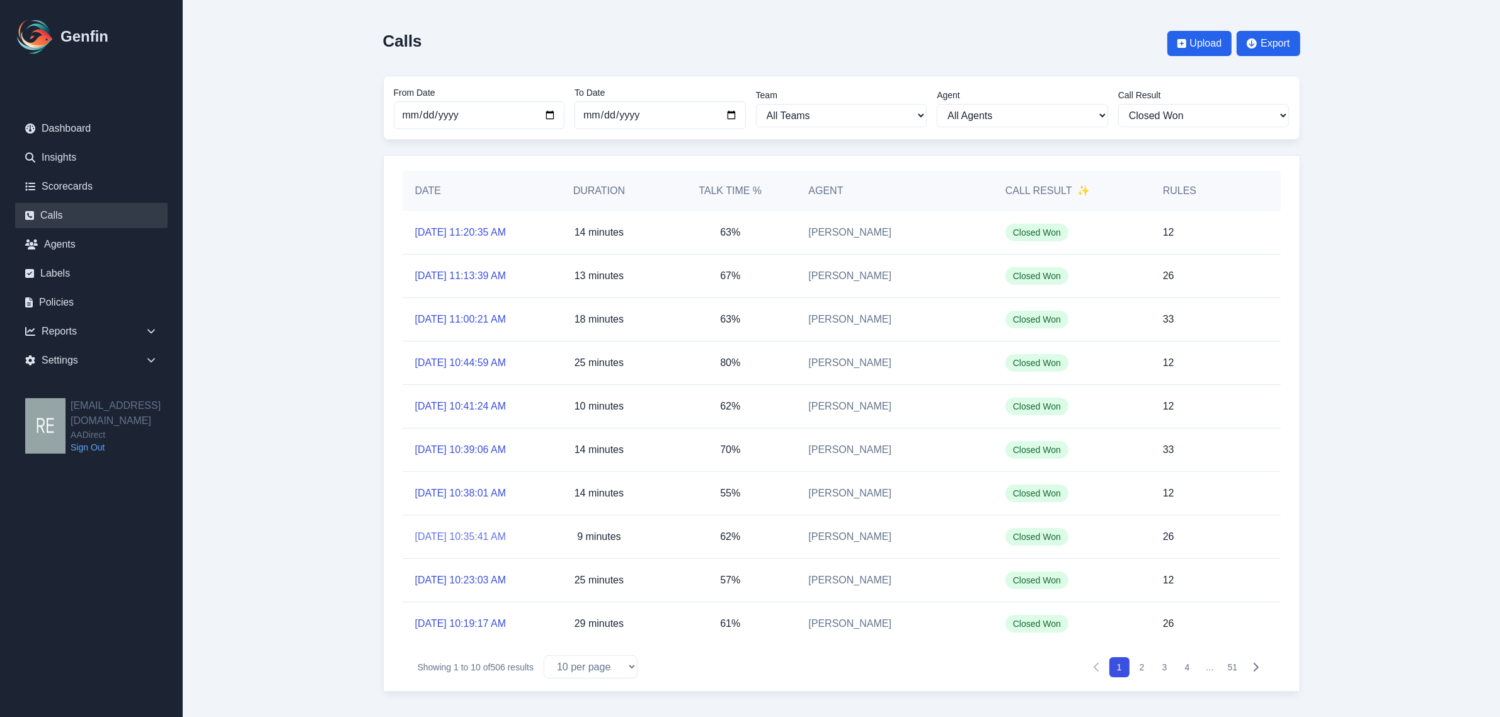
click at [456, 544] on link "[DATE] 10:35:41 AM" at bounding box center [460, 536] width 91 height 15
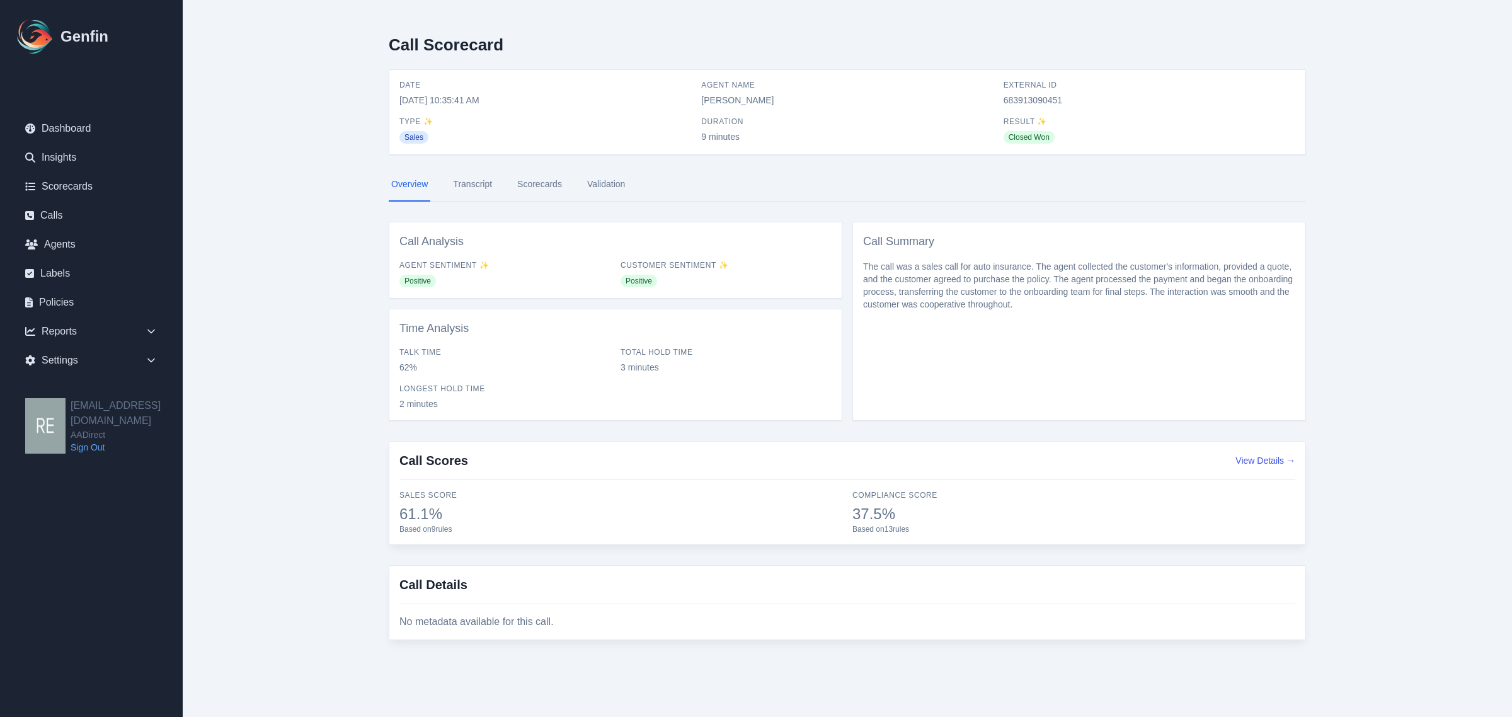
click at [525, 181] on link "Scorecards" at bounding box center [540, 185] width 50 height 34
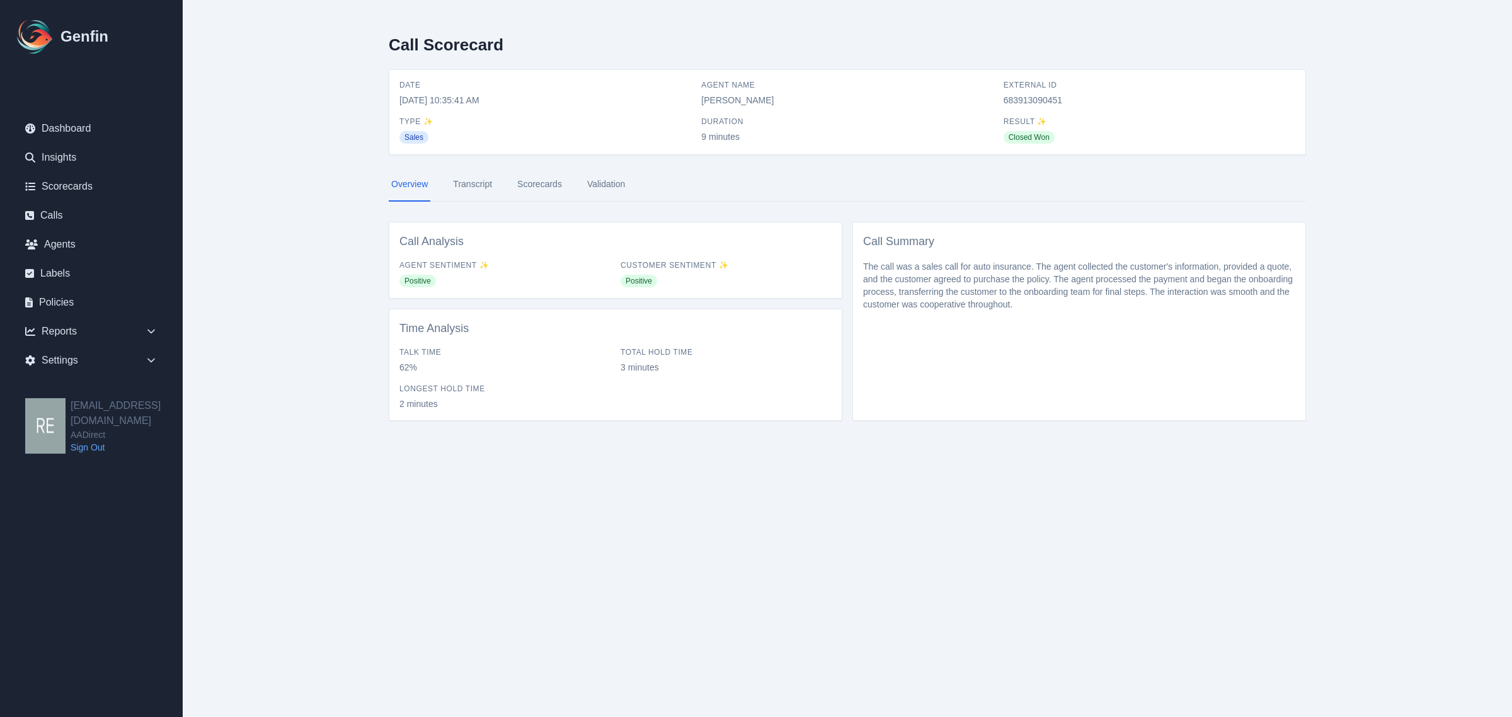
select select "Yes"
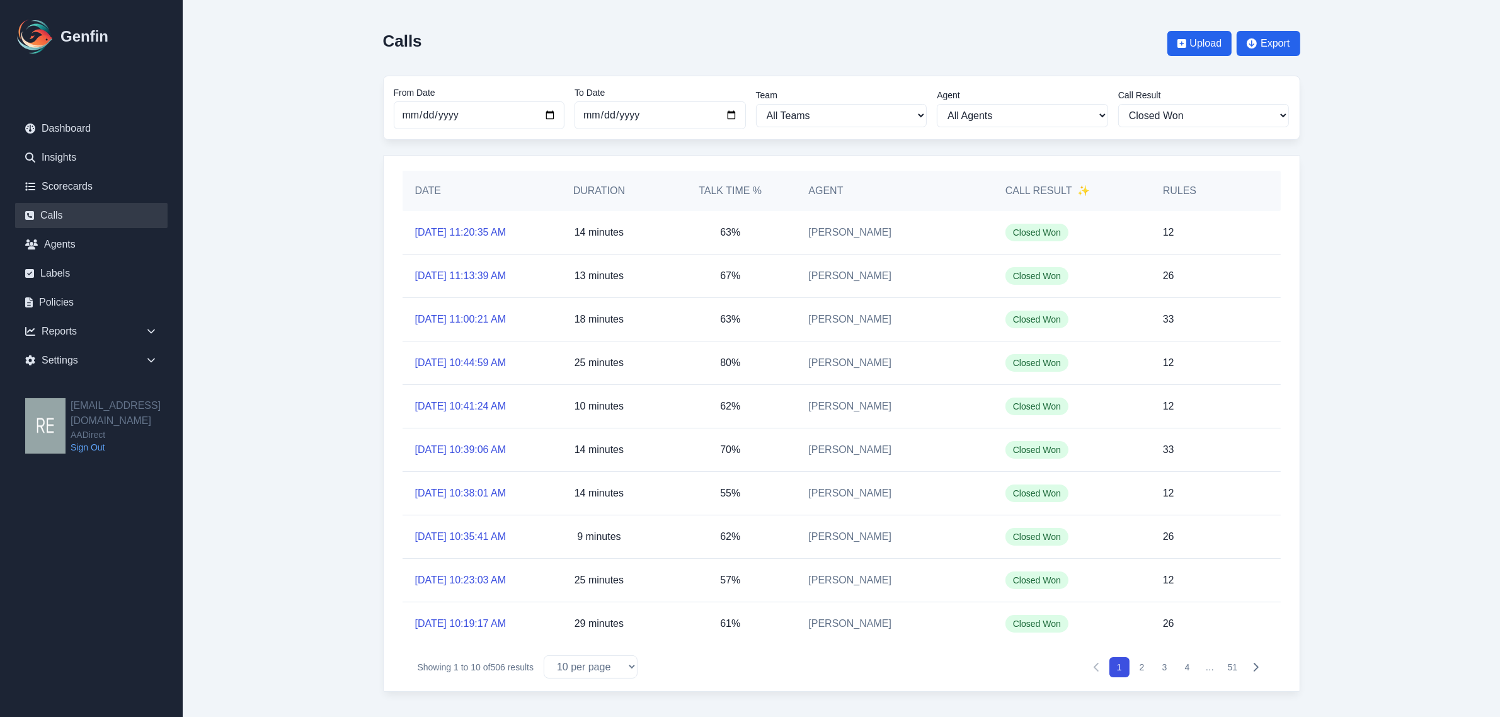
scroll to position [131, 0]
click at [448, 355] on link "[DATE] 10:44:59 AM" at bounding box center [460, 362] width 91 height 15
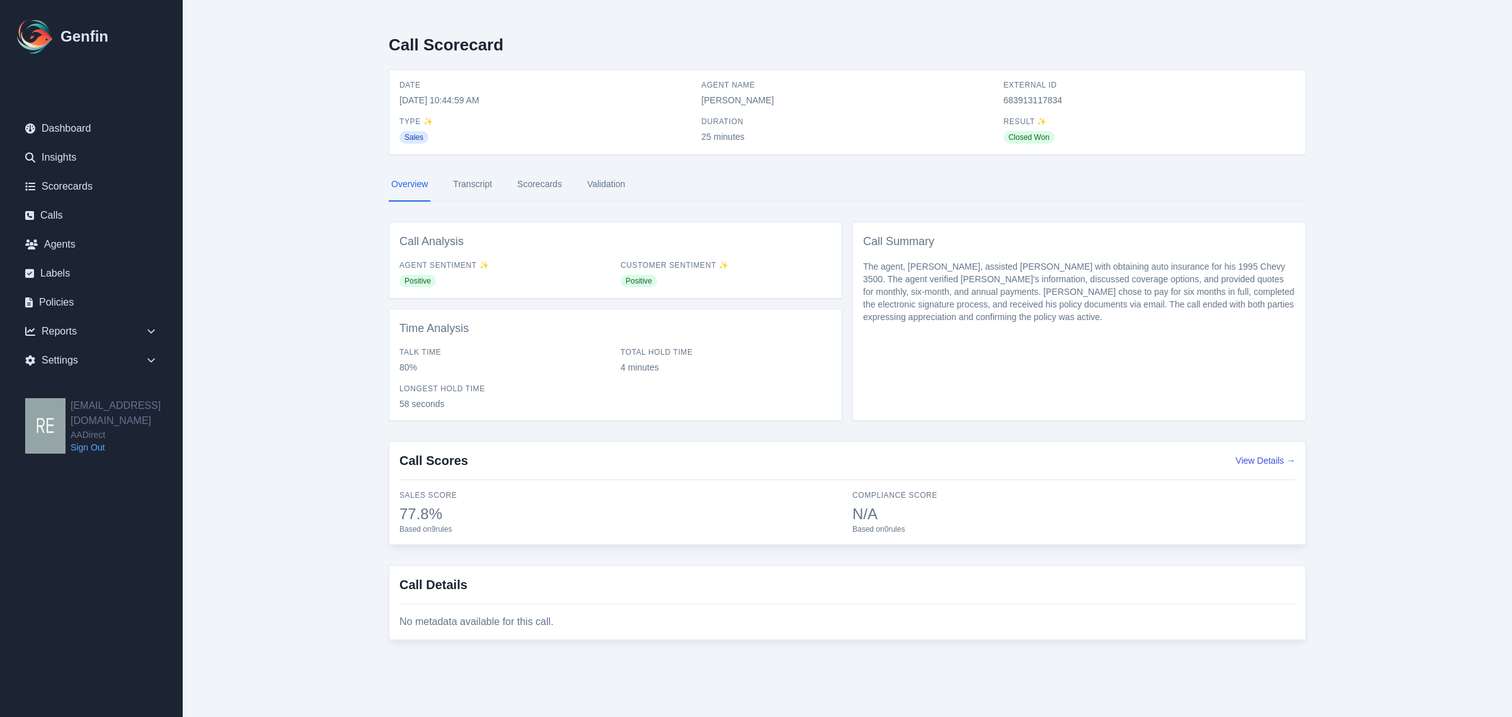
click at [532, 190] on link "Scorecards" at bounding box center [540, 185] width 50 height 34
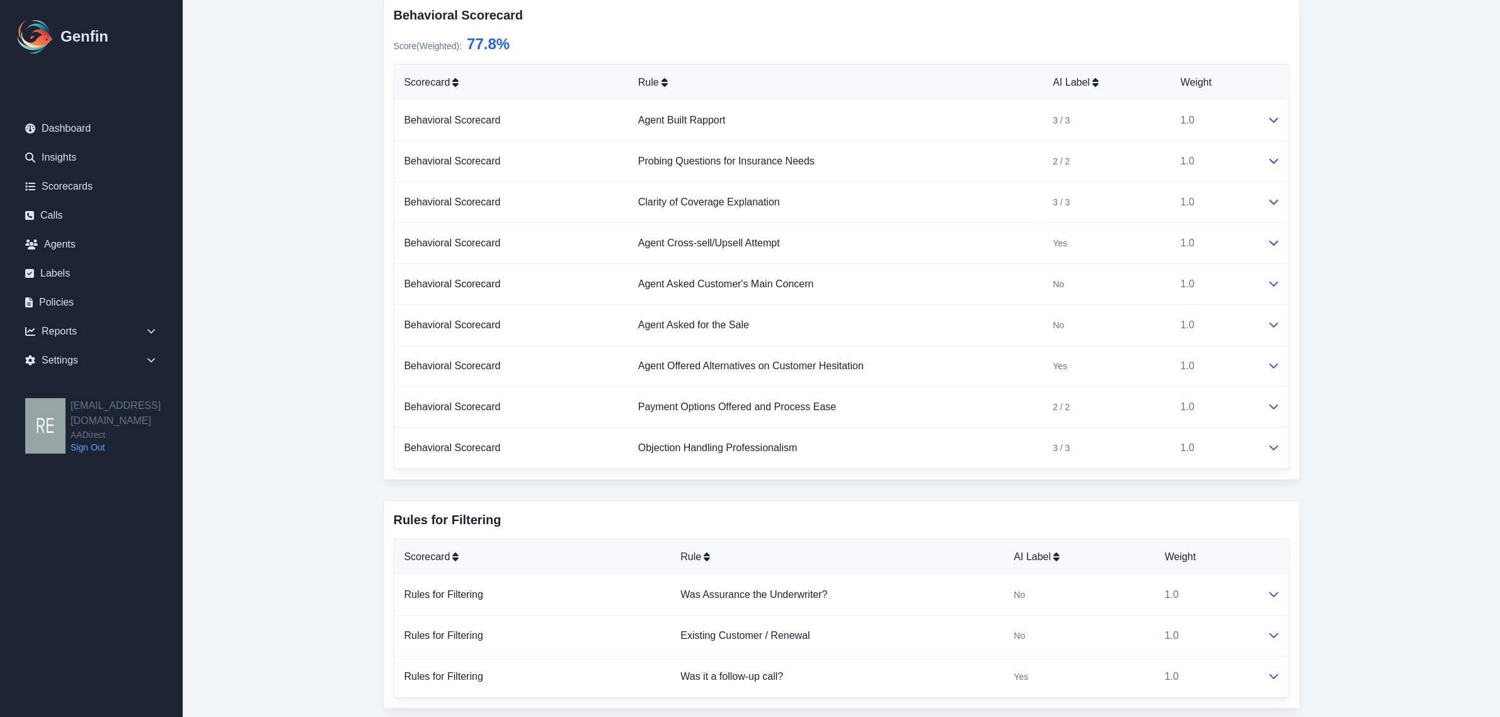
scroll to position [276, 0]
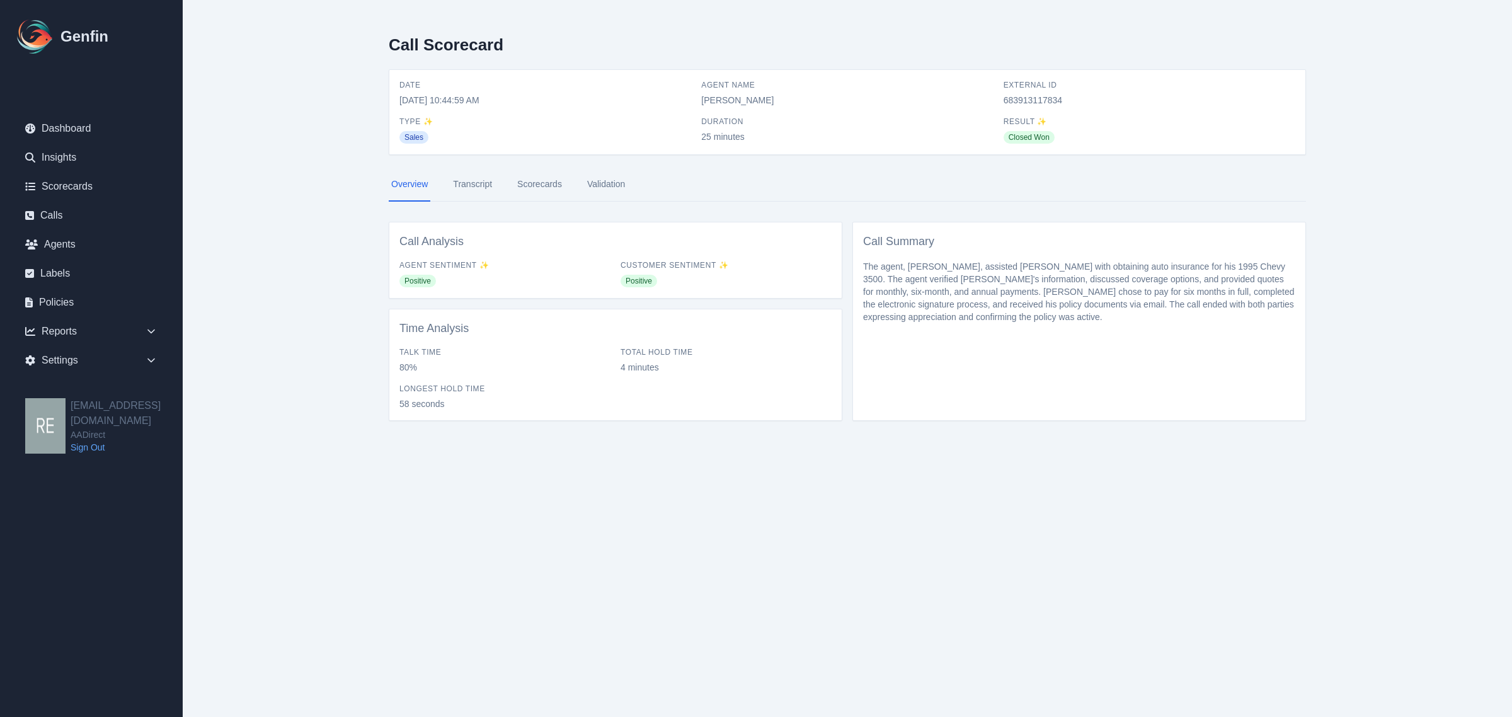
select select "Yes"
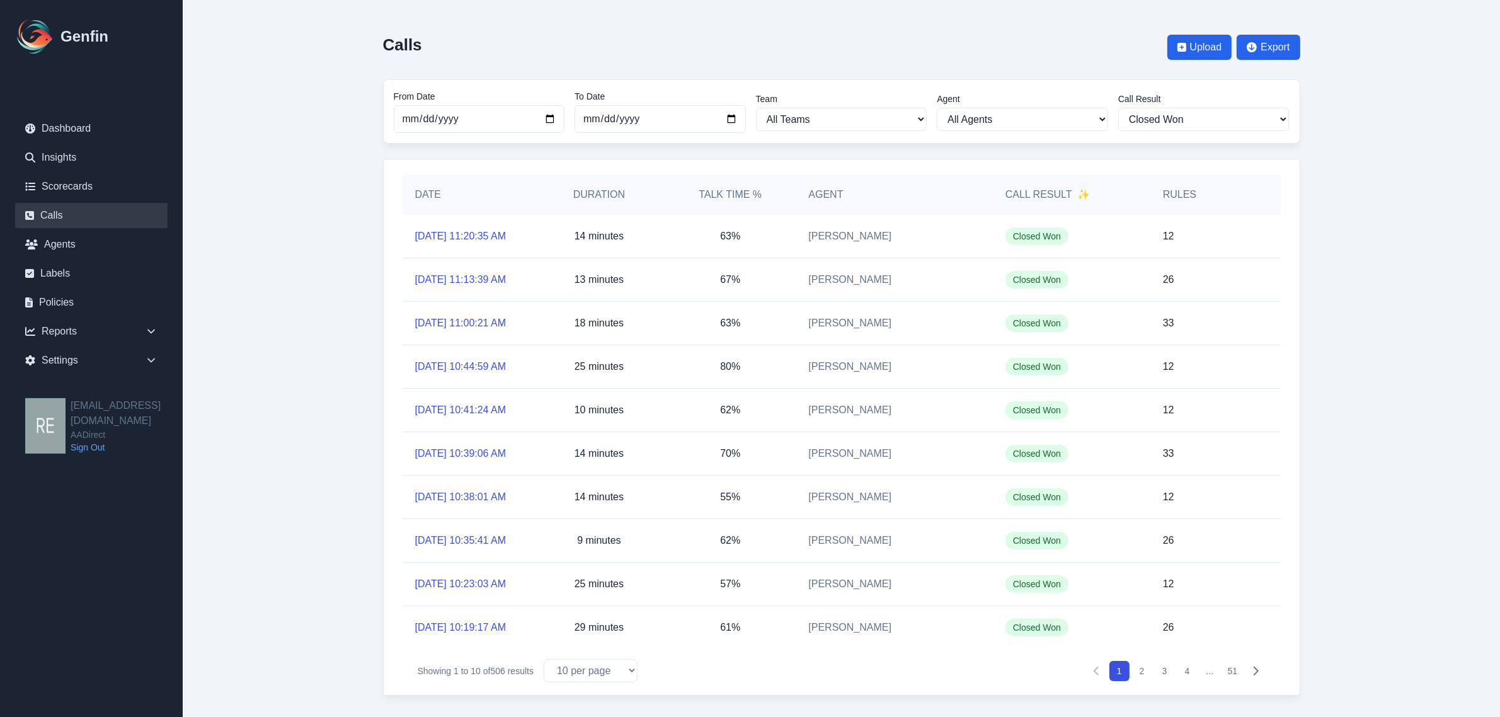
scroll to position [79, 0]
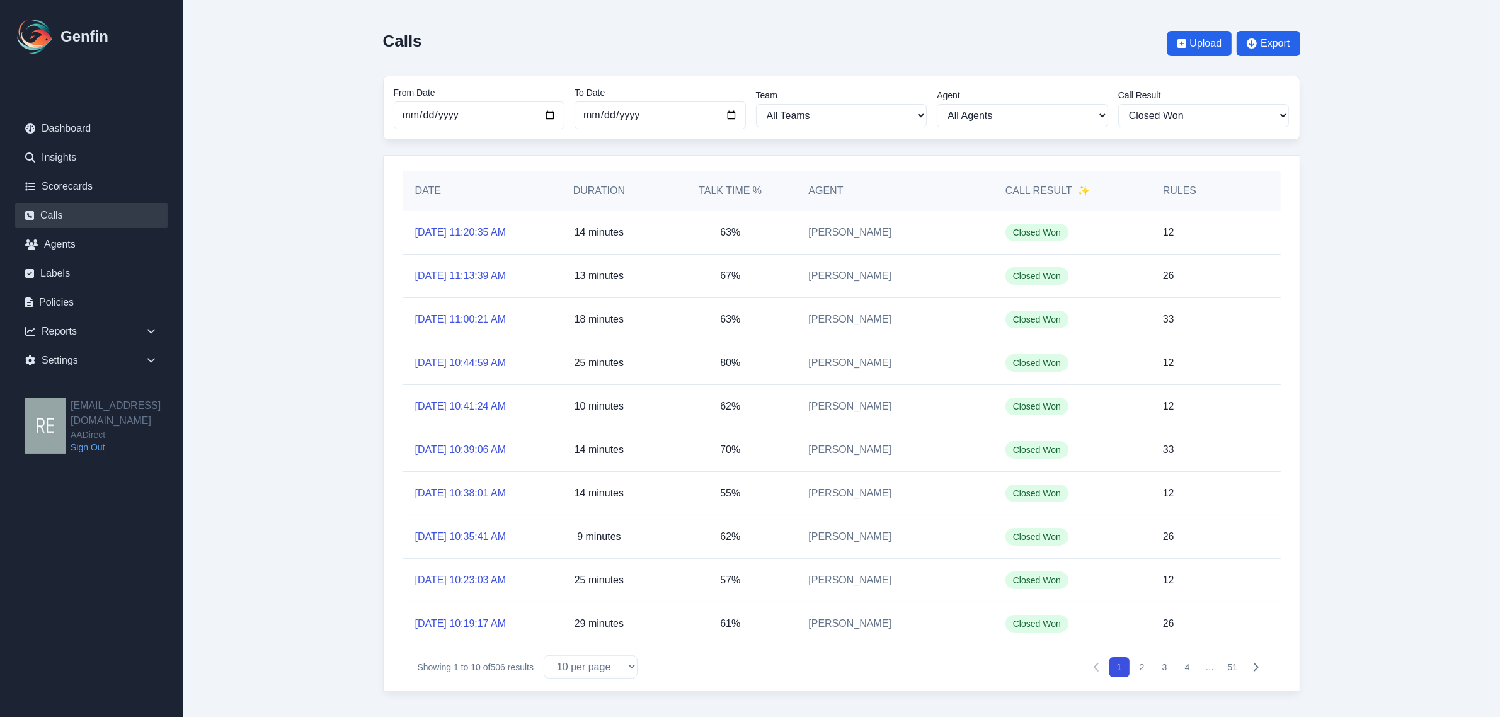
click at [476, 428] on div "[DATE] 10:39:06 AM" at bounding box center [468, 449] width 131 height 43
click at [484, 442] on link "[DATE] 10:39:06 AM" at bounding box center [460, 449] width 91 height 15
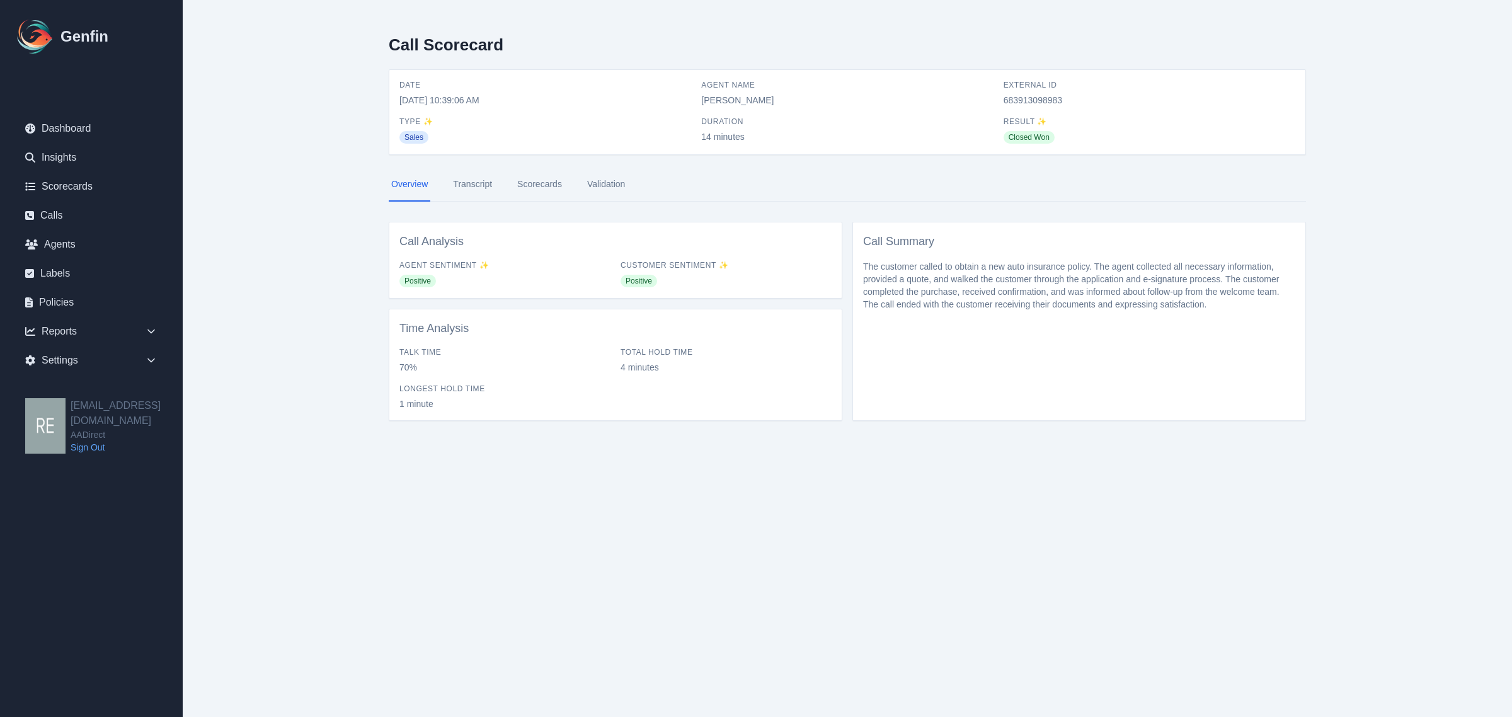
click at [549, 177] on link "Scorecards" at bounding box center [540, 185] width 50 height 34
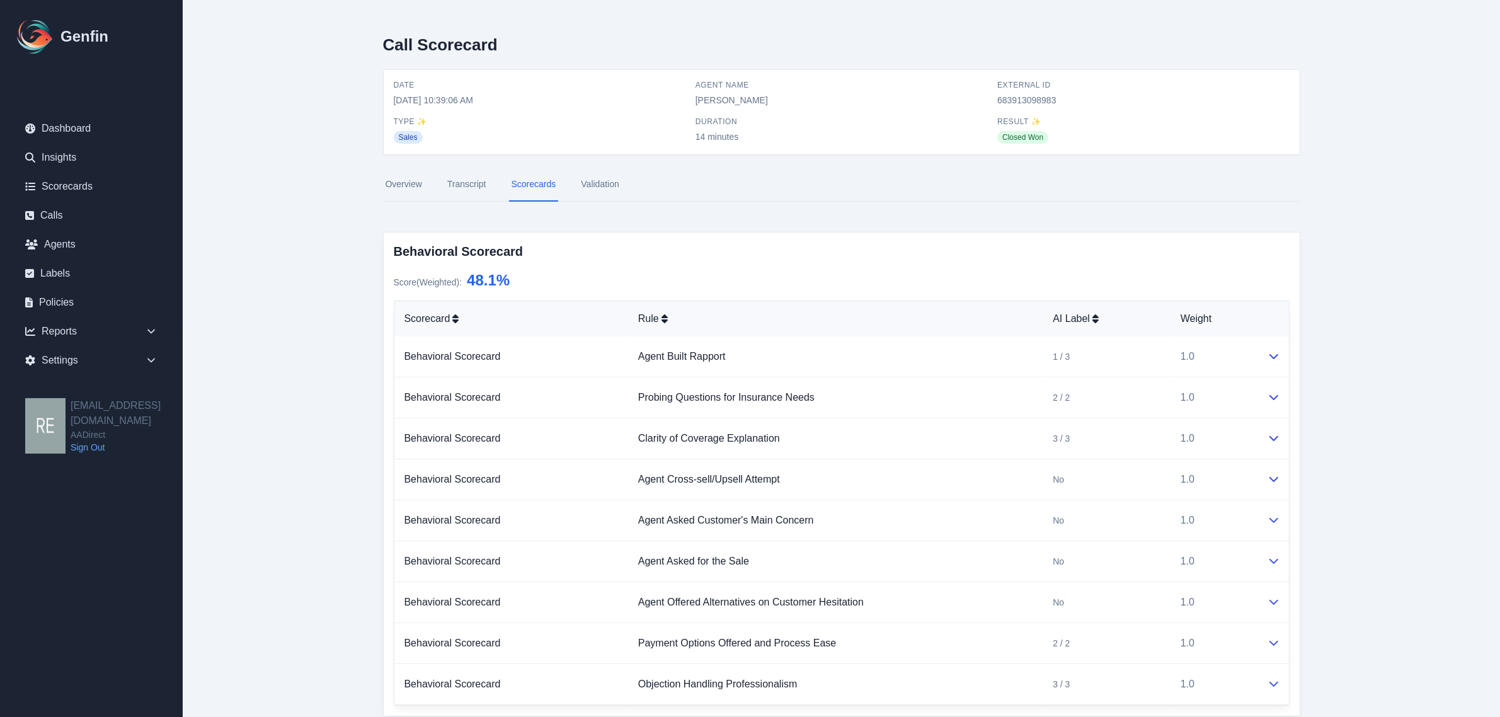
click at [1028, 99] on span "683913098983" at bounding box center [1143, 100] width 292 height 13
click at [1028, 98] on span "683913098983" at bounding box center [1143, 100] width 292 height 13
copy span "683913098983"
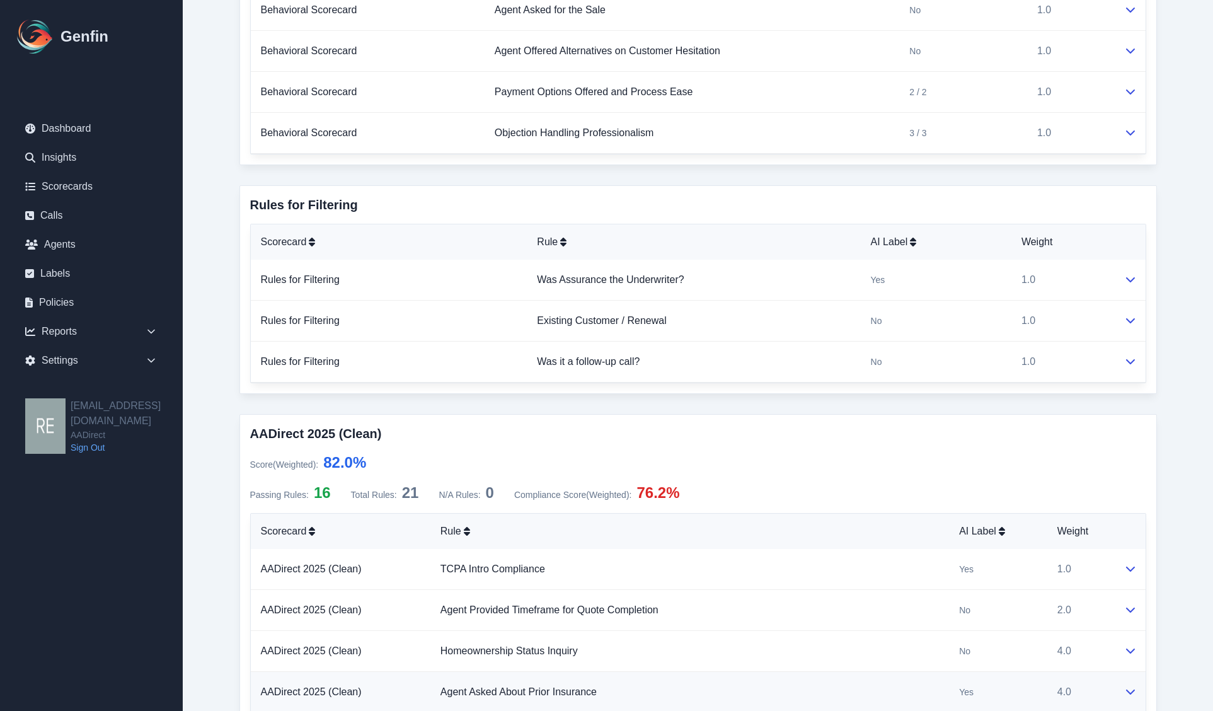
scroll to position [788, 0]
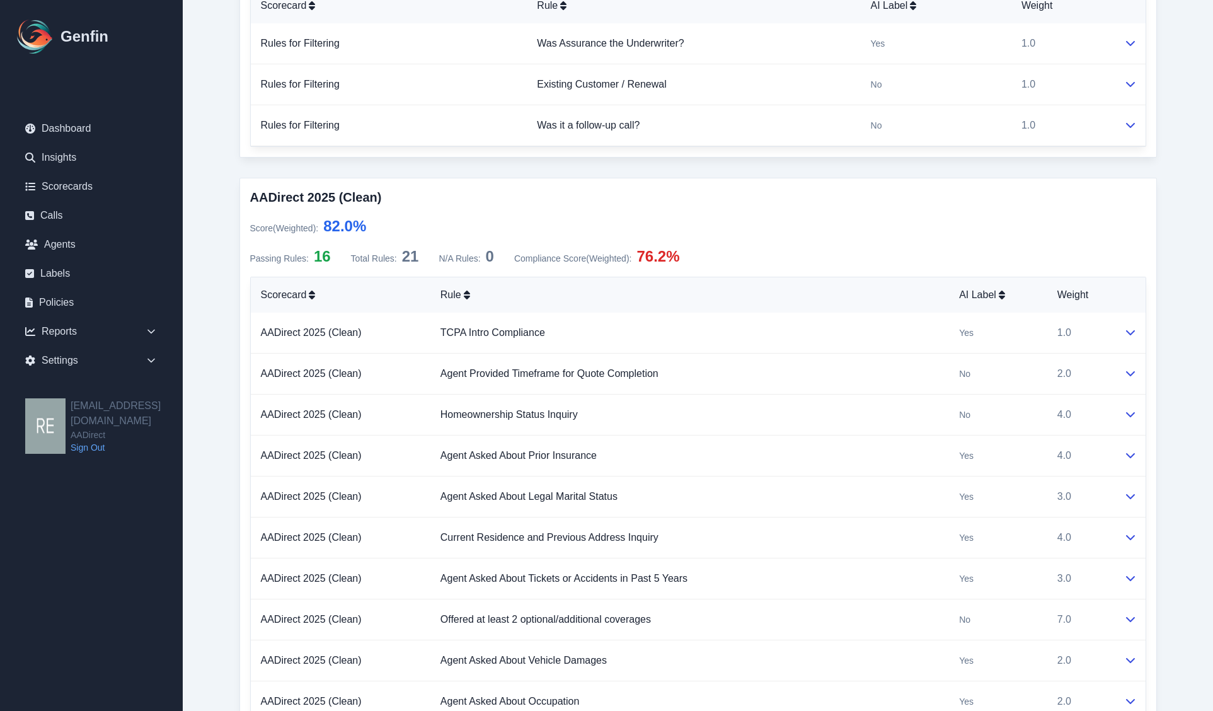
click at [1161, 606] on div "Call Scorecard Date [DATE] 10:39:06 AM Agent Name [PERSON_NAME] External ID 683…" at bounding box center [698, 220] width 968 height 2017
click at [1138, 420] on td at bounding box center [1130, 414] width 32 height 41
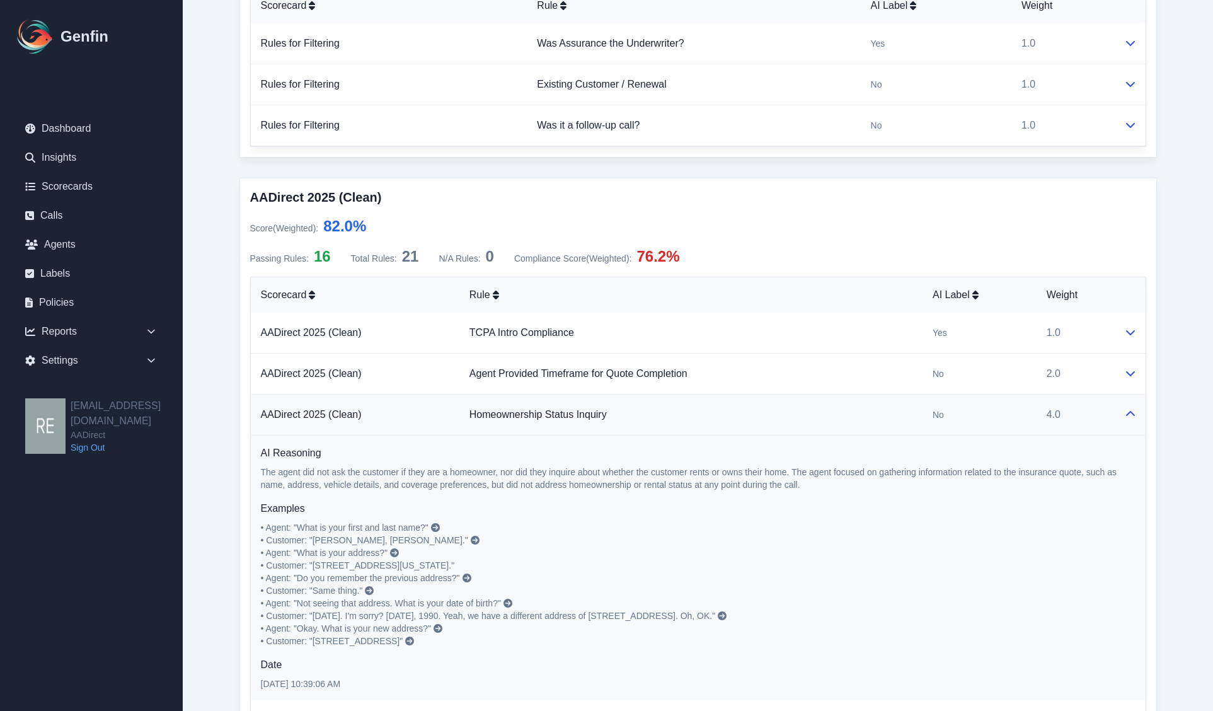
click at [1138, 420] on td at bounding box center [1130, 414] width 32 height 41
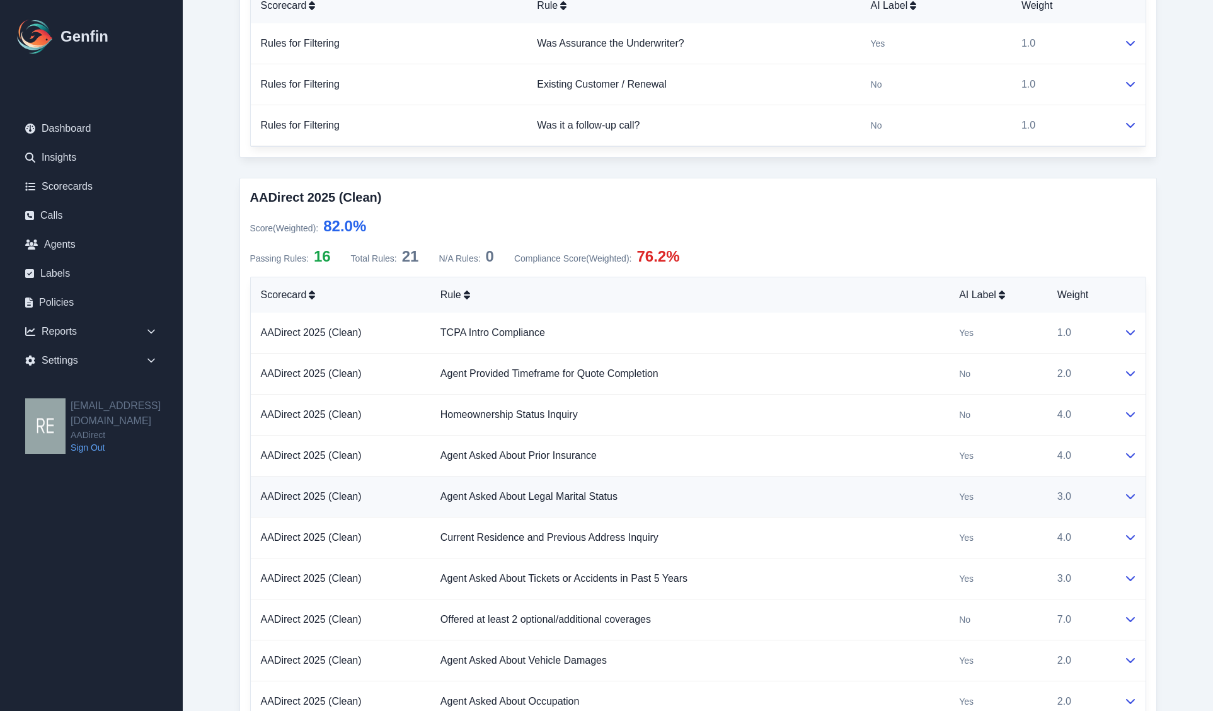
click at [1134, 499] on icon at bounding box center [1130, 496] width 10 height 10
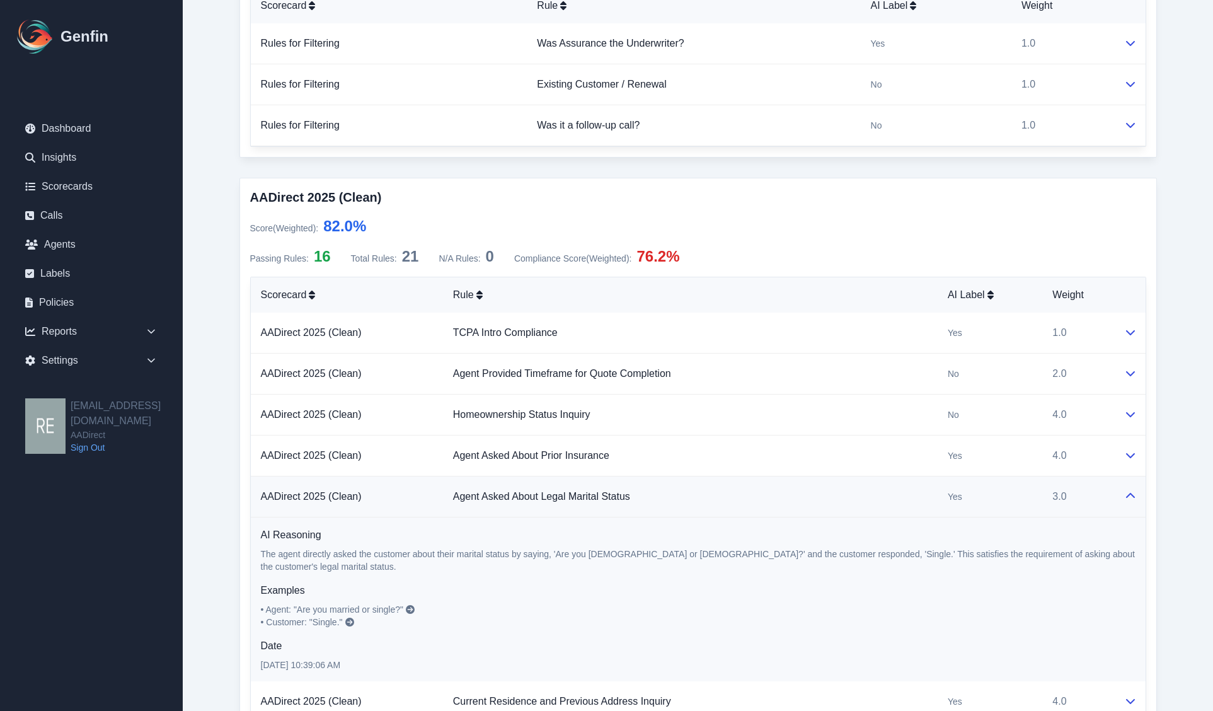
click at [1134, 499] on icon at bounding box center [1130, 496] width 10 height 10
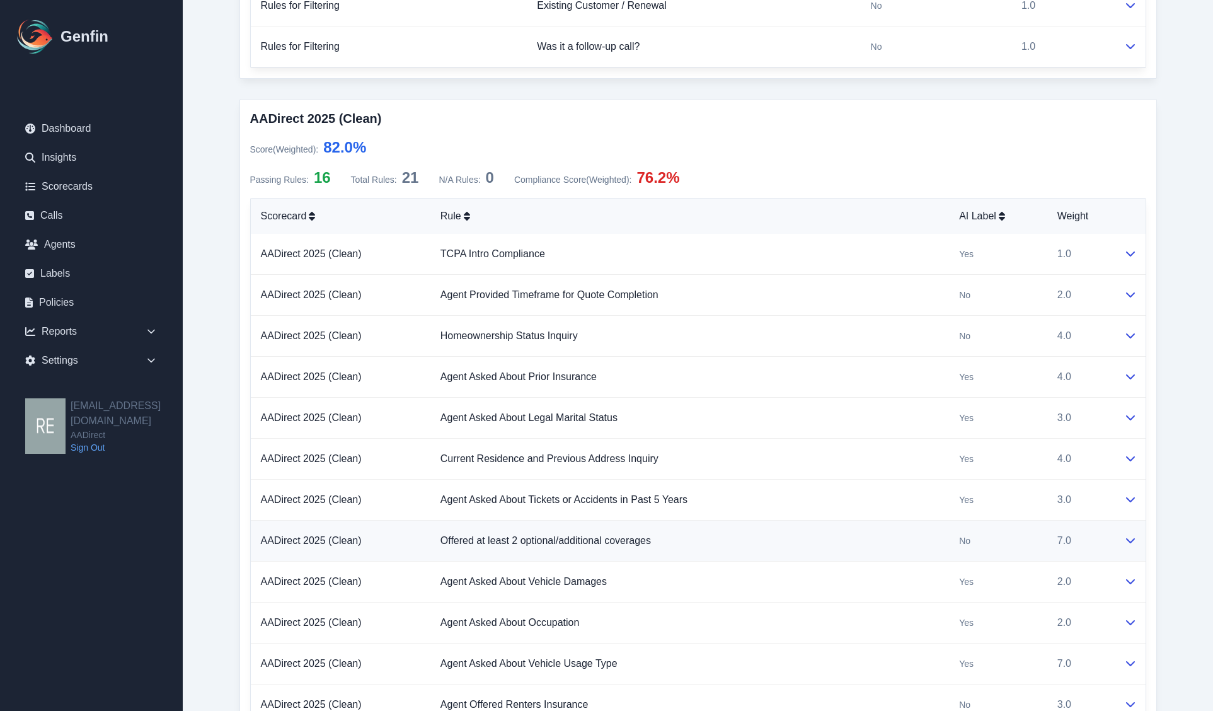
scroll to position [945, 0]
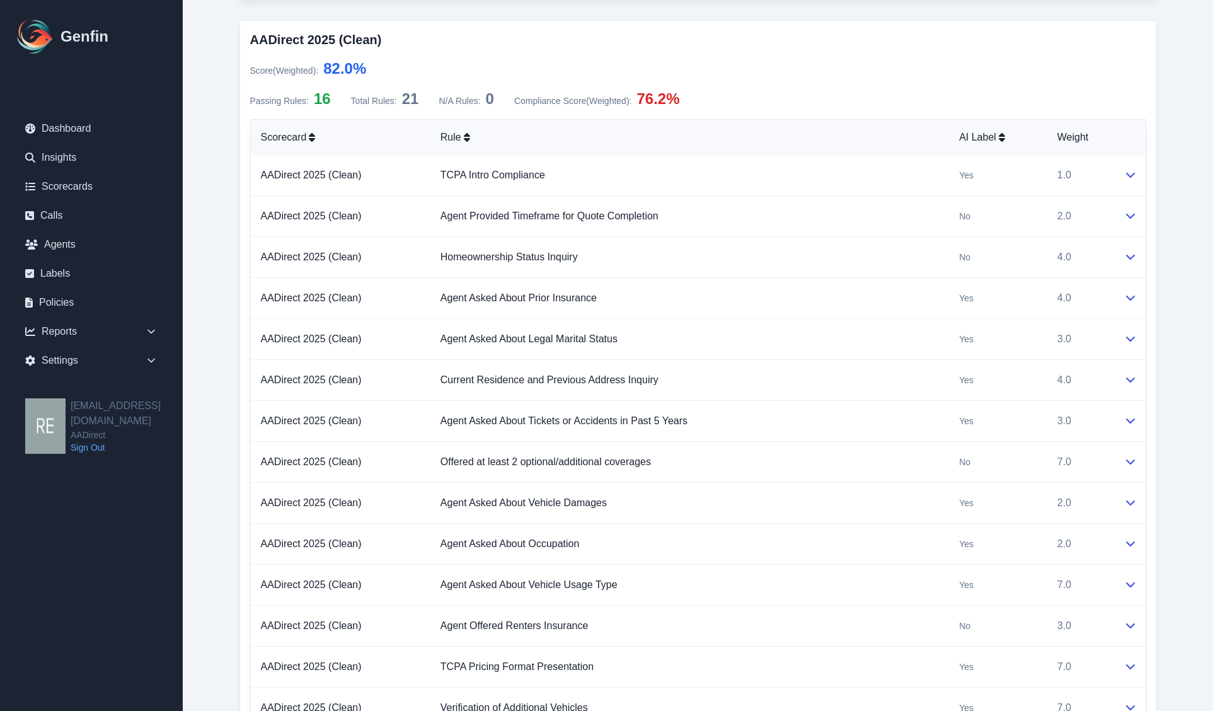
click at [1196, 609] on main "Call Scorecard Date [DATE] 10:39:06 AM Agent Name [PERSON_NAME] External ID 683…" at bounding box center [698, 63] width 1030 height 2017
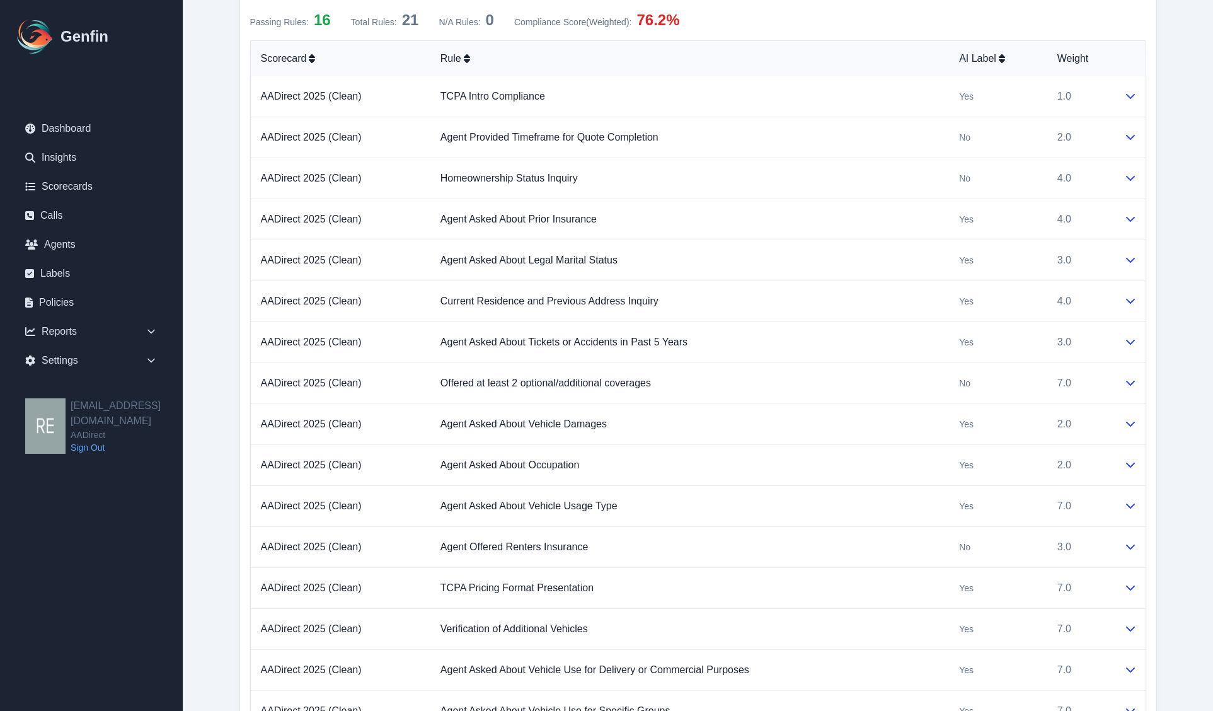
scroll to position [1103, 0]
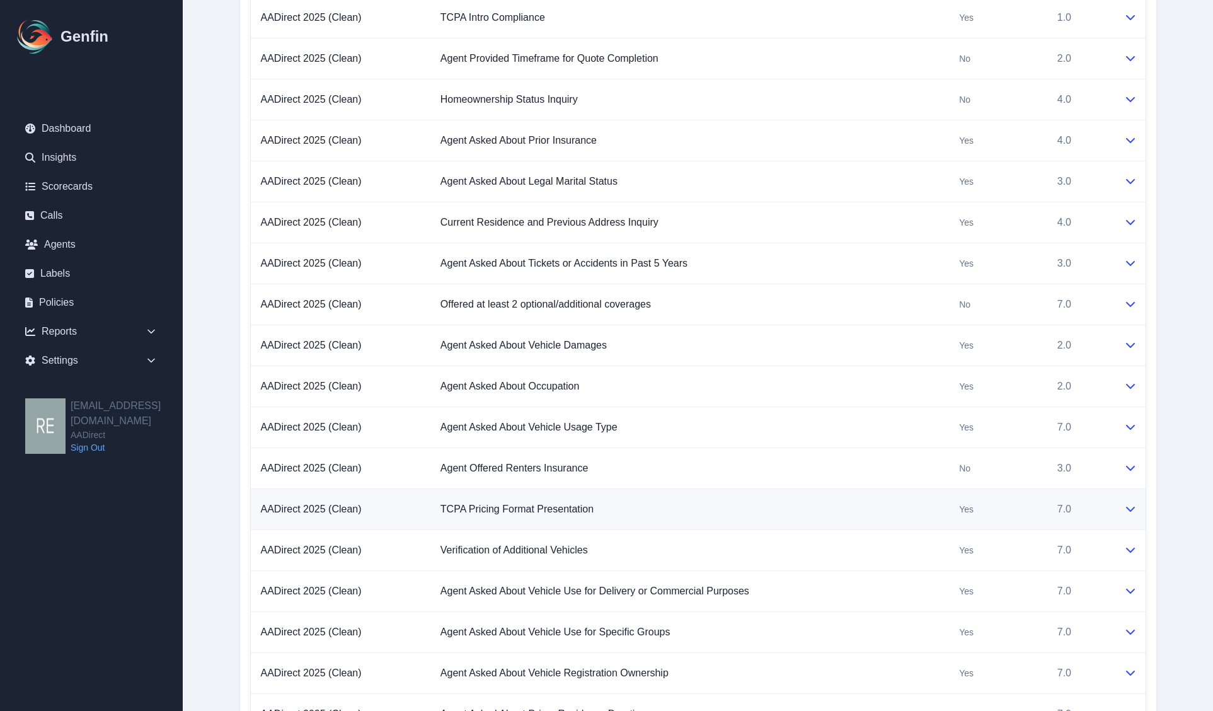
click at [1130, 506] on button at bounding box center [1130, 509] width 10 height 15
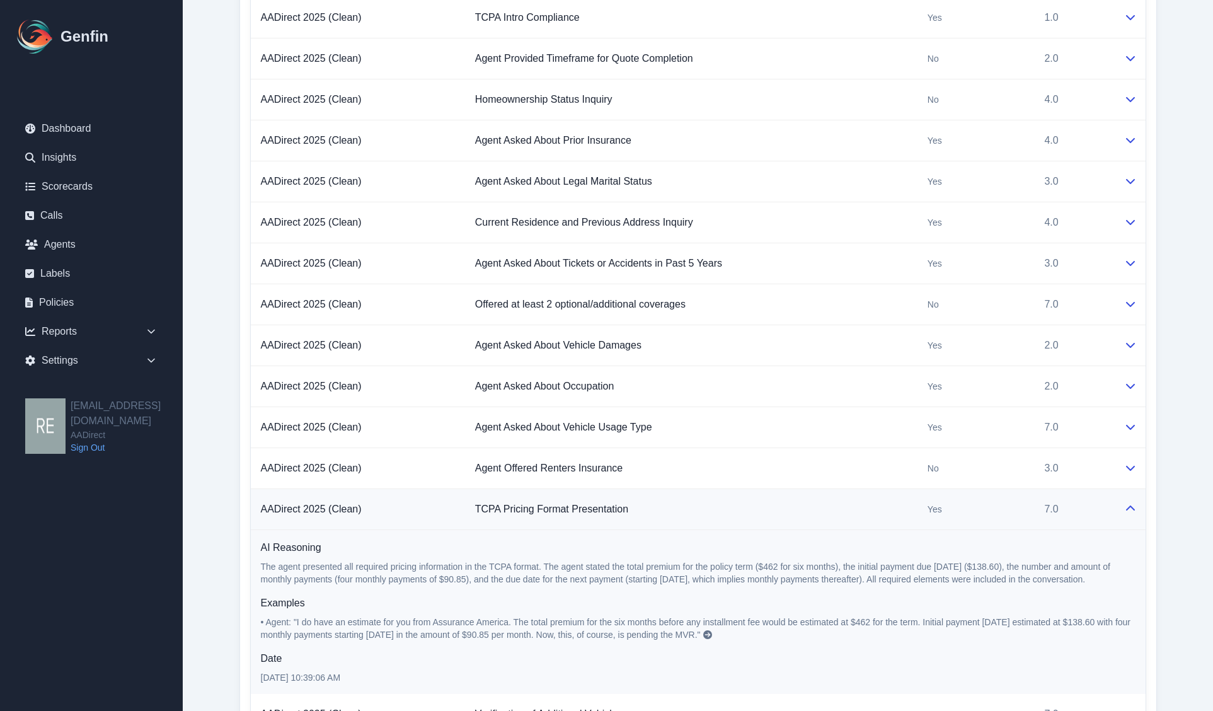
scroll to position [1181, 0]
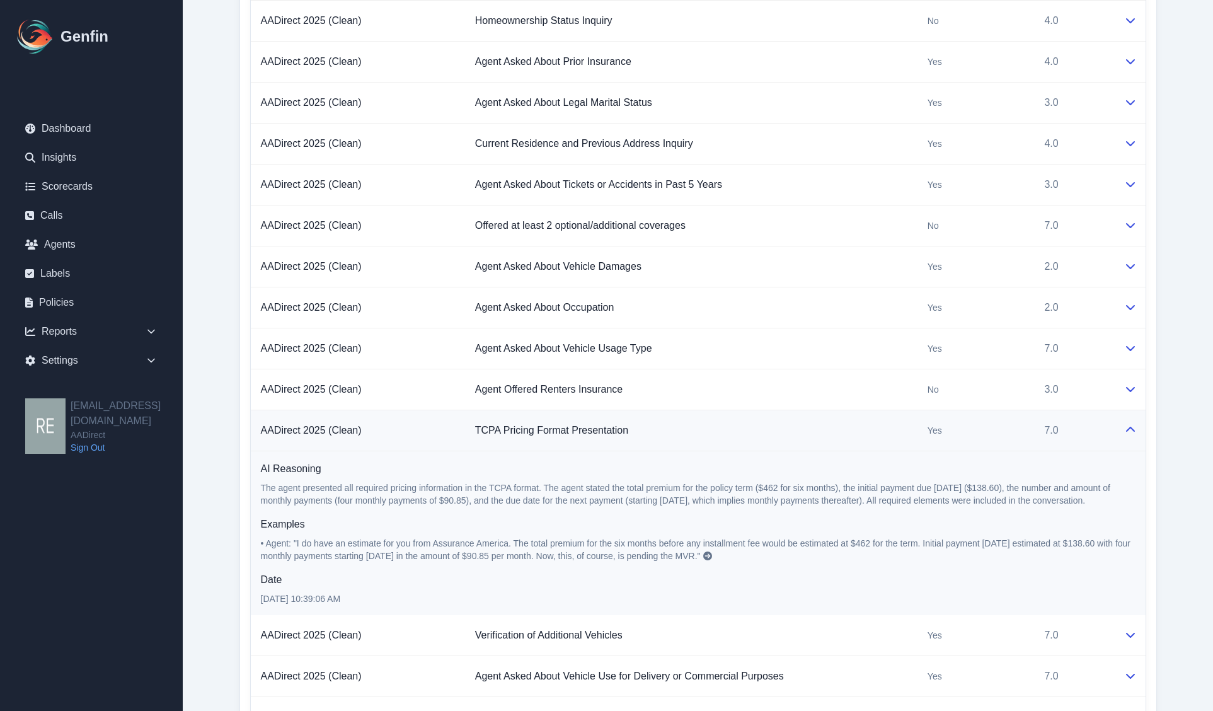
click at [1125, 429] on button at bounding box center [1130, 430] width 10 height 15
